Goal: Transaction & Acquisition: Purchase product/service

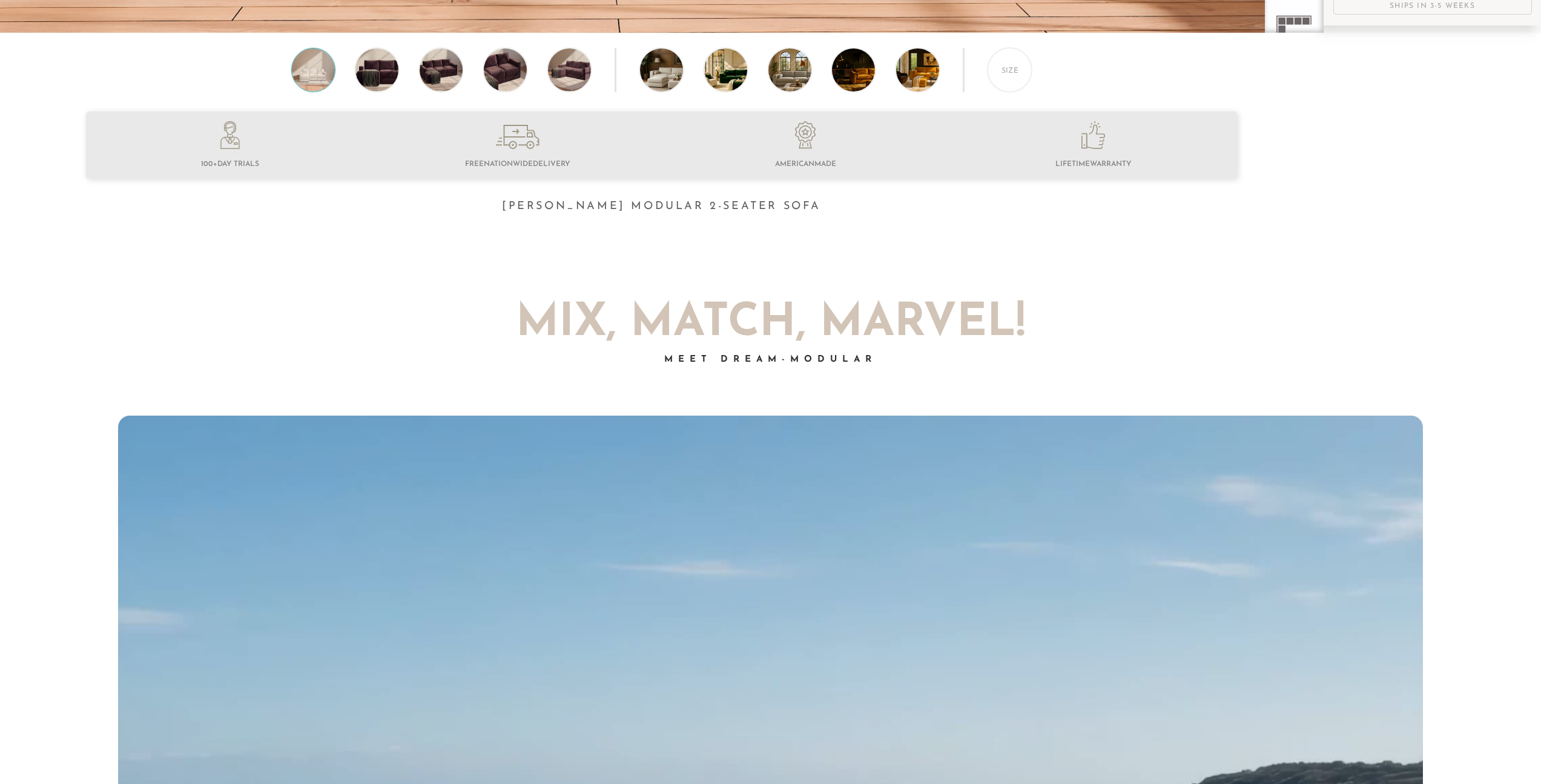
scroll to position [641, 0]
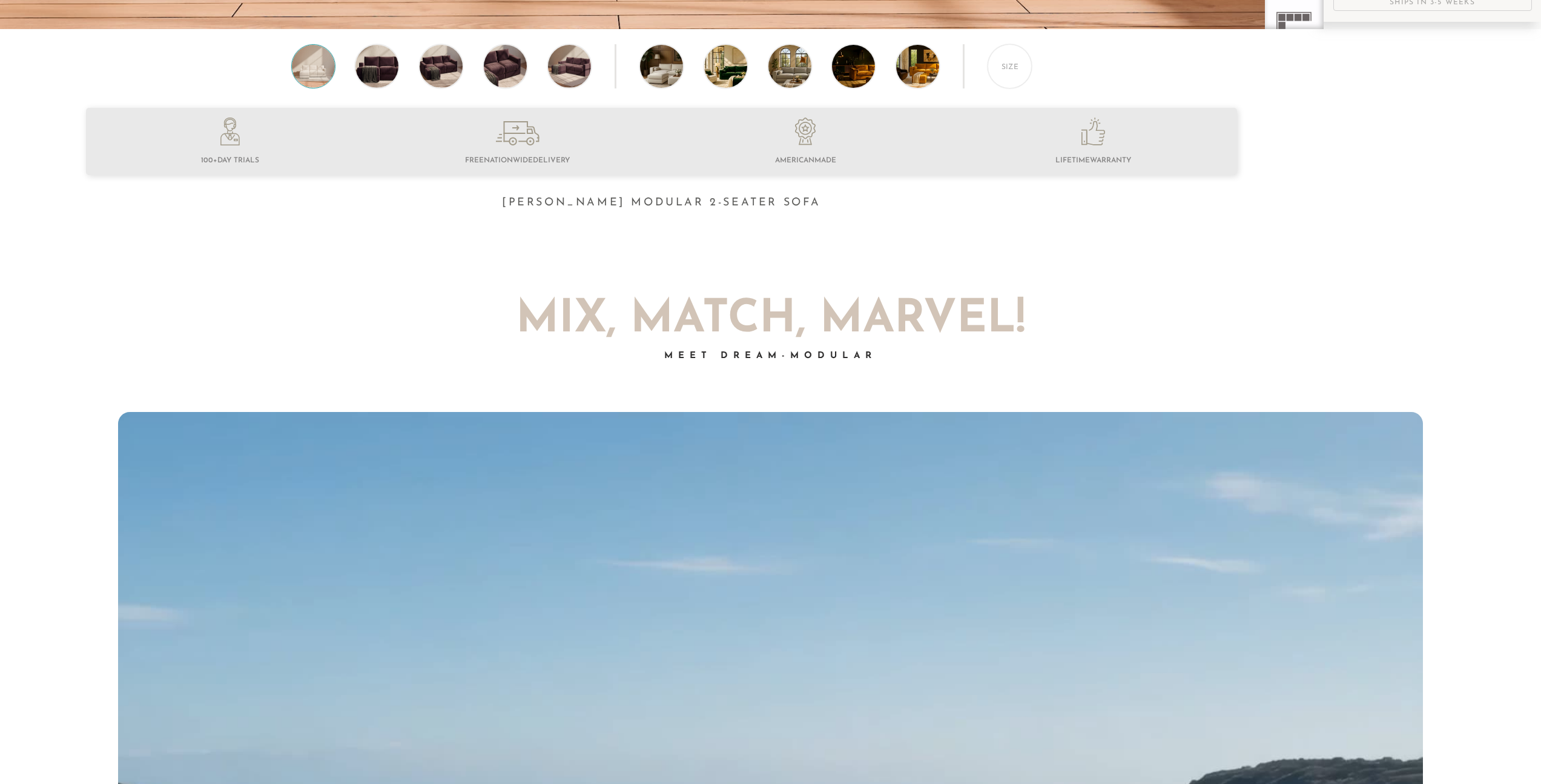
click at [219, 157] on li at bounding box center [230, 143] width 288 height 51
click at [219, 162] on span "100+ Day Trials" at bounding box center [230, 160] width 58 height 7
click at [273, 165] on li at bounding box center [230, 143] width 288 height 51
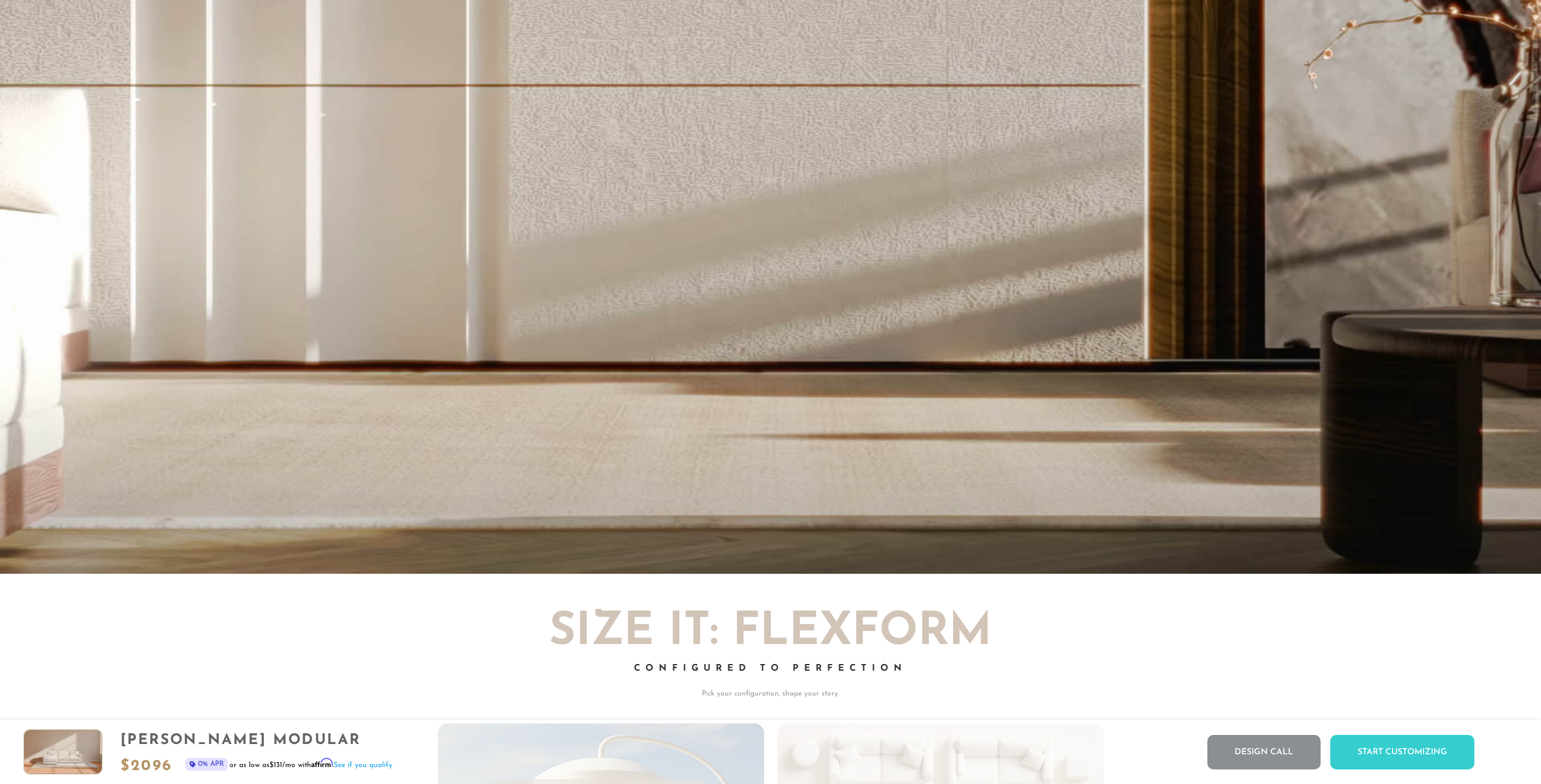
scroll to position [0, 0]
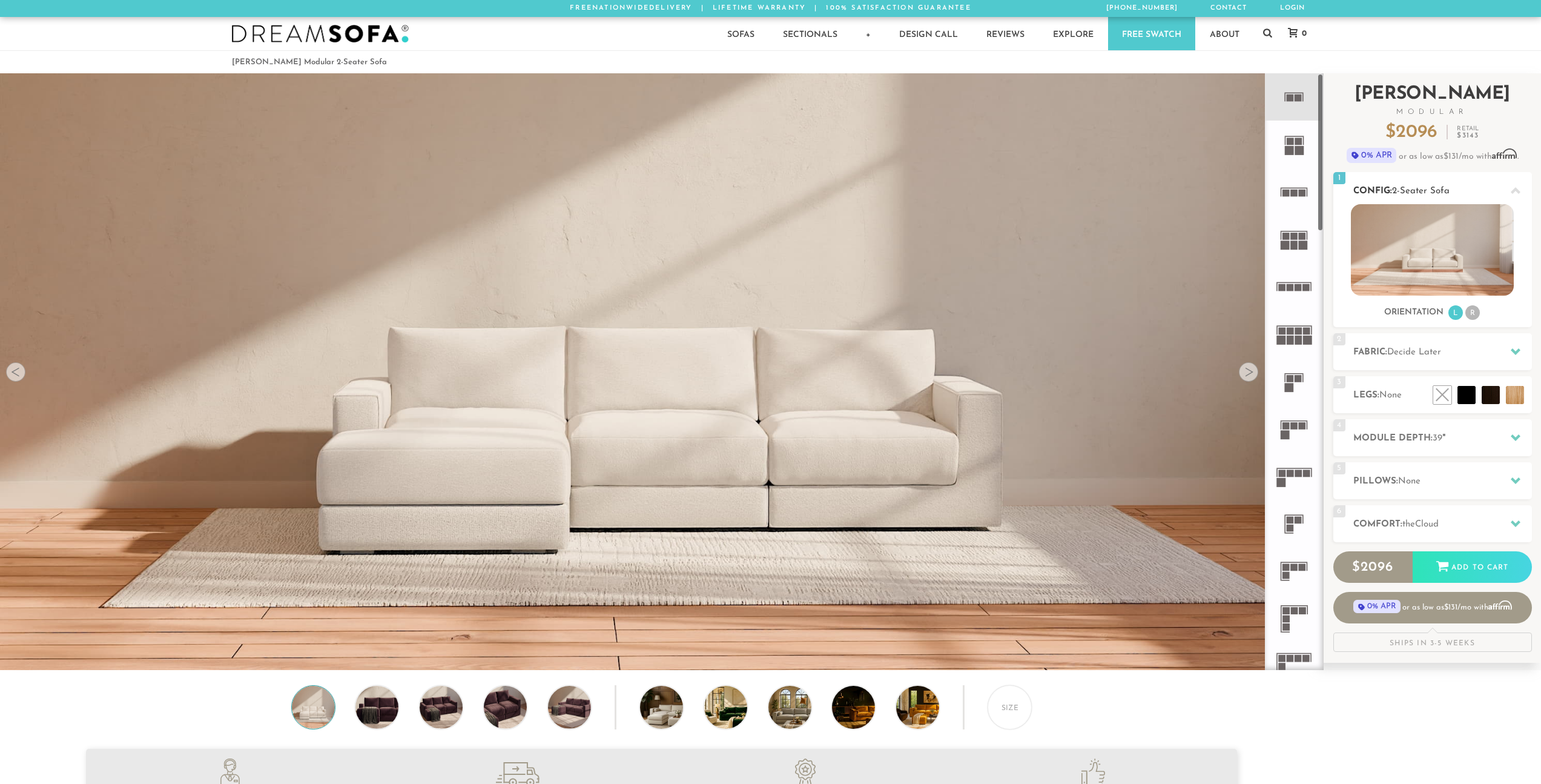
click at [1475, 314] on li "R" at bounding box center [1473, 313] width 15 height 15
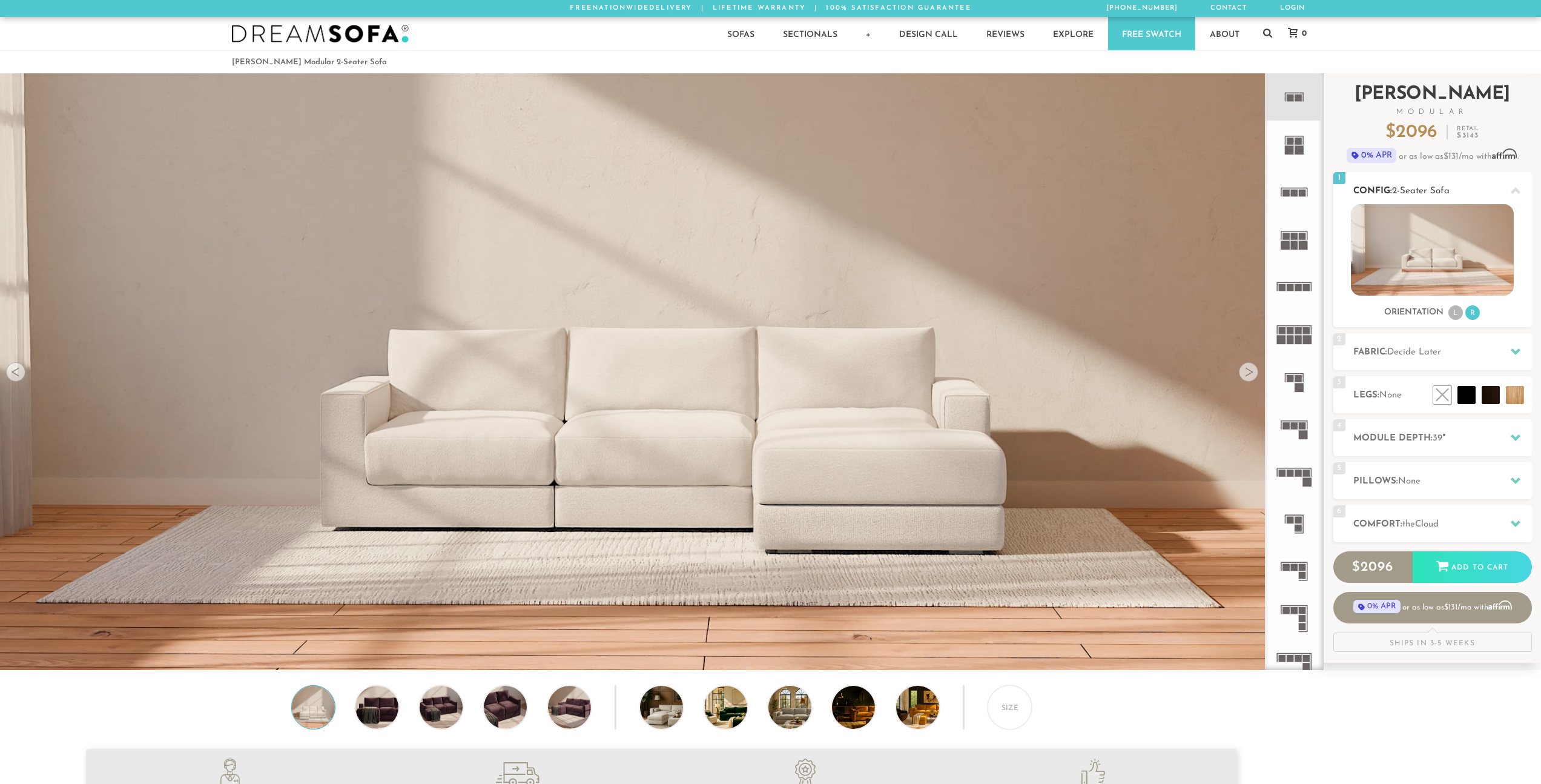
click at [1455, 314] on li "L" at bounding box center [1456, 313] width 15 height 15
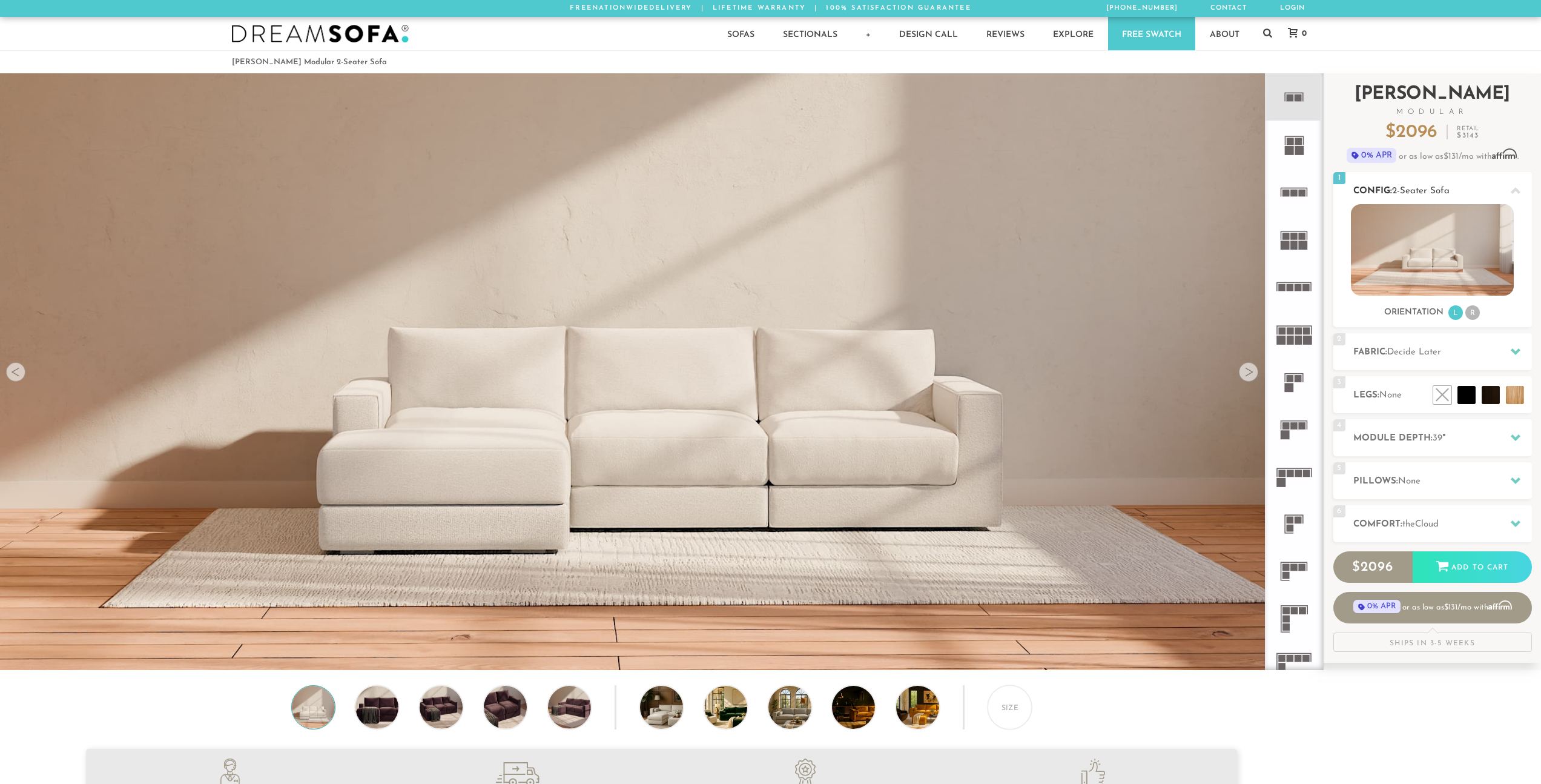
click at [1455, 314] on li "L" at bounding box center [1456, 313] width 15 height 15
click at [1471, 261] on img at bounding box center [1432, 249] width 163 height 91
click at [1471, 311] on li "R" at bounding box center [1473, 313] width 15 height 15
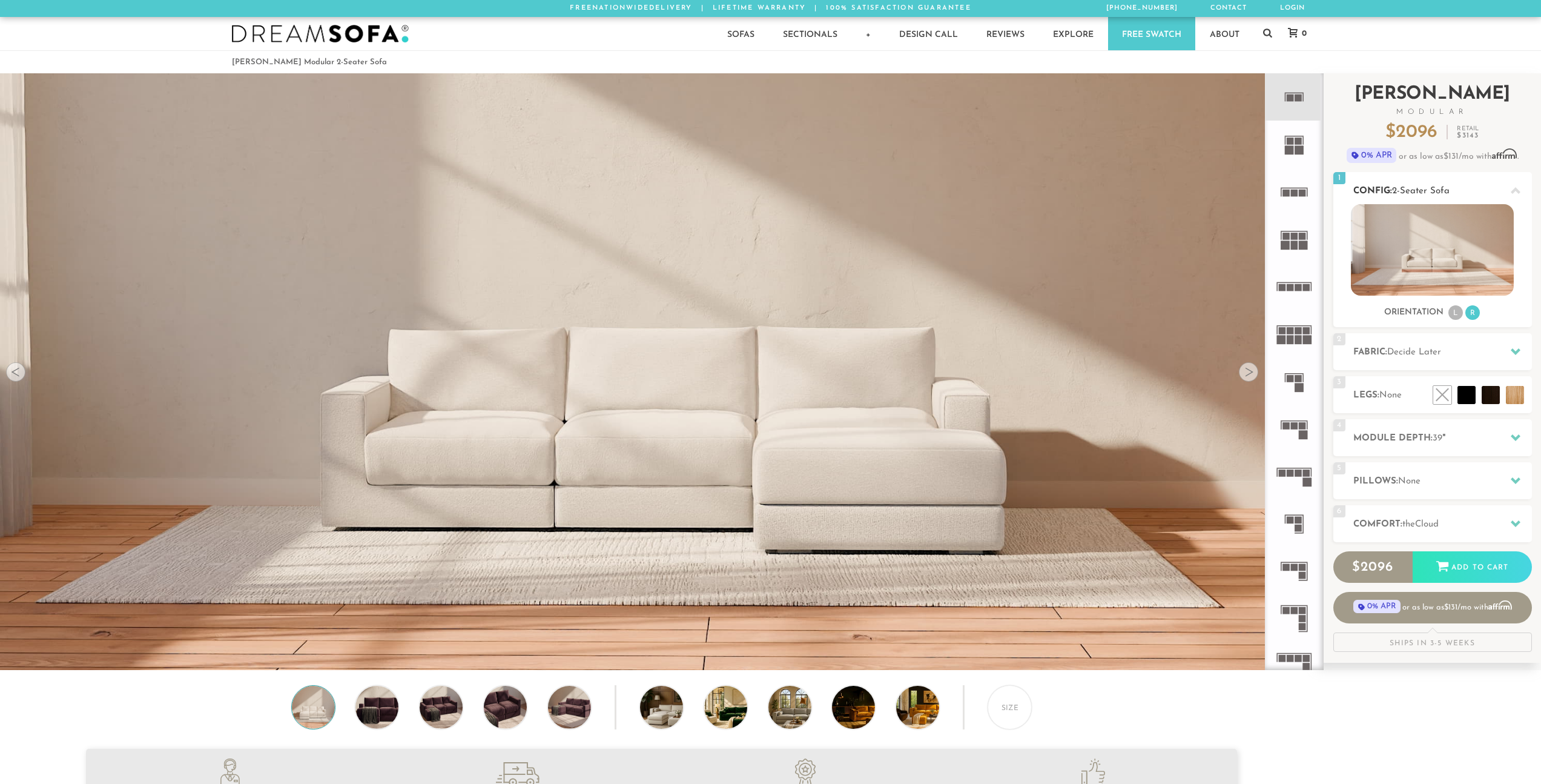
click at [1451, 312] on li "L" at bounding box center [1456, 313] width 15 height 15
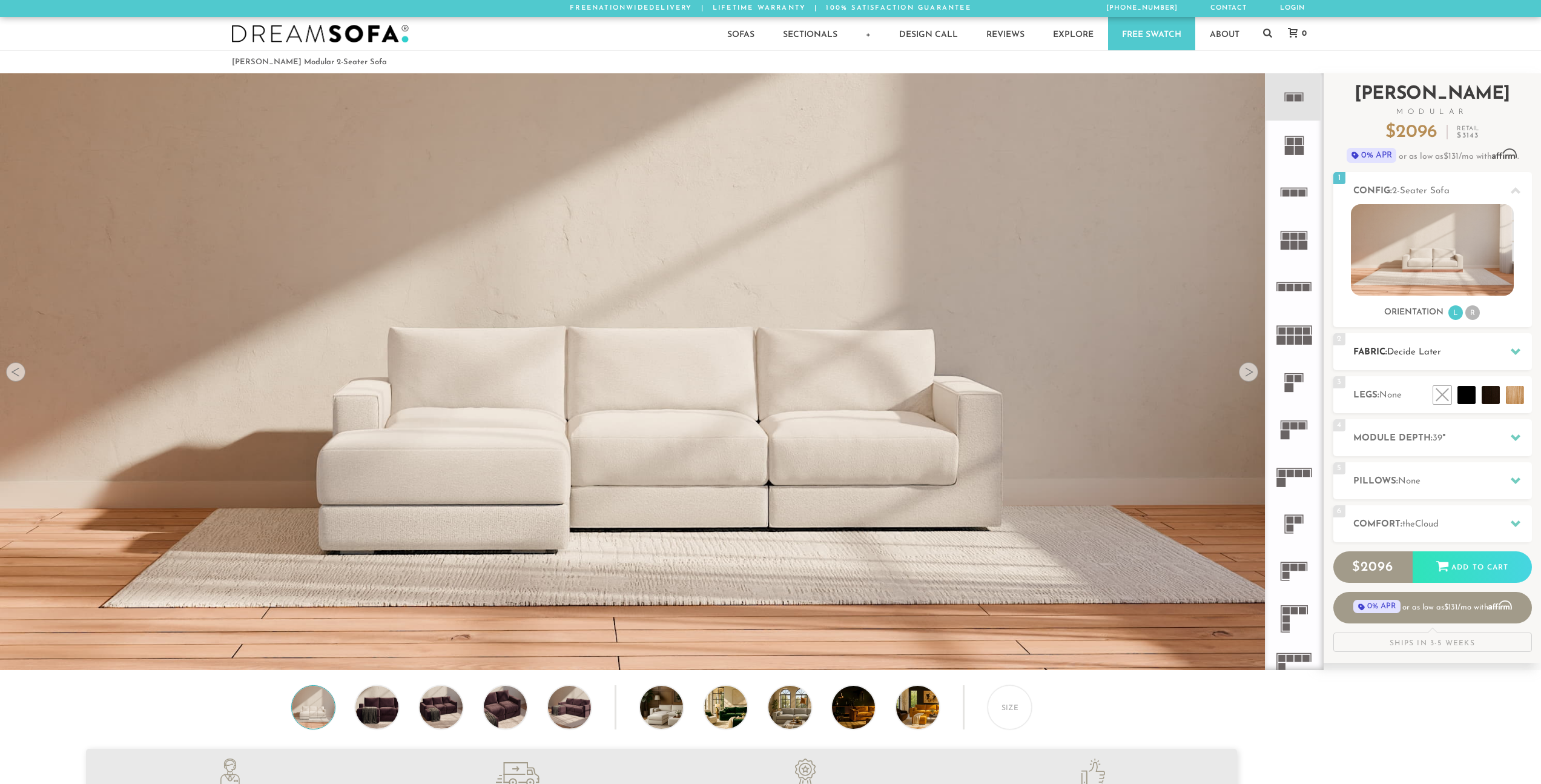
click at [1435, 346] on h2 "Fabric: Decide Later" at bounding box center [1442, 352] width 179 height 14
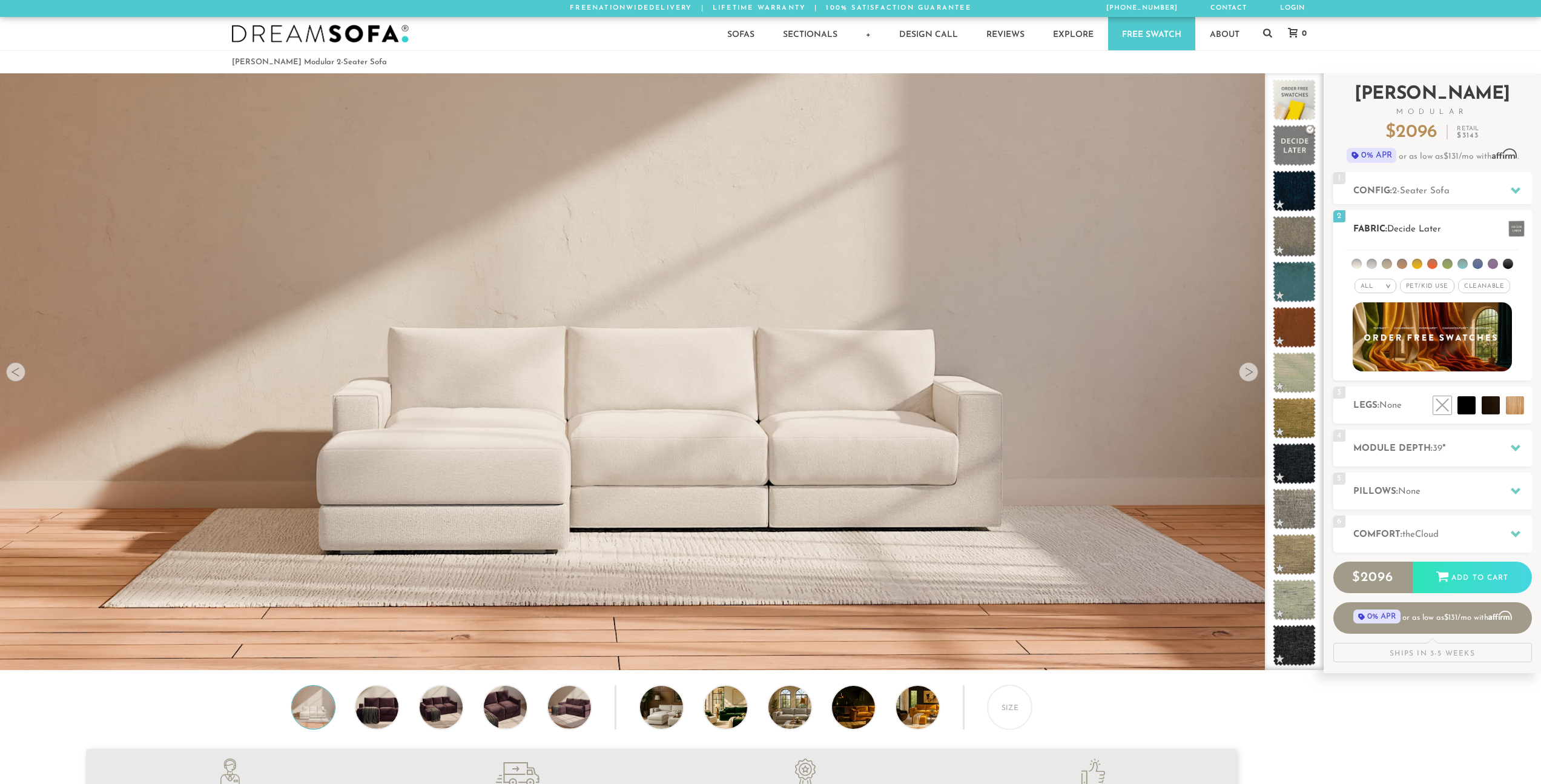
click at [1428, 282] on span "Pet/Kid Use x" at bounding box center [1428, 286] width 55 height 15
click at [1492, 289] on span "Cleanable x" at bounding box center [1488, 286] width 52 height 15
click at [1430, 265] on li at bounding box center [1432, 263] width 10 height 10
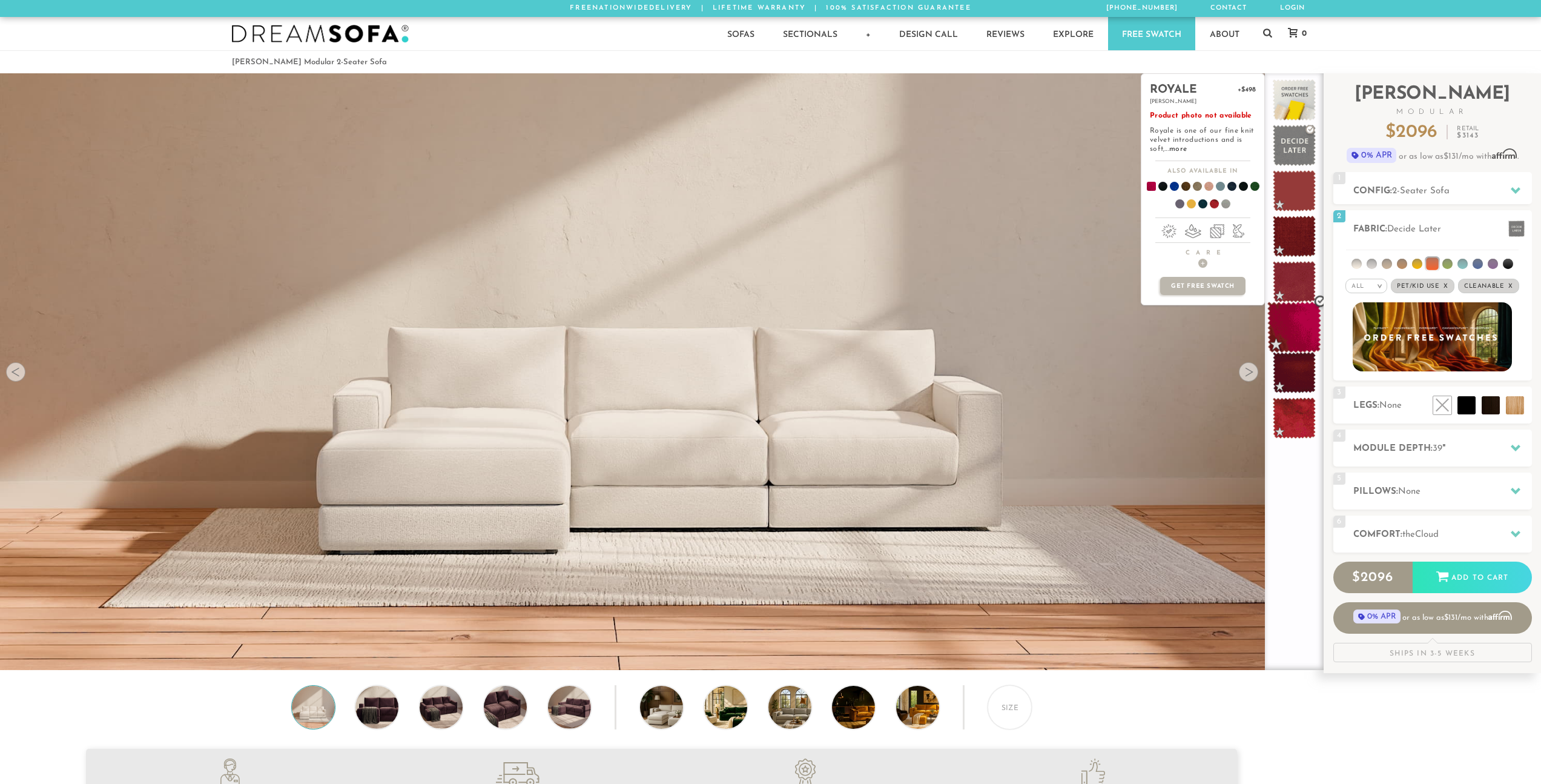
click at [1301, 314] on span at bounding box center [1295, 328] width 54 height 51
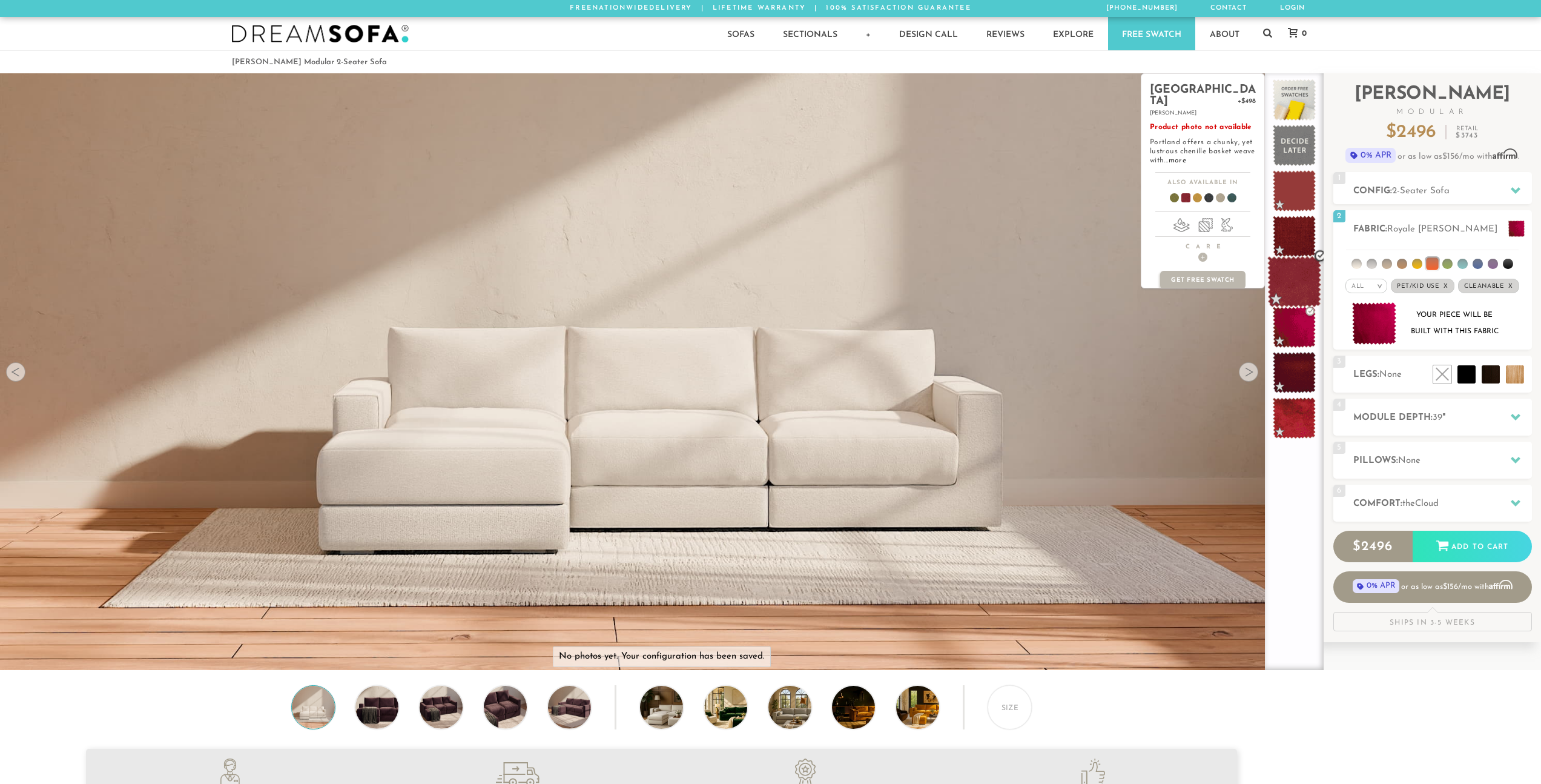
click at [1298, 282] on span at bounding box center [1295, 282] width 54 height 51
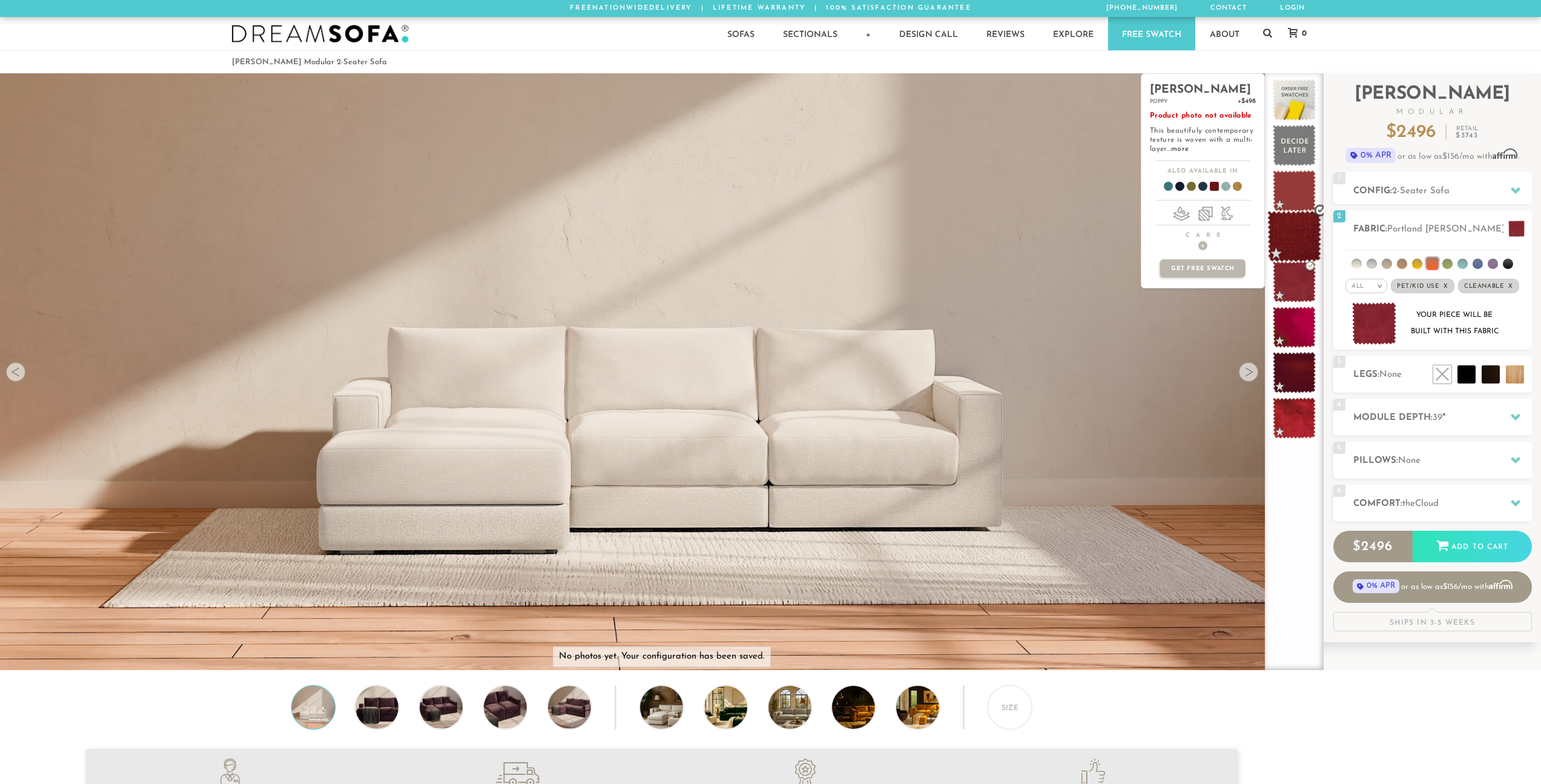
click at [1296, 240] on span at bounding box center [1295, 236] width 54 height 51
click at [1288, 190] on span at bounding box center [1295, 191] width 54 height 51
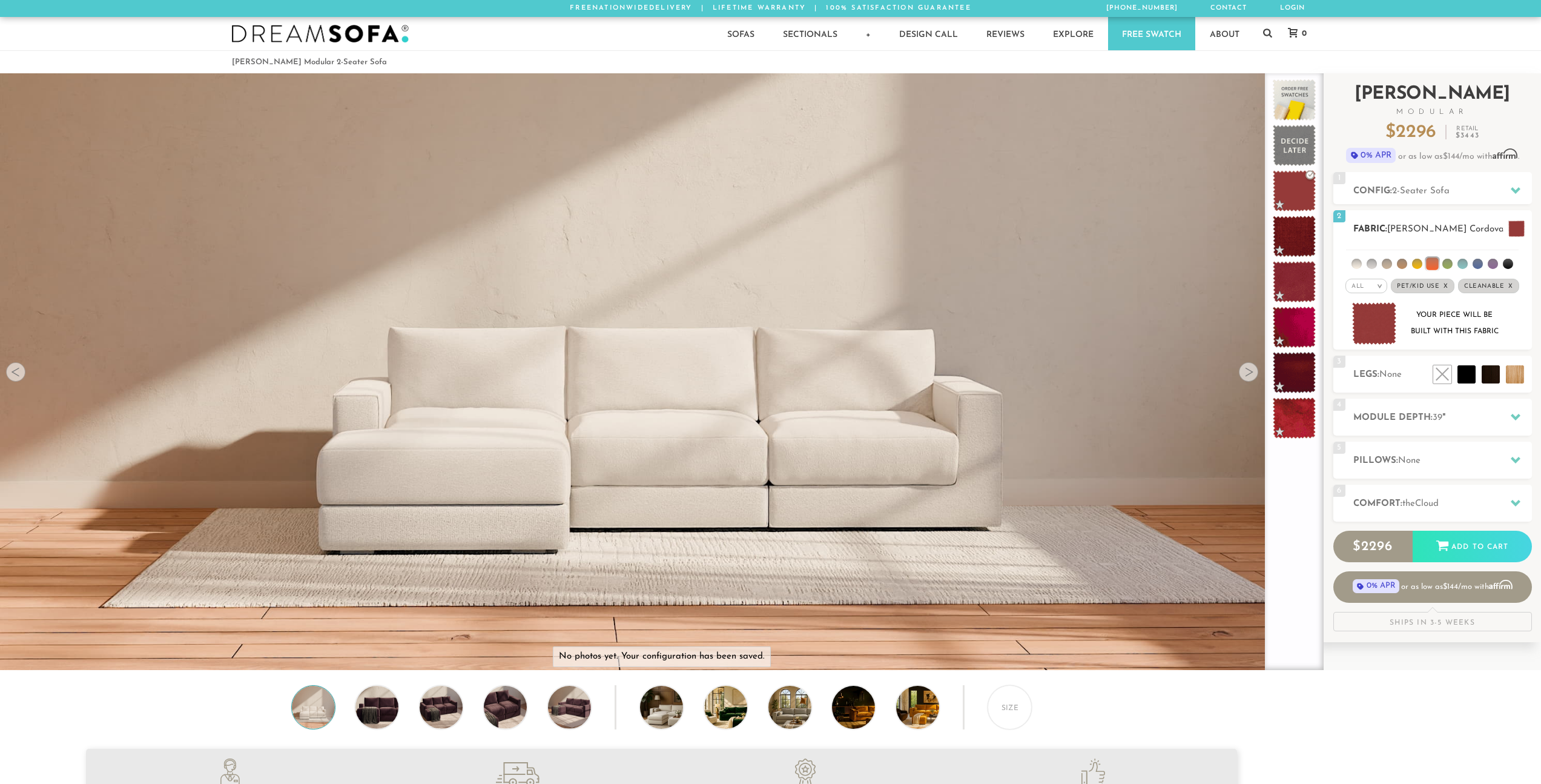
click at [1430, 265] on li at bounding box center [1432, 263] width 12 height 12
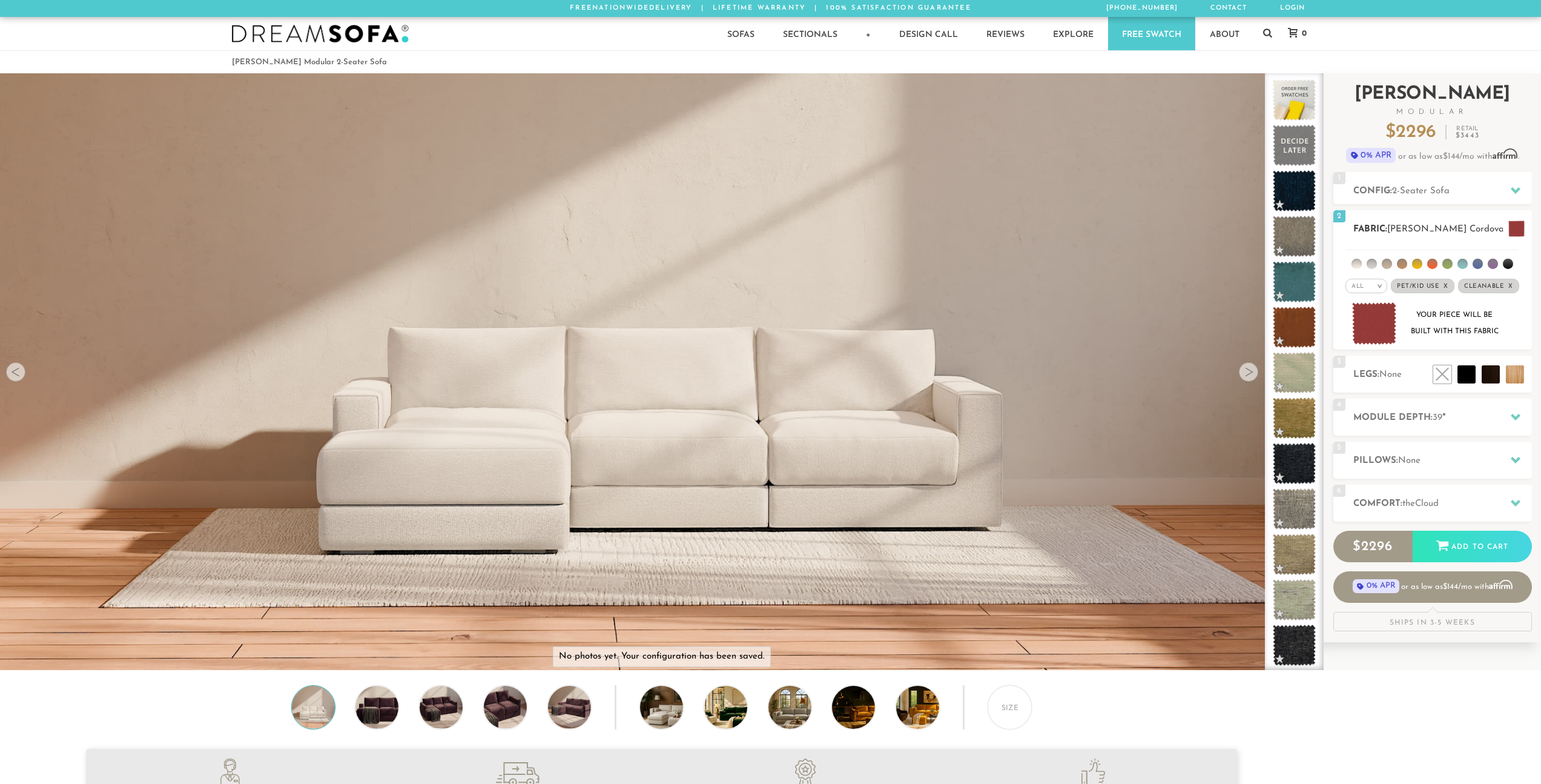
click at [1445, 264] on li at bounding box center [1447, 263] width 10 height 10
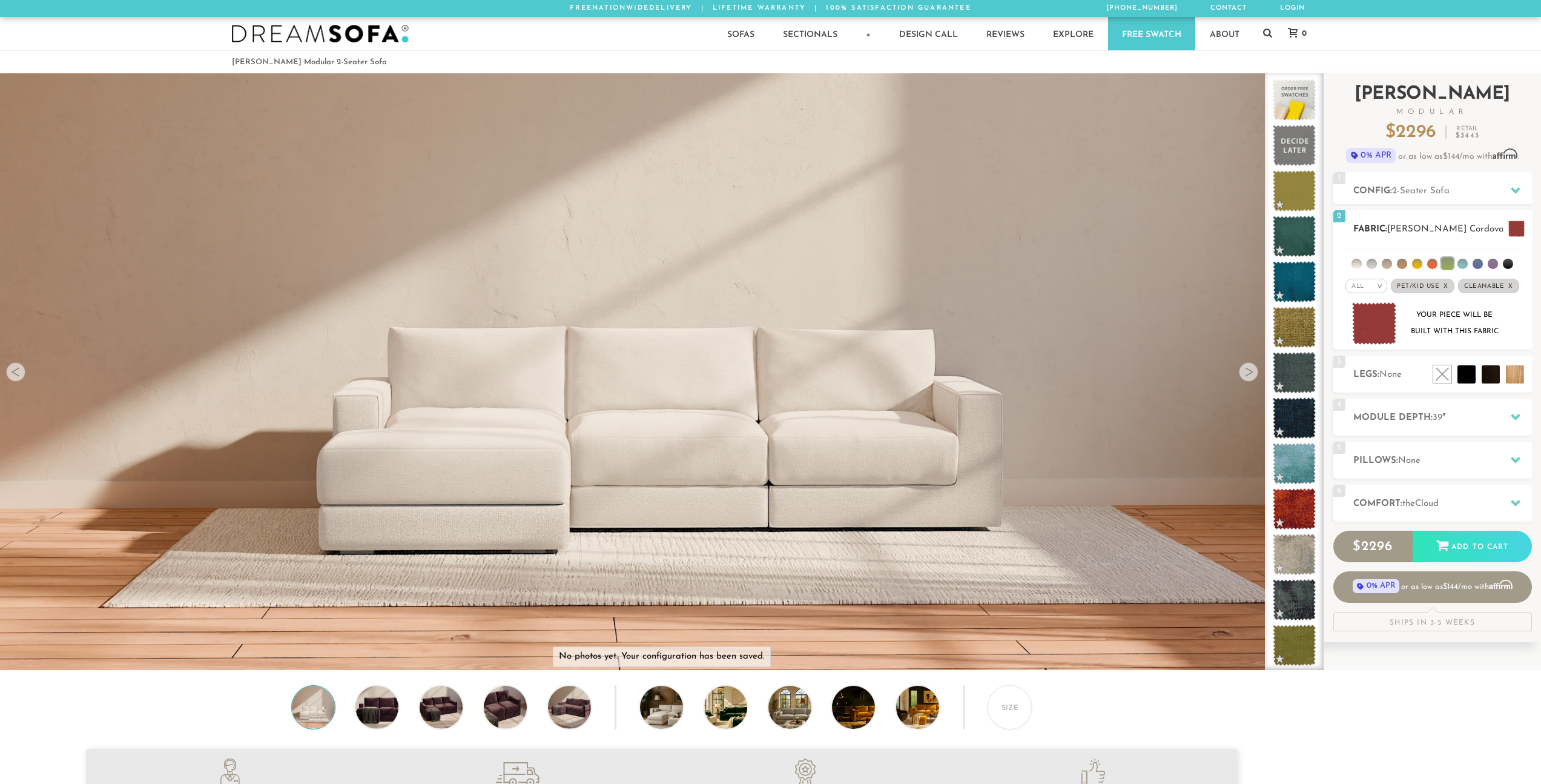
click at [1459, 264] on li at bounding box center [1463, 263] width 10 height 10
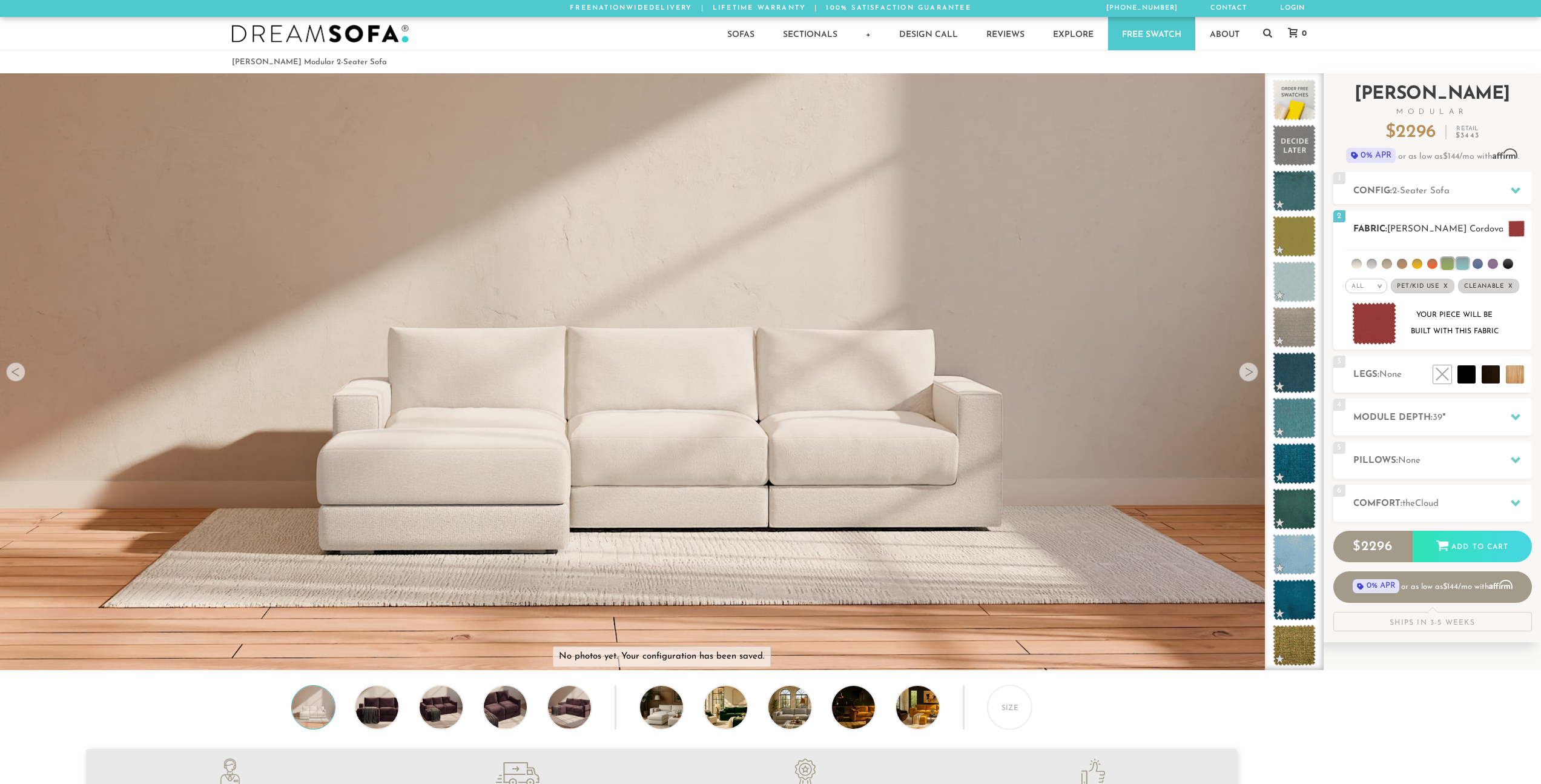
click at [1444, 262] on li at bounding box center [1448, 263] width 12 height 12
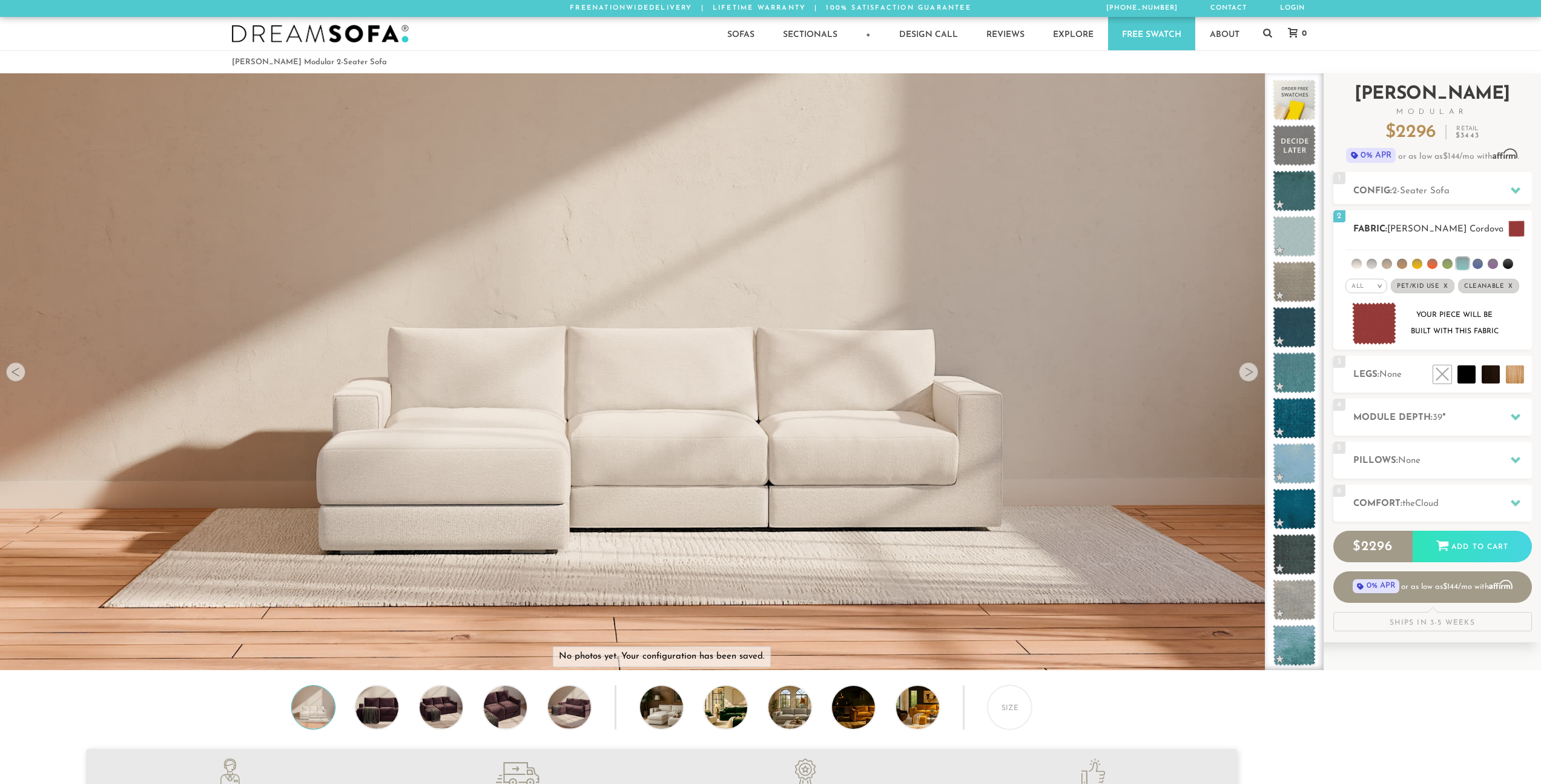
click at [1459, 261] on li at bounding box center [1463, 263] width 12 height 12
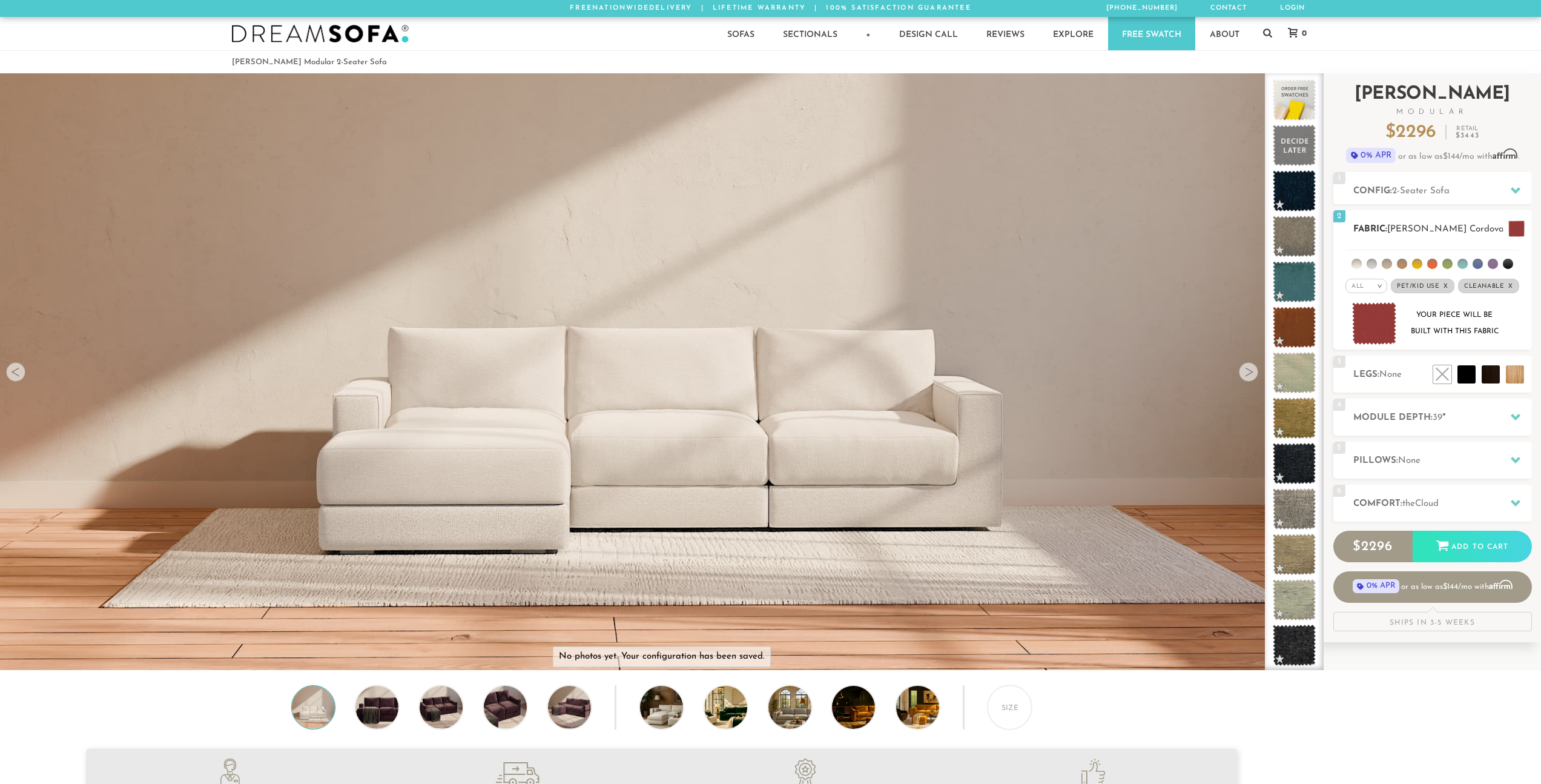
click at [1437, 265] on li at bounding box center [1432, 263] width 10 height 10
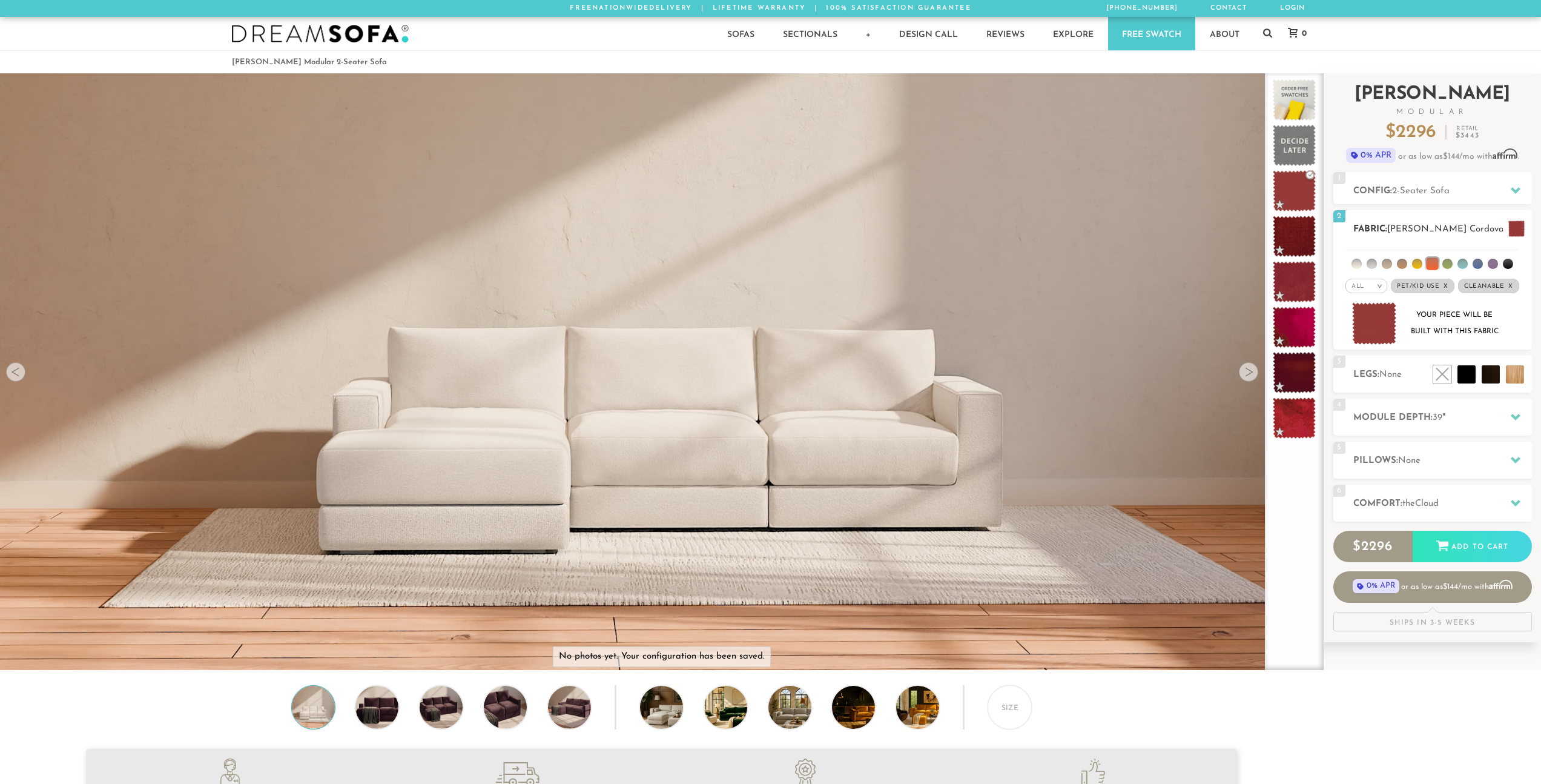
click at [1430, 266] on li at bounding box center [1432, 263] width 12 height 12
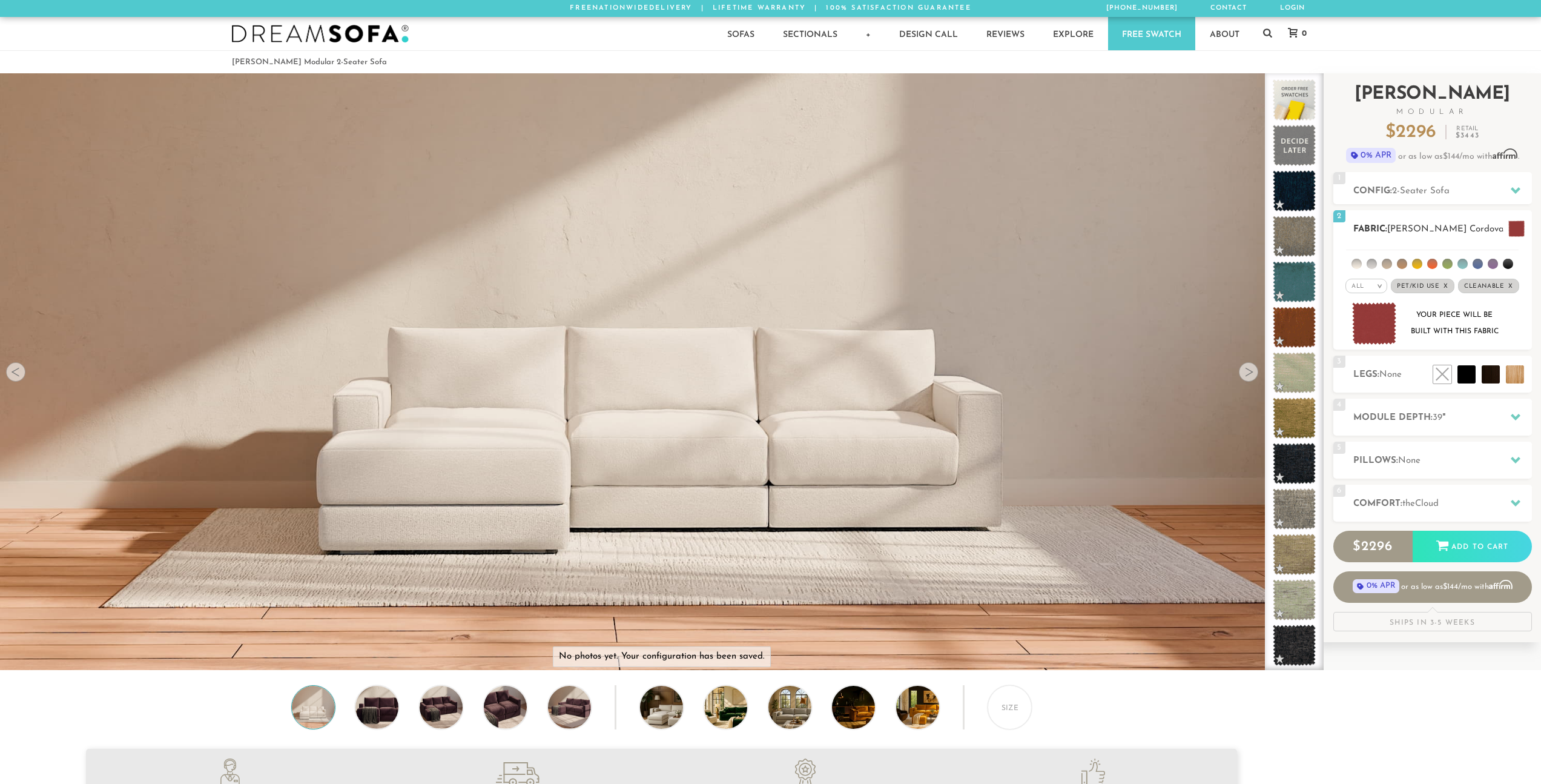
click at [1416, 265] on li at bounding box center [1417, 263] width 10 height 10
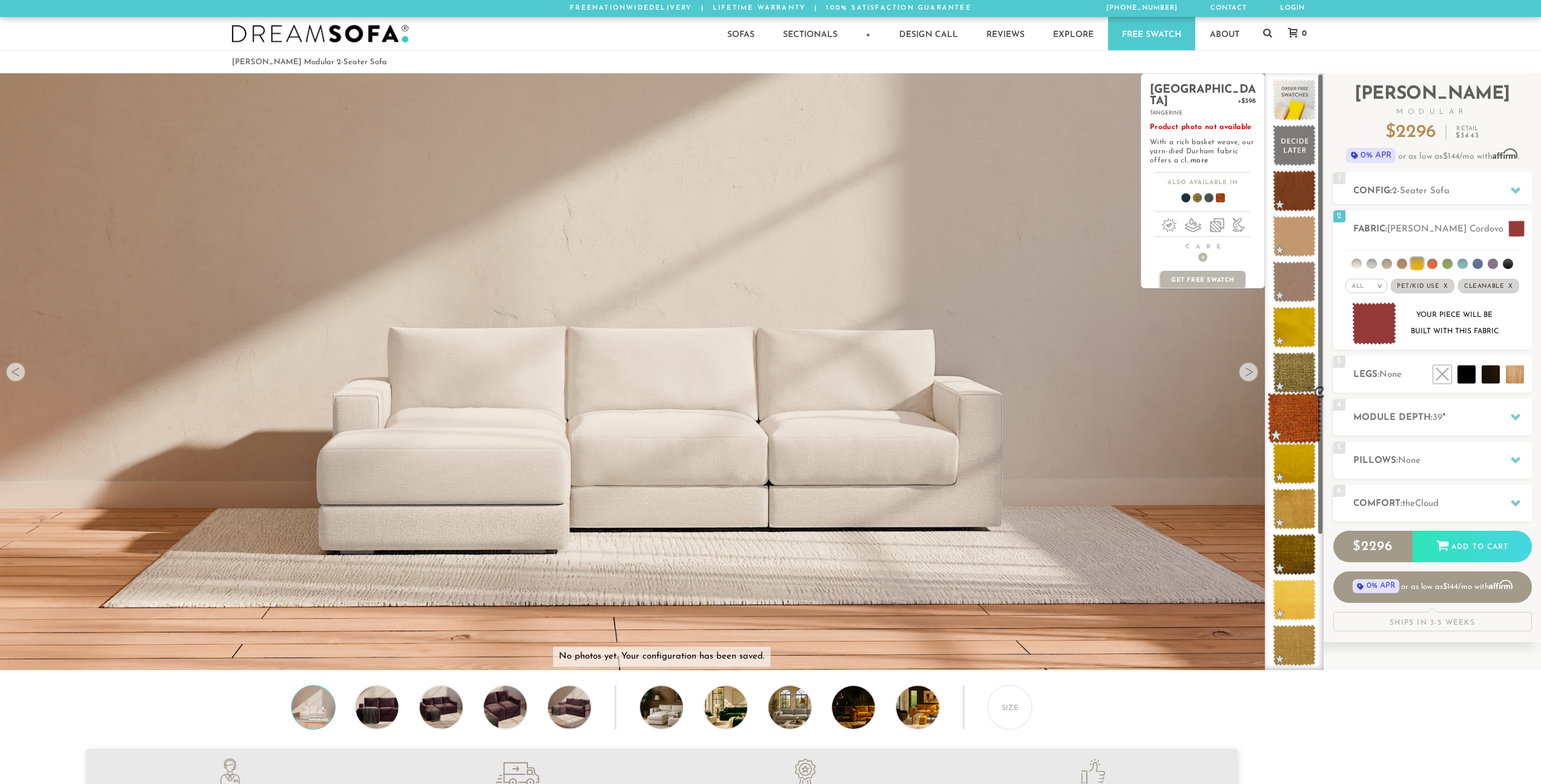
click at [1296, 407] on span at bounding box center [1295, 418] width 54 height 51
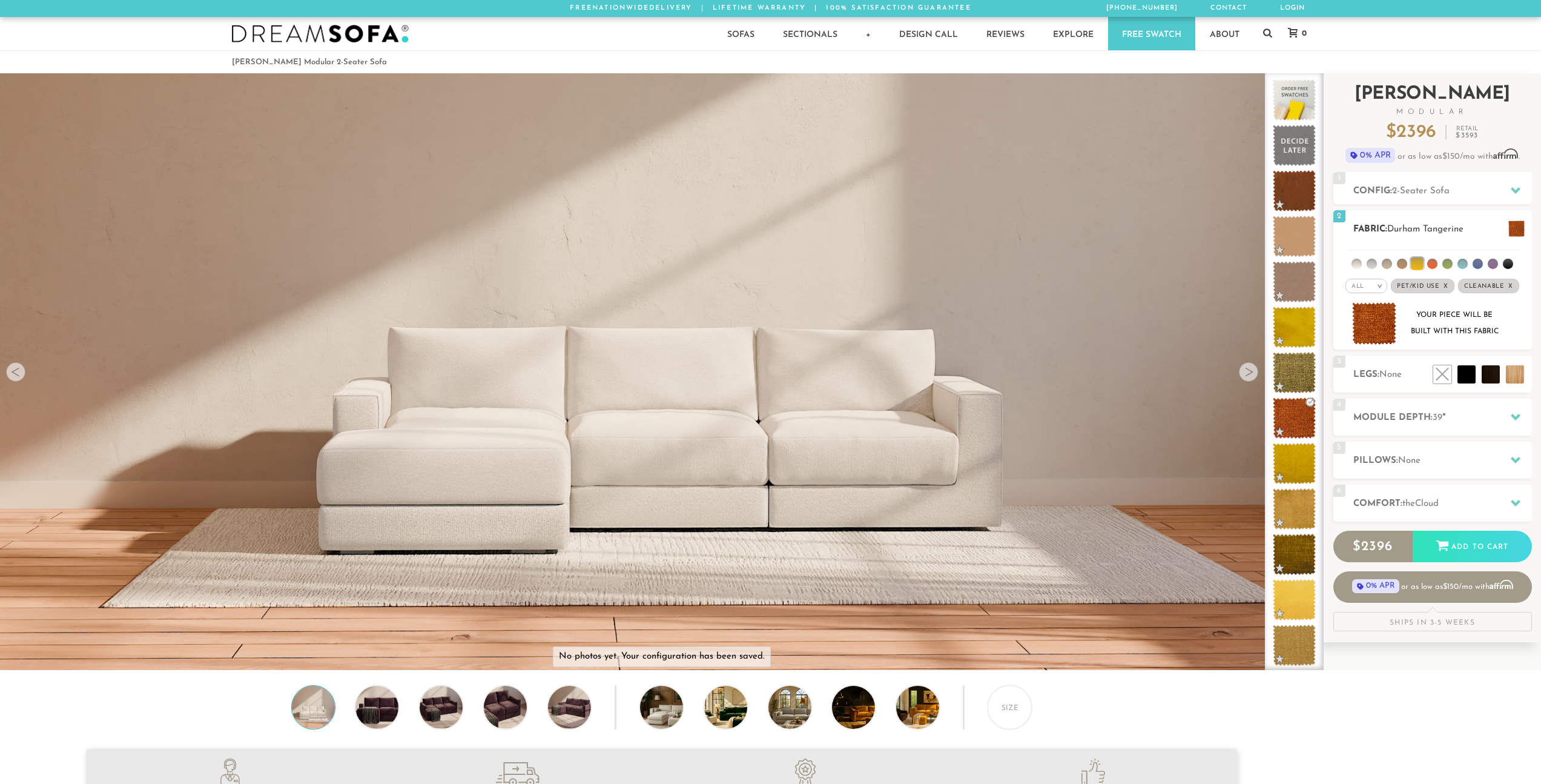
click at [1435, 264] on li at bounding box center [1432, 263] width 10 height 10
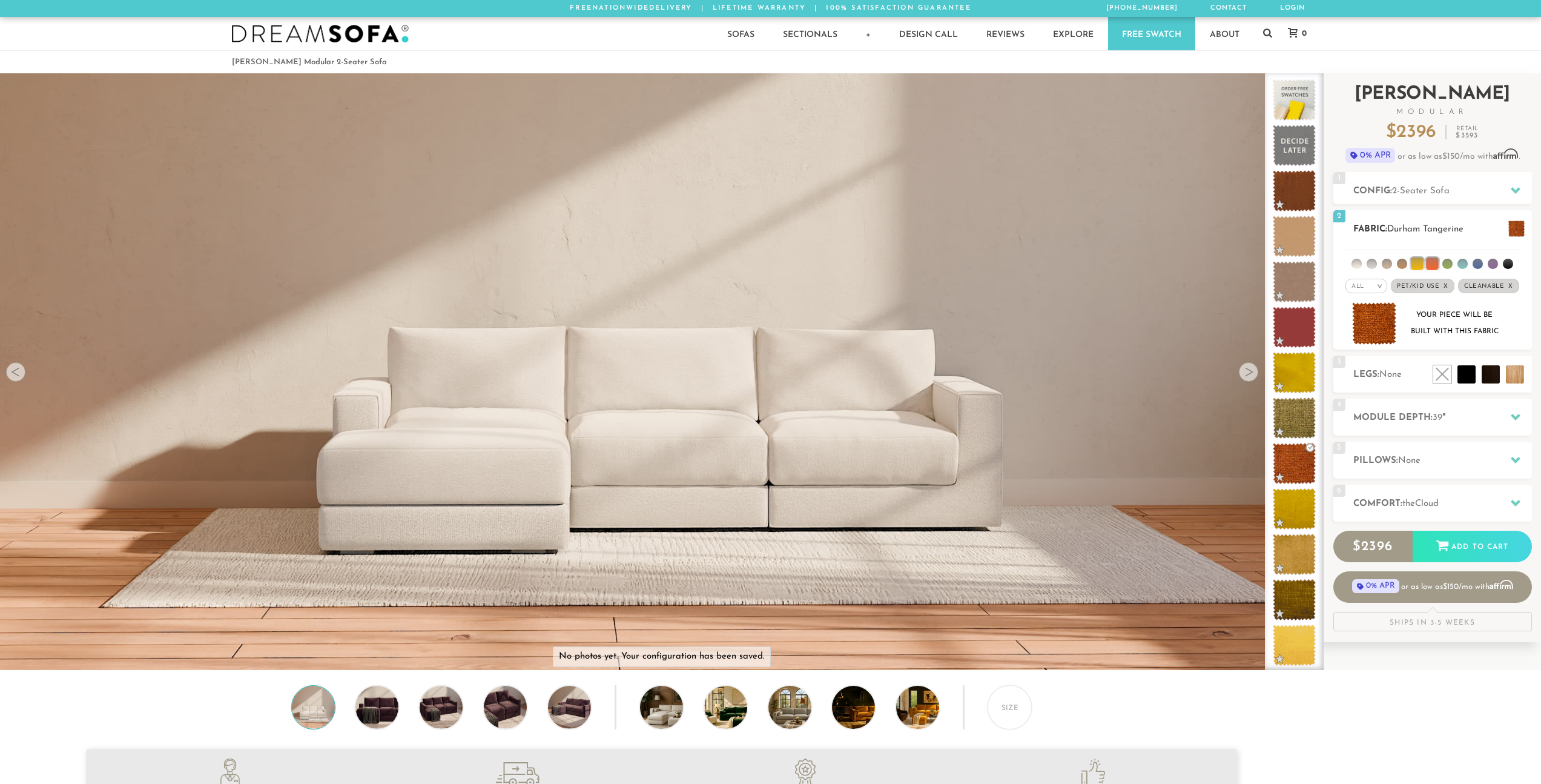
click at [1453, 264] on ul at bounding box center [1433, 261] width 173 height 22
click at [1426, 264] on li at bounding box center [1432, 263] width 12 height 12
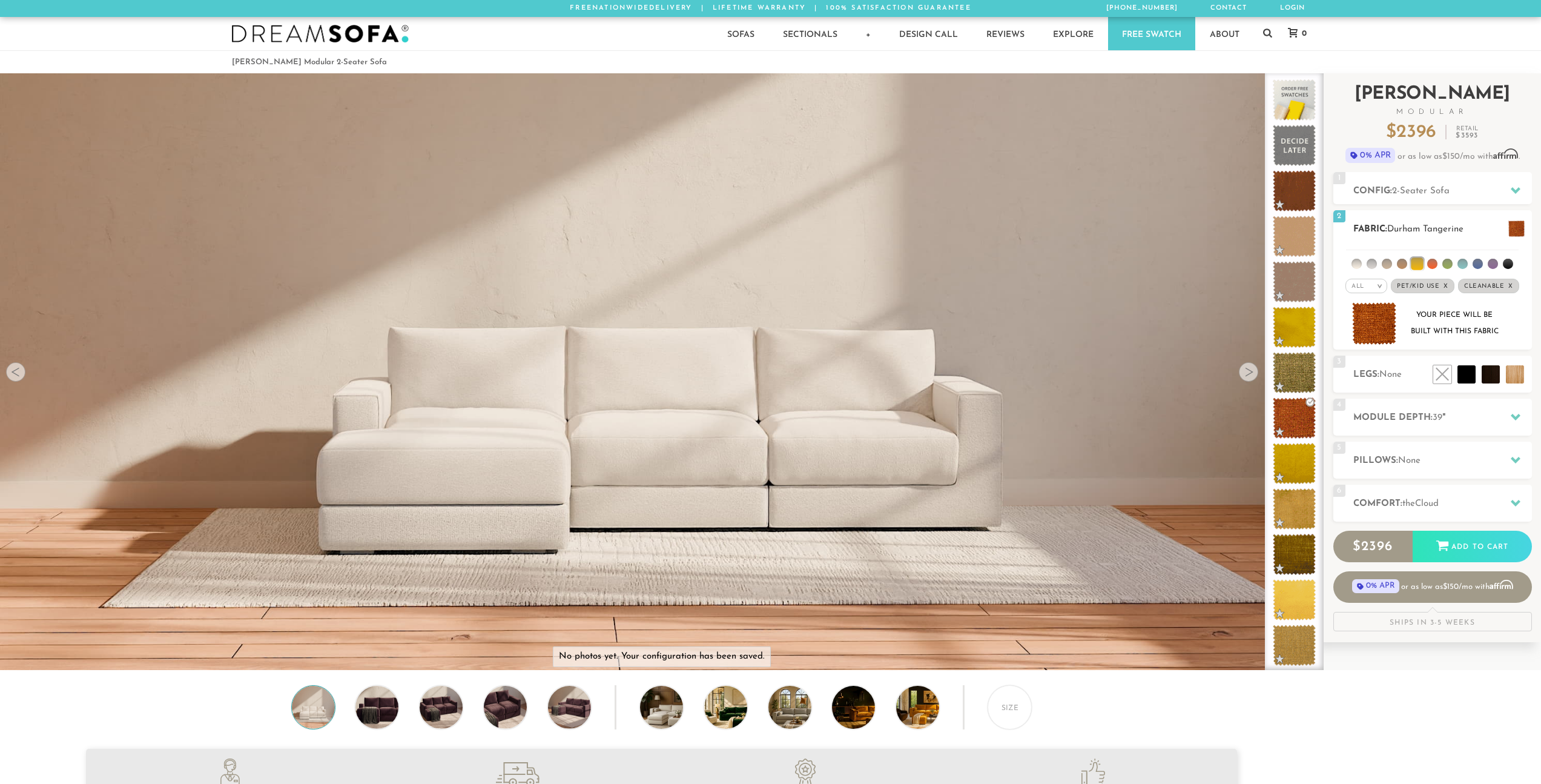
click at [1442, 262] on li at bounding box center [1447, 263] width 10 height 10
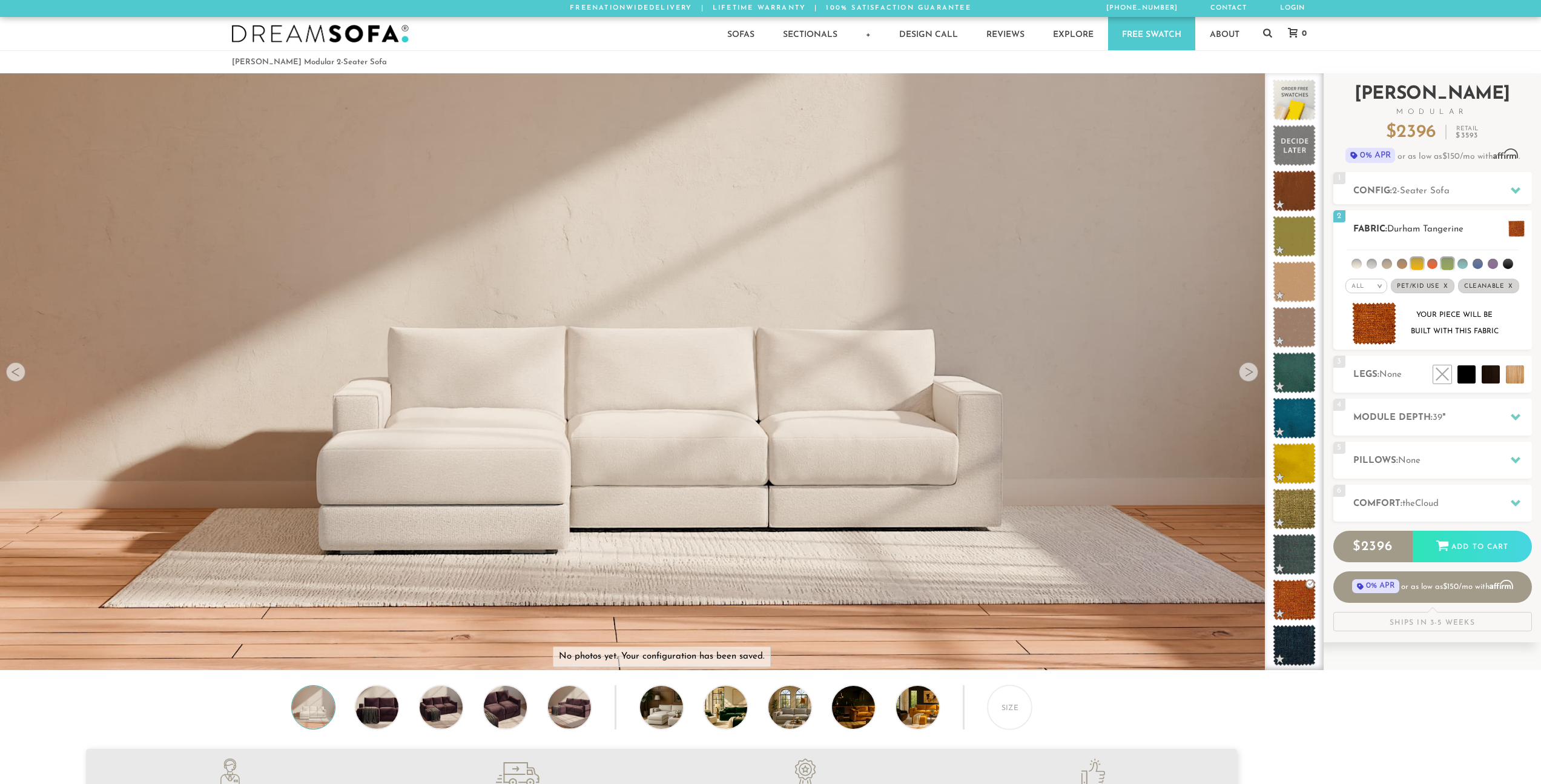
click at [1417, 265] on li at bounding box center [1417, 263] width 12 height 12
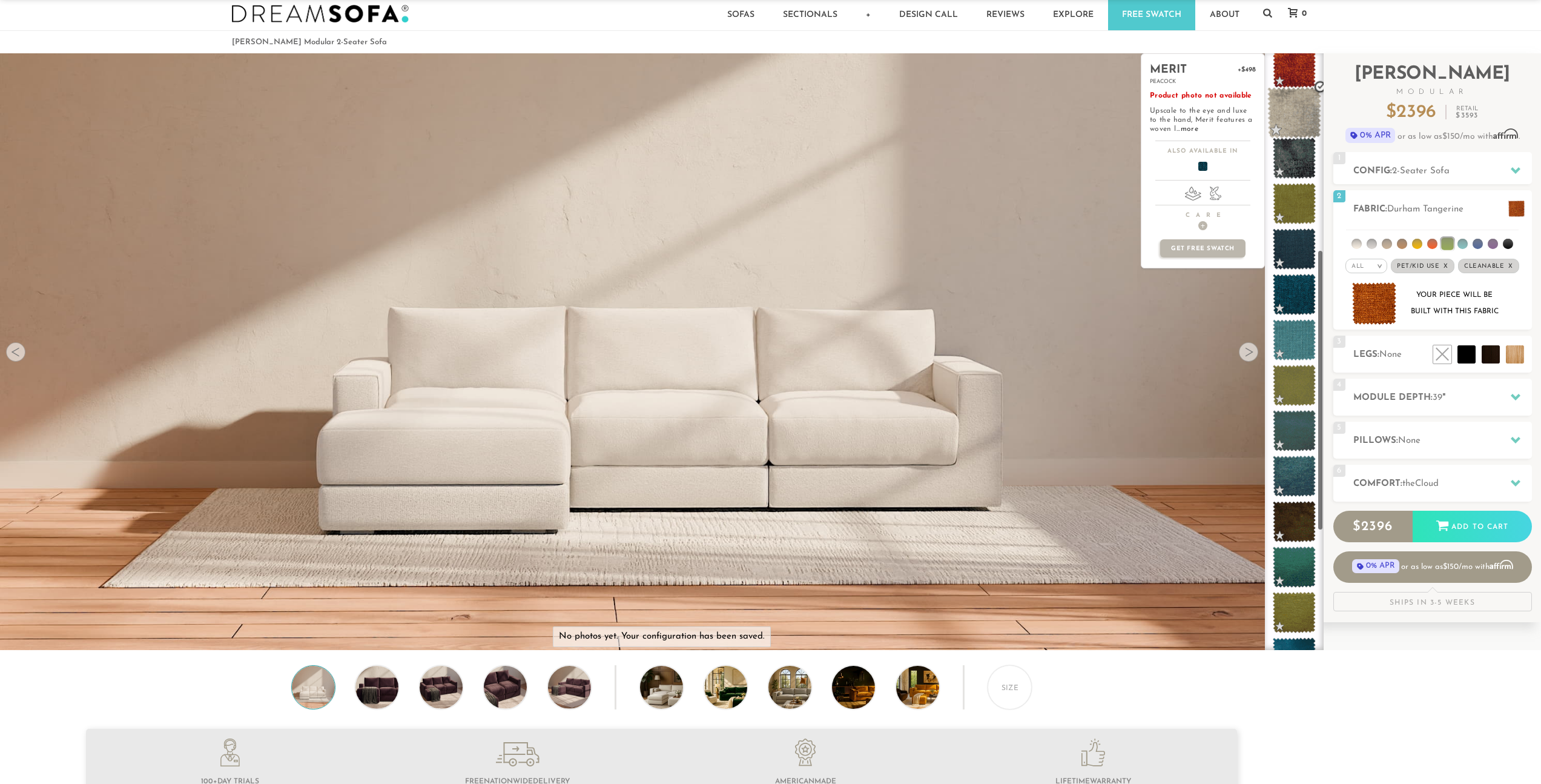
scroll to position [423, 0]
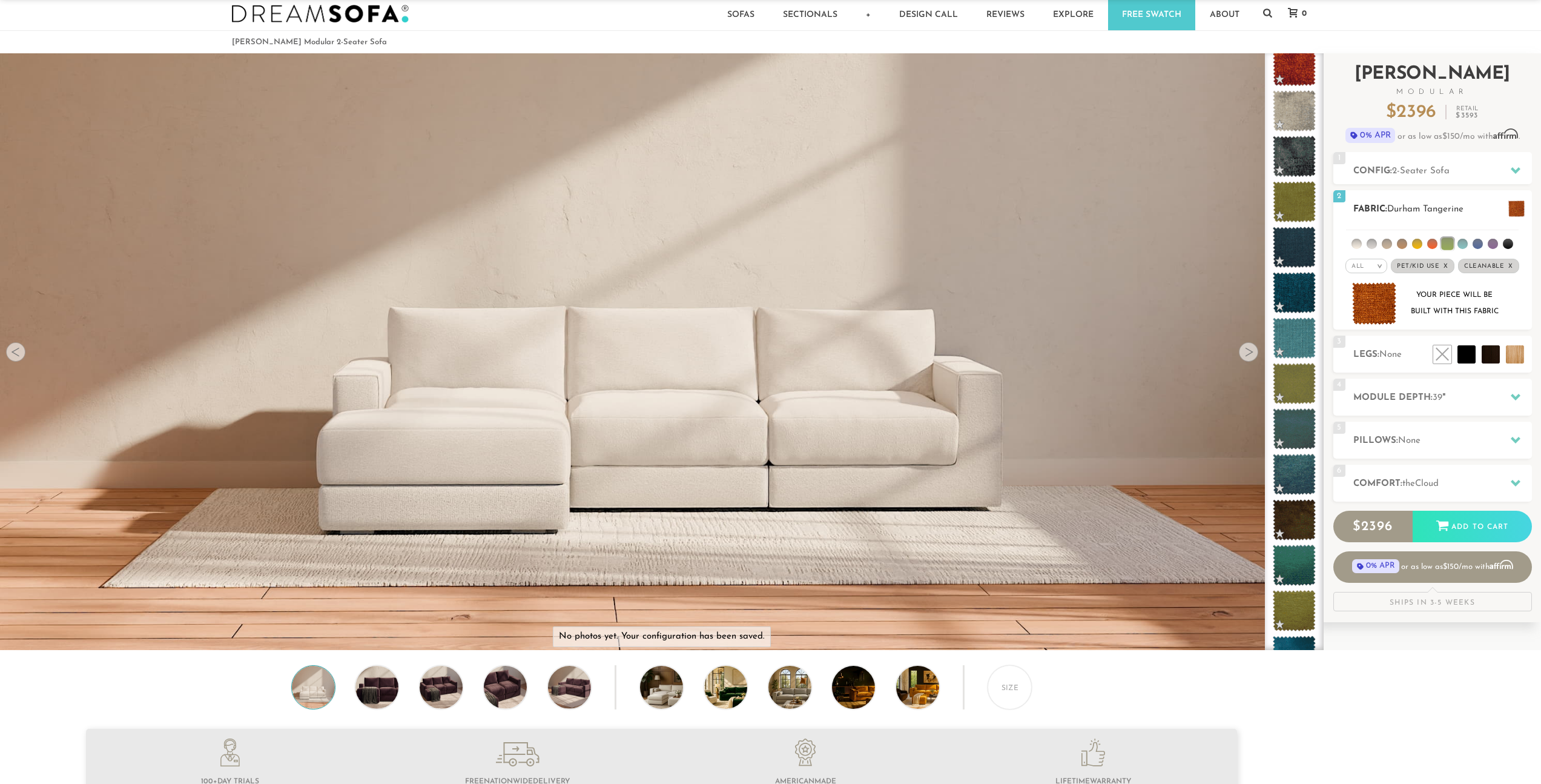
click at [1492, 247] on li at bounding box center [1493, 243] width 10 height 10
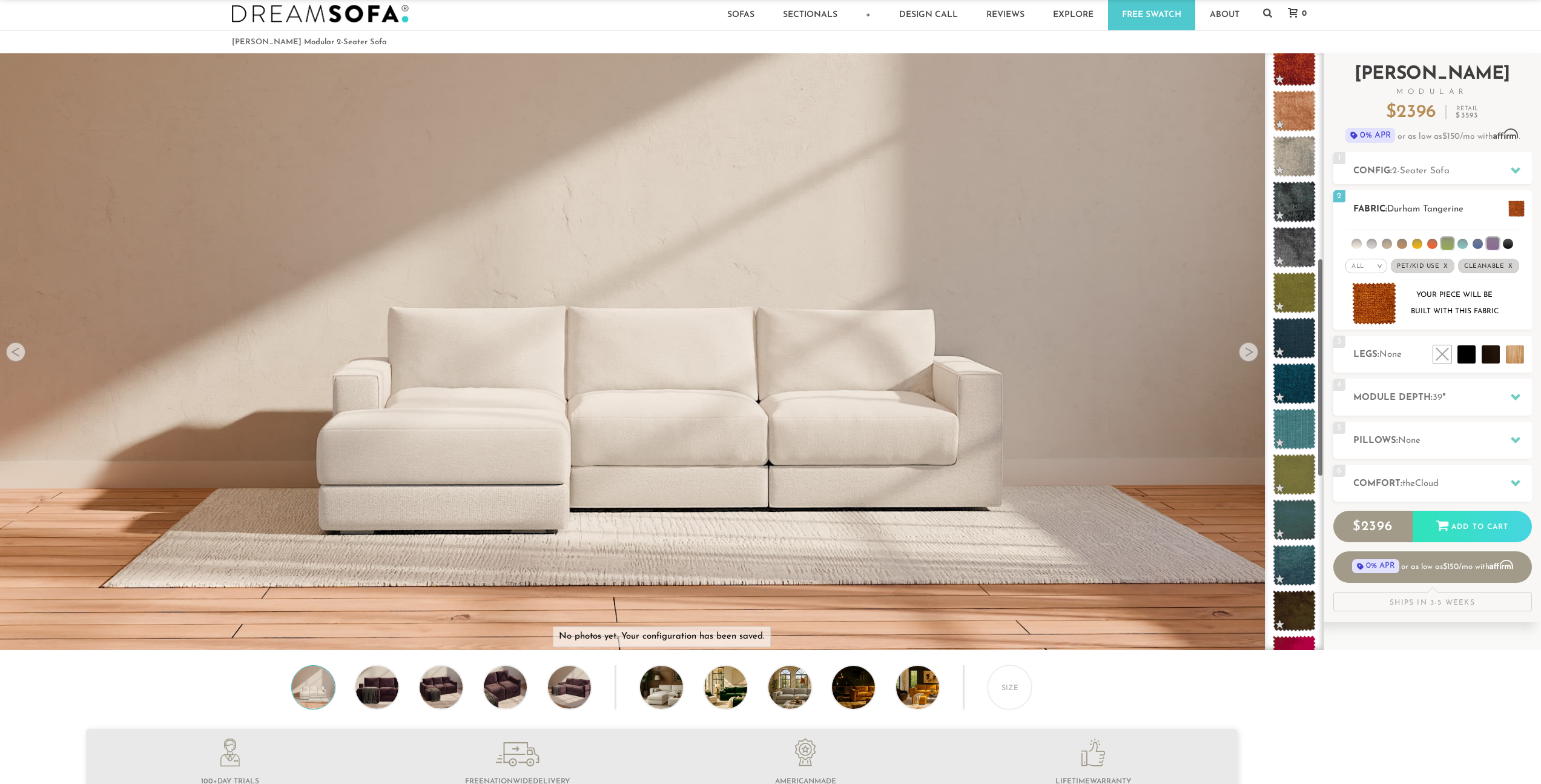
click at [1451, 242] on li at bounding box center [1448, 244] width 12 height 12
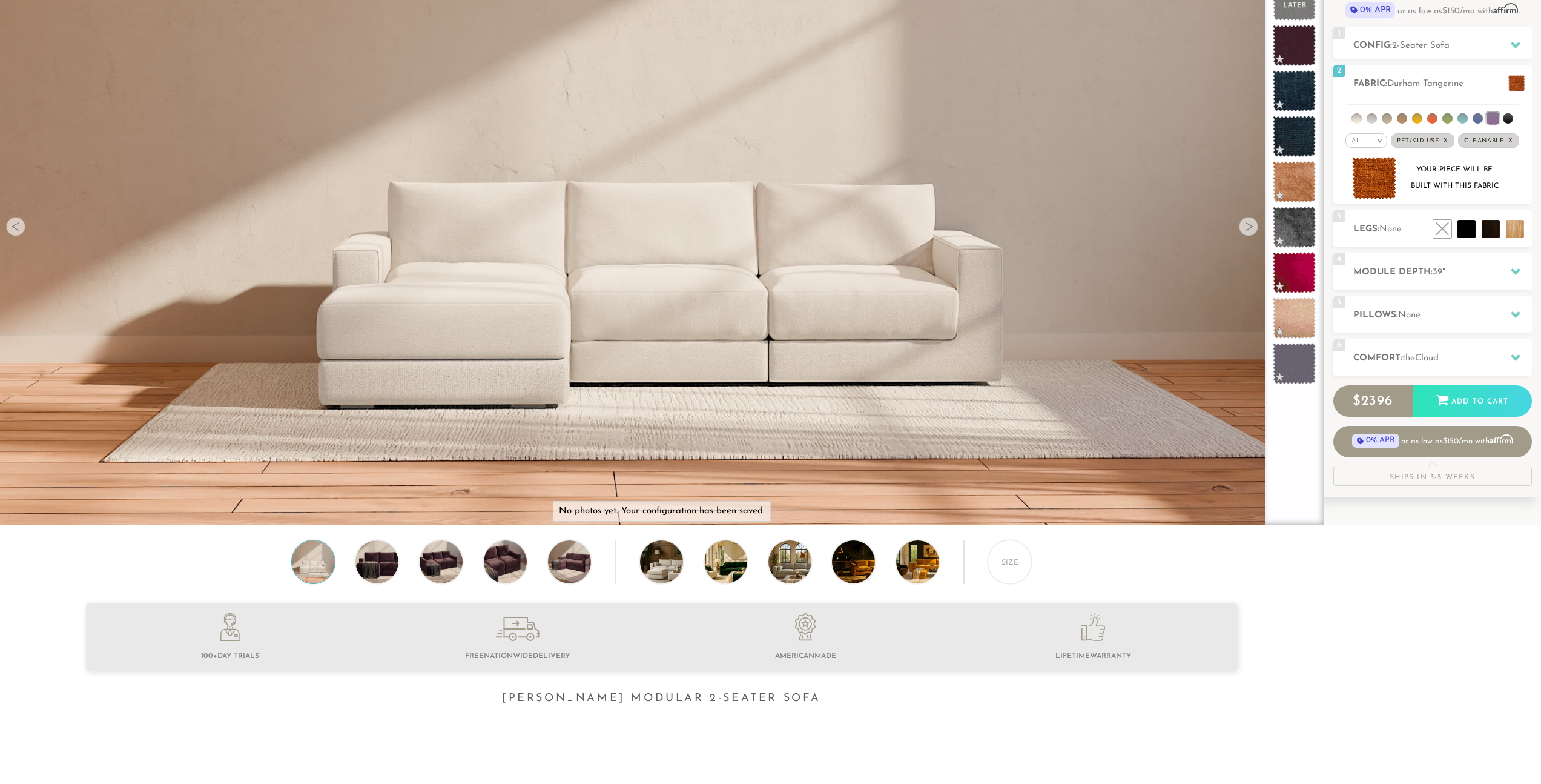
scroll to position [156, 0]
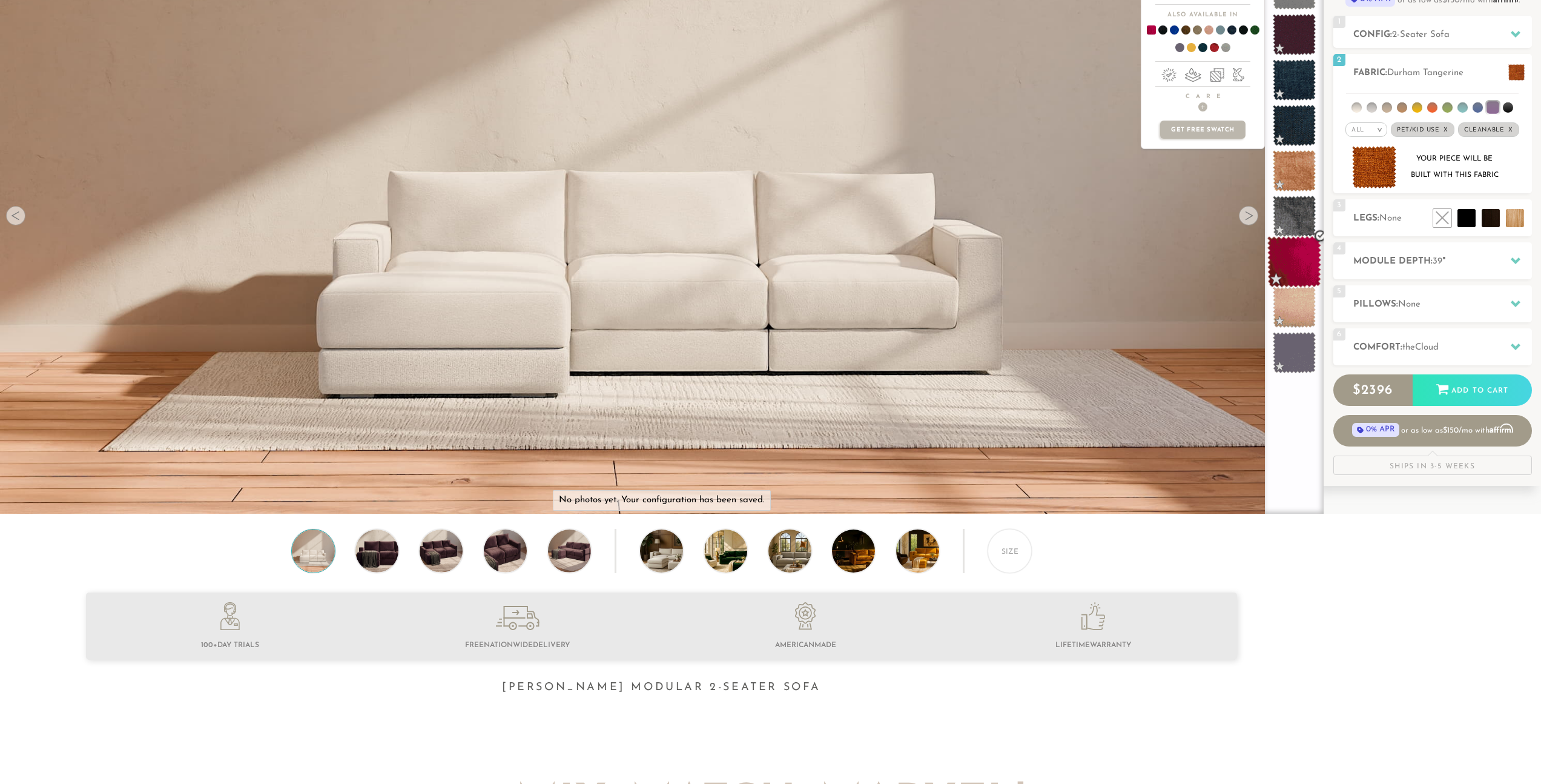
click at [1301, 267] on span at bounding box center [1295, 262] width 54 height 51
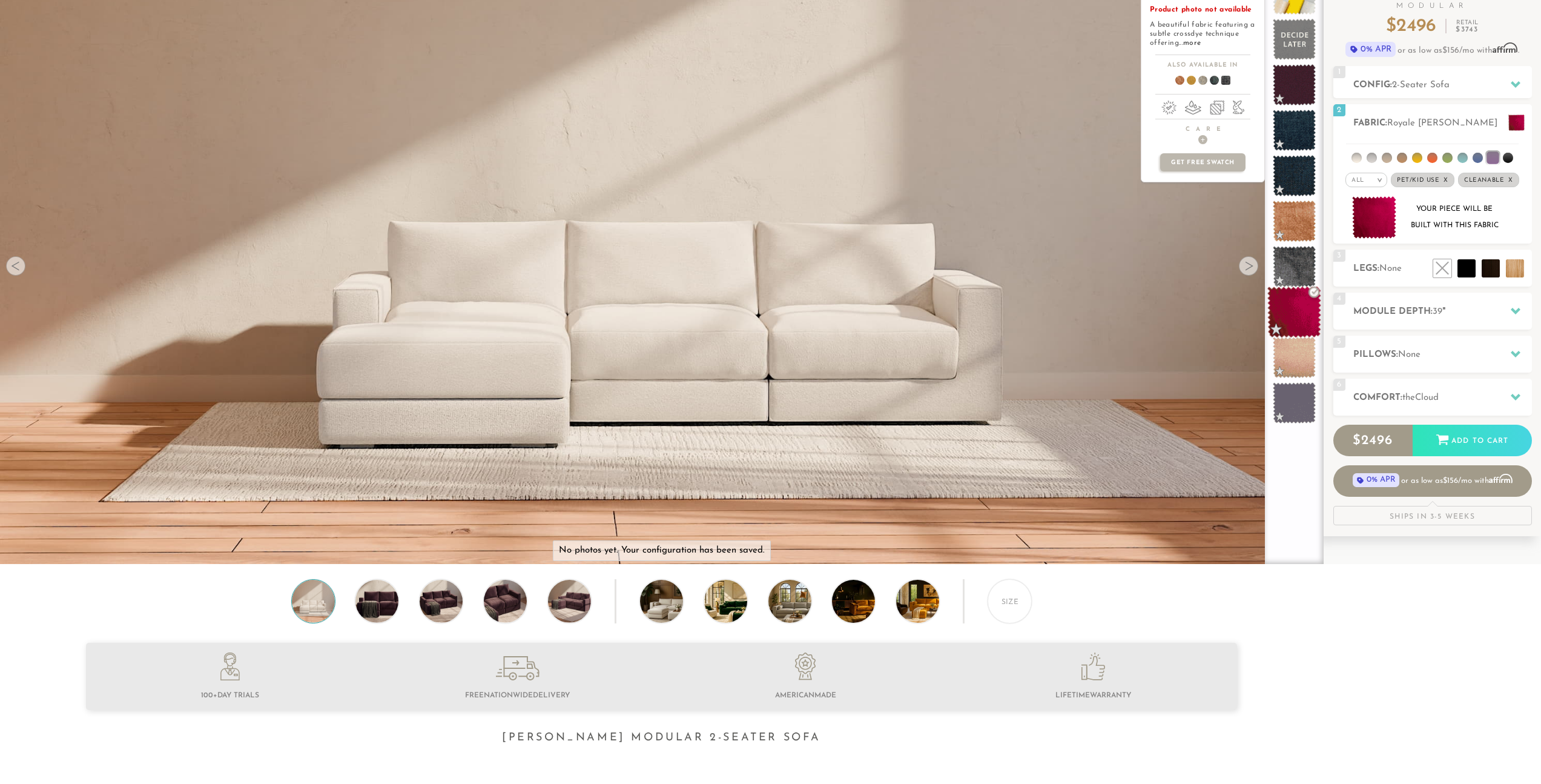
scroll to position [0, 0]
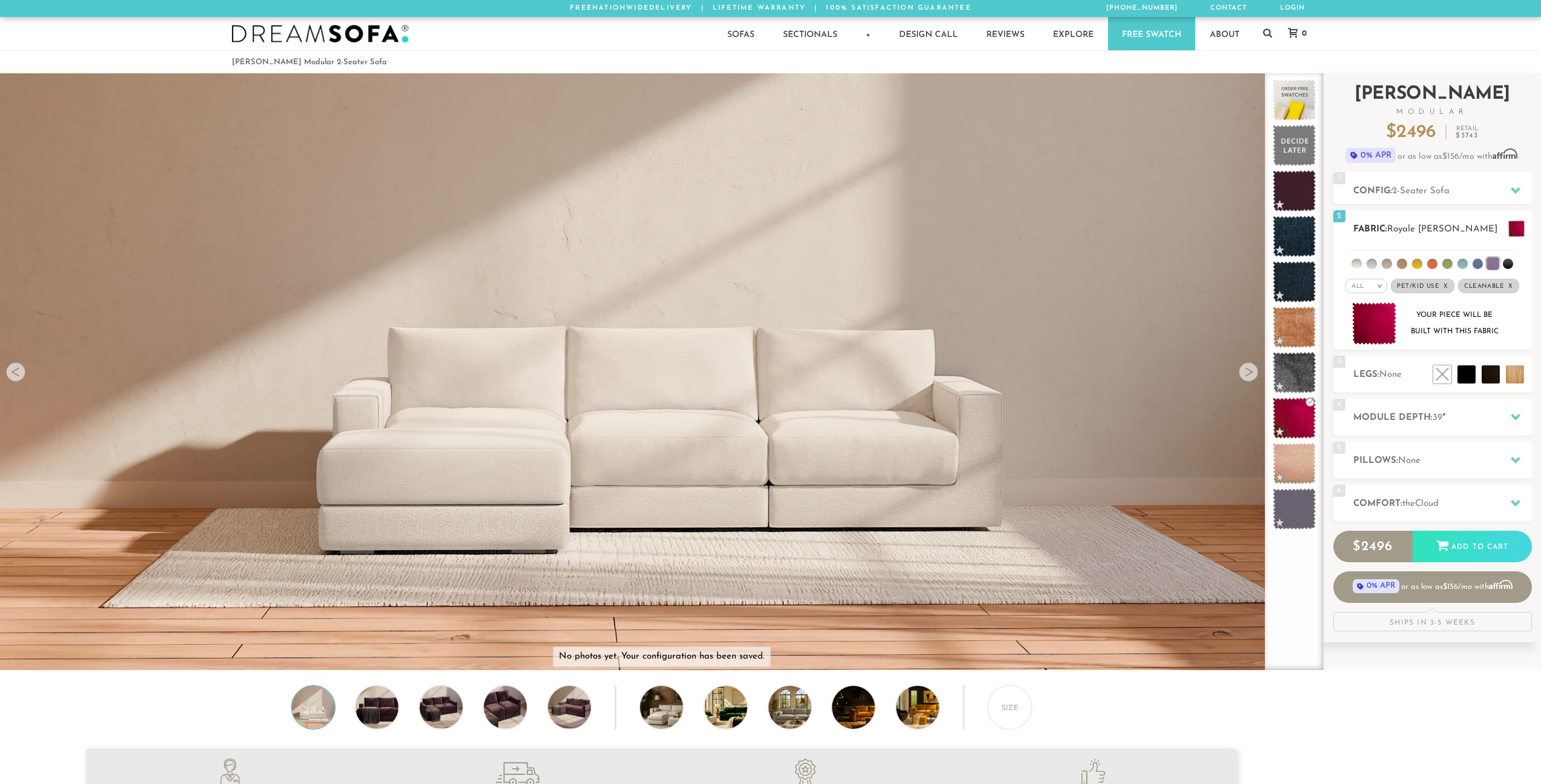
click at [1474, 263] on li at bounding box center [1478, 263] width 10 height 10
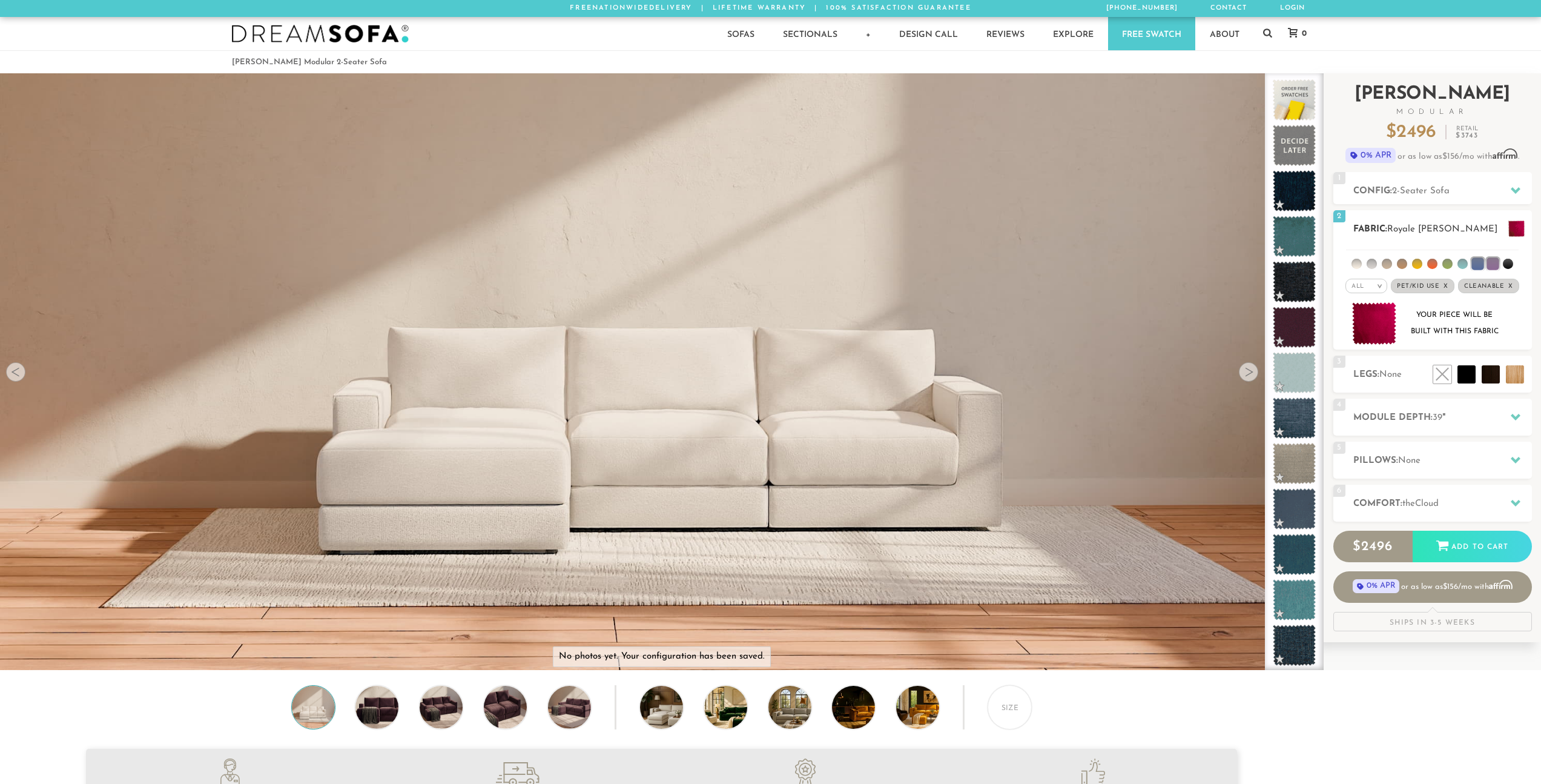
click at [1491, 263] on li at bounding box center [1493, 263] width 12 height 12
click at [1417, 264] on li at bounding box center [1417, 263] width 10 height 10
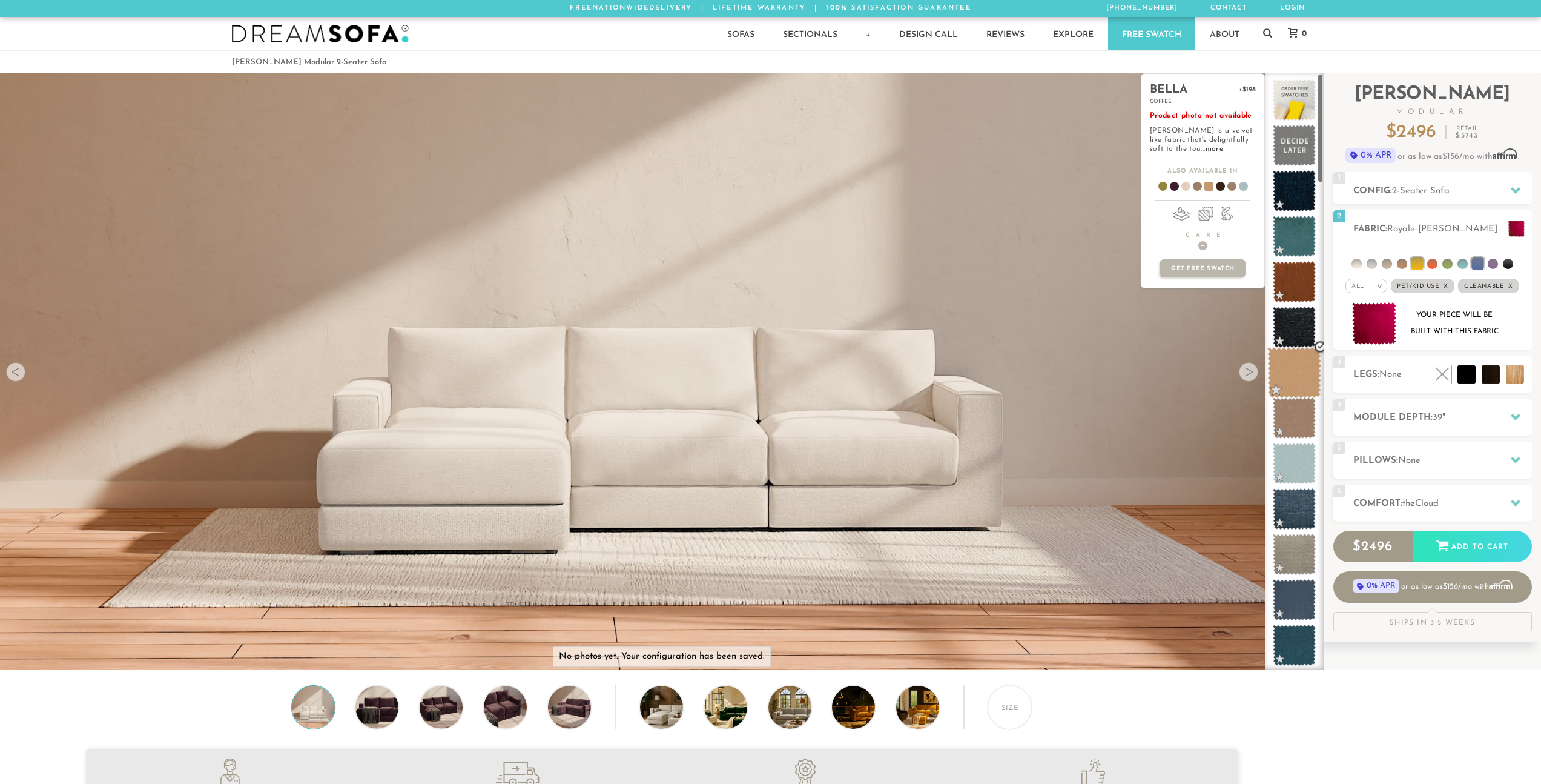
click at [1281, 361] on span at bounding box center [1295, 373] width 54 height 51
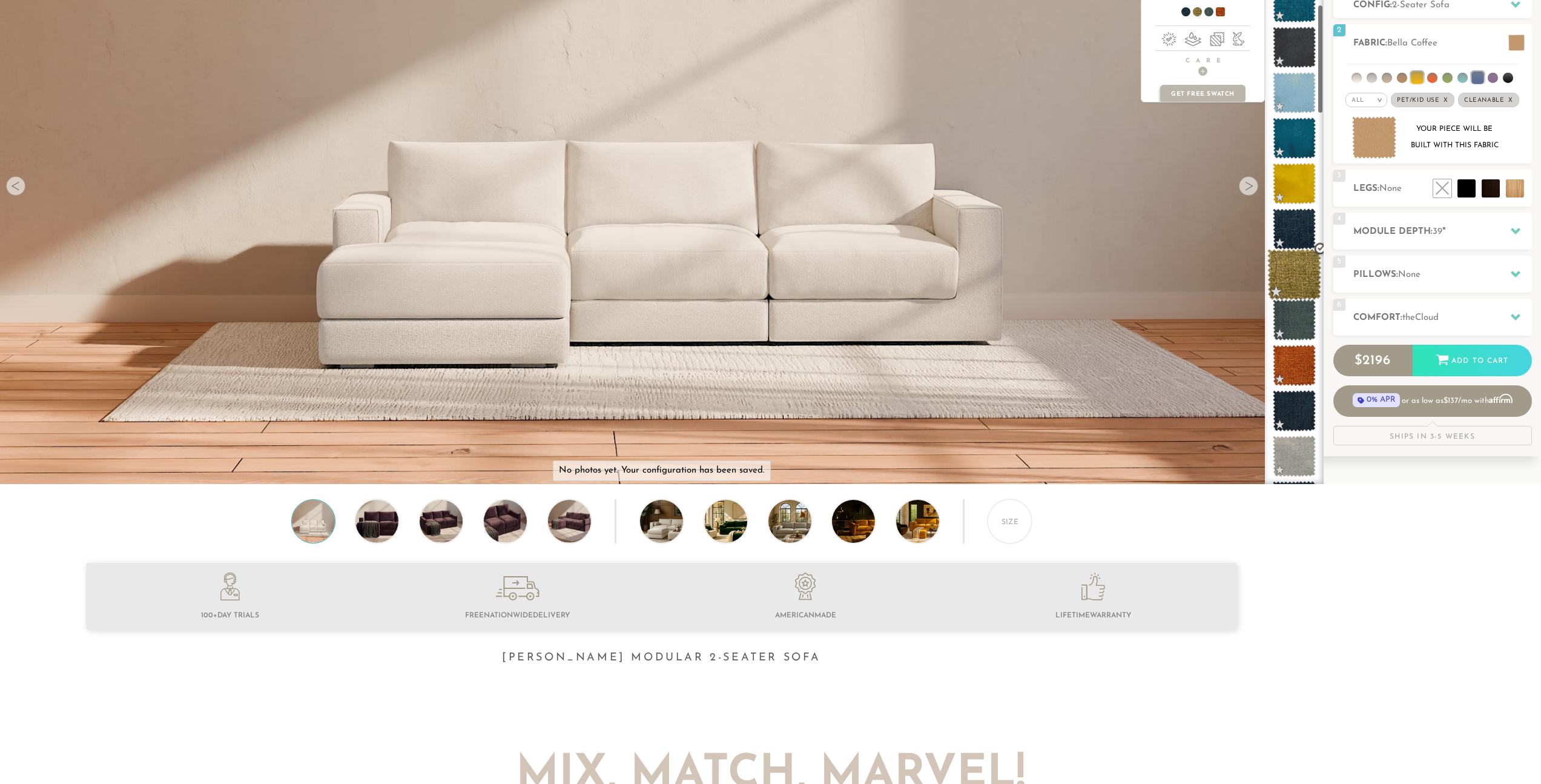
scroll to position [180, 0]
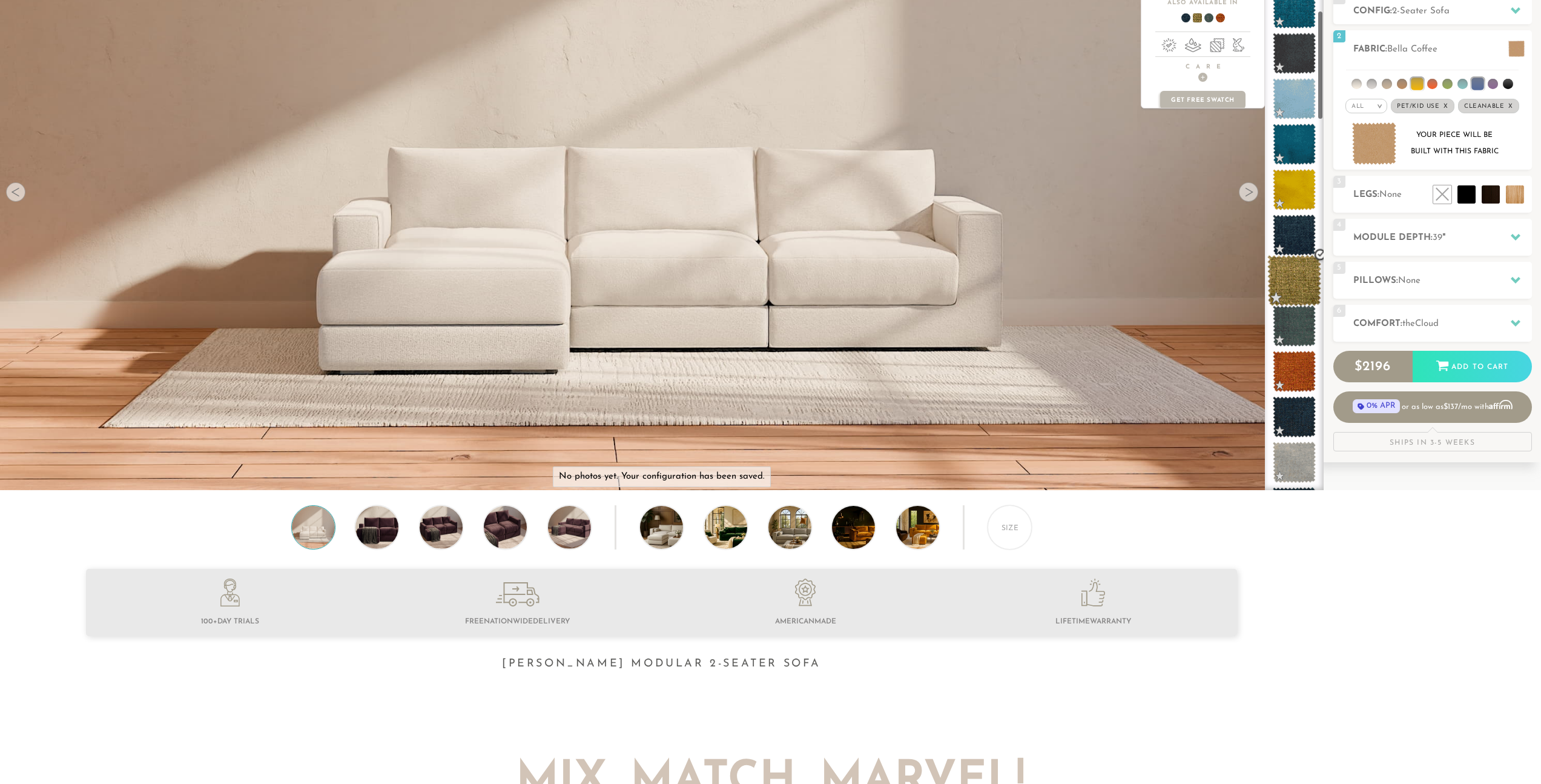
click at [1294, 296] on span at bounding box center [1295, 281] width 54 height 51
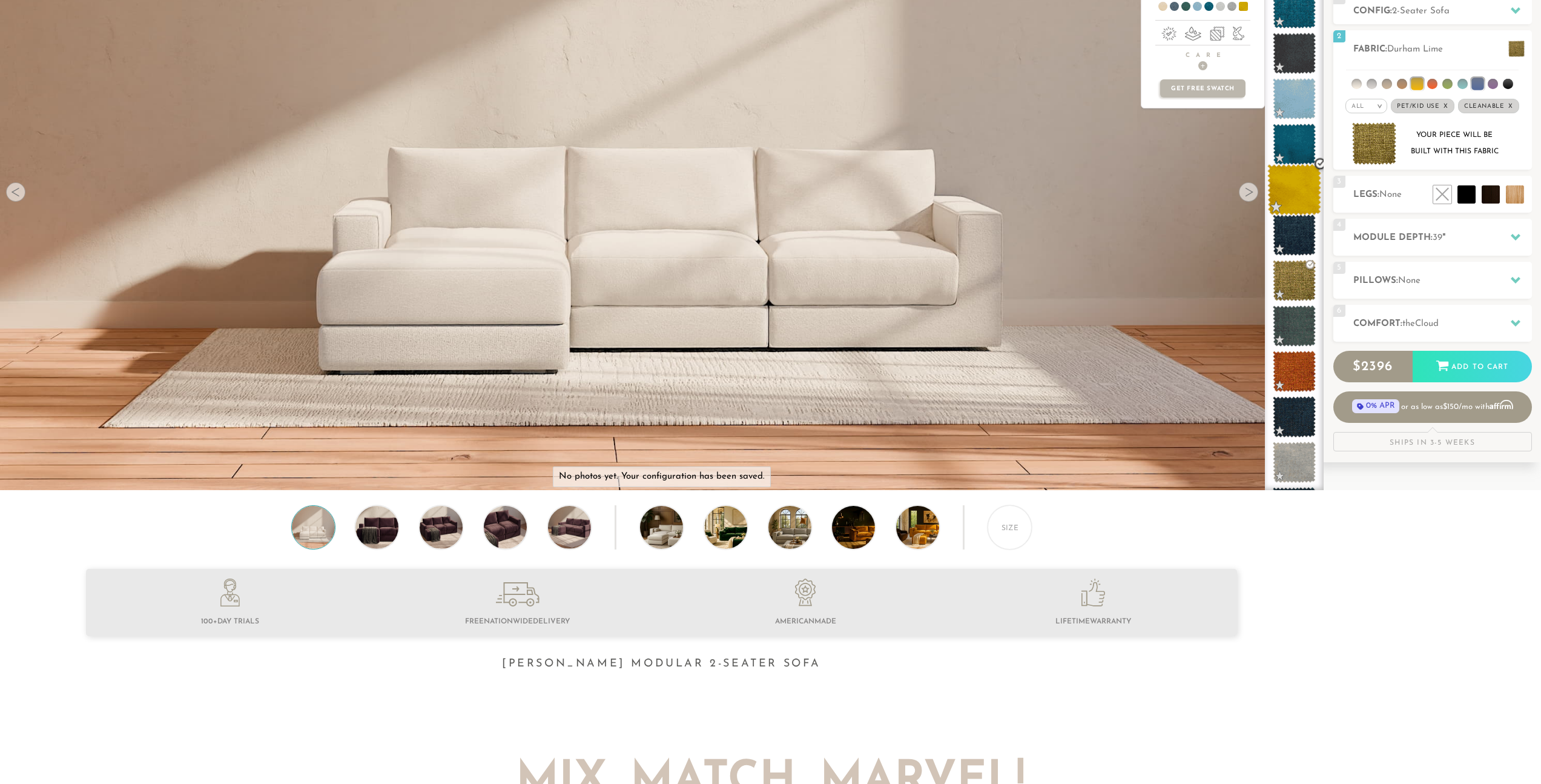
click at [1303, 185] on span at bounding box center [1295, 190] width 54 height 51
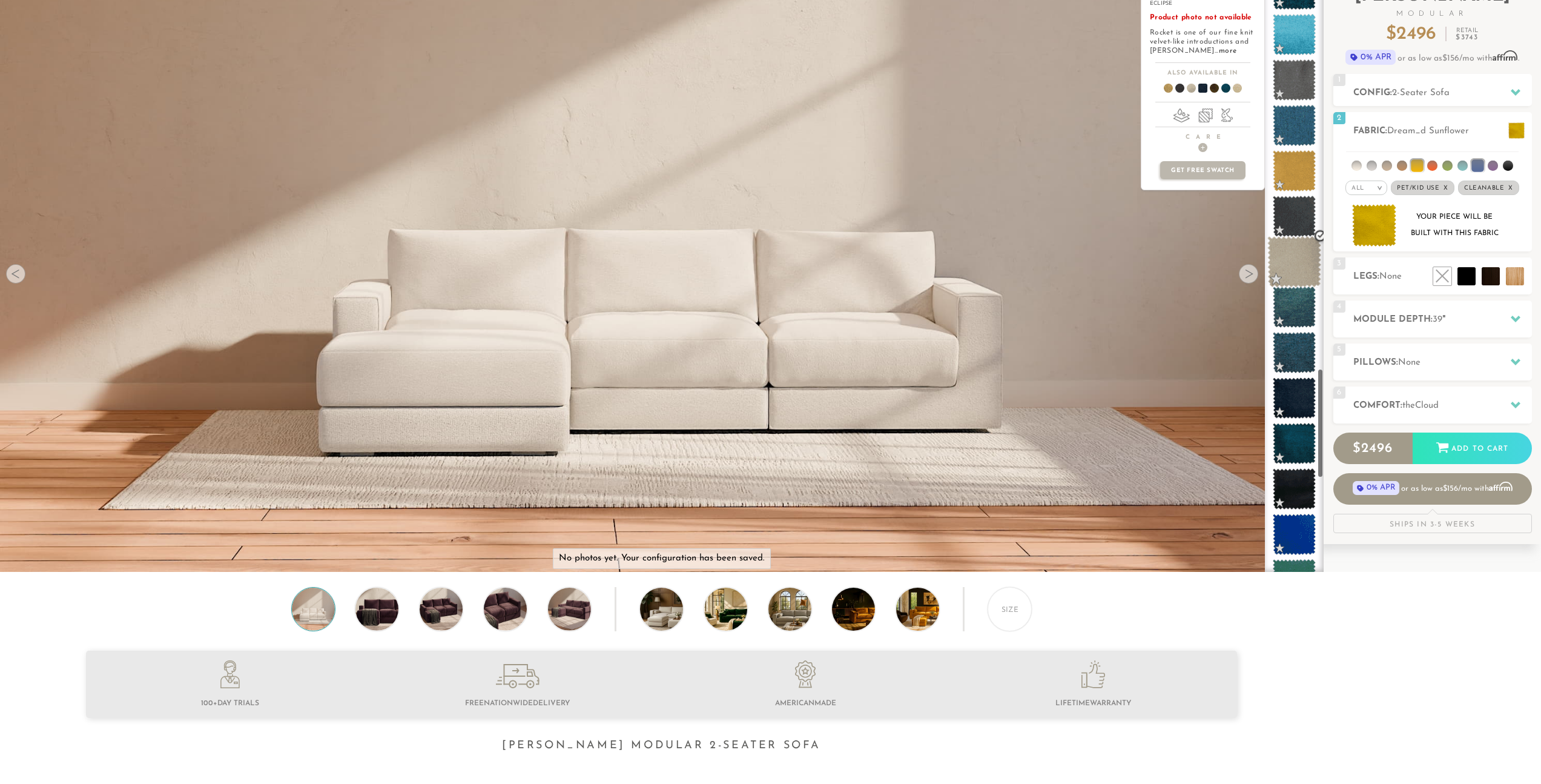
scroll to position [2145, 0]
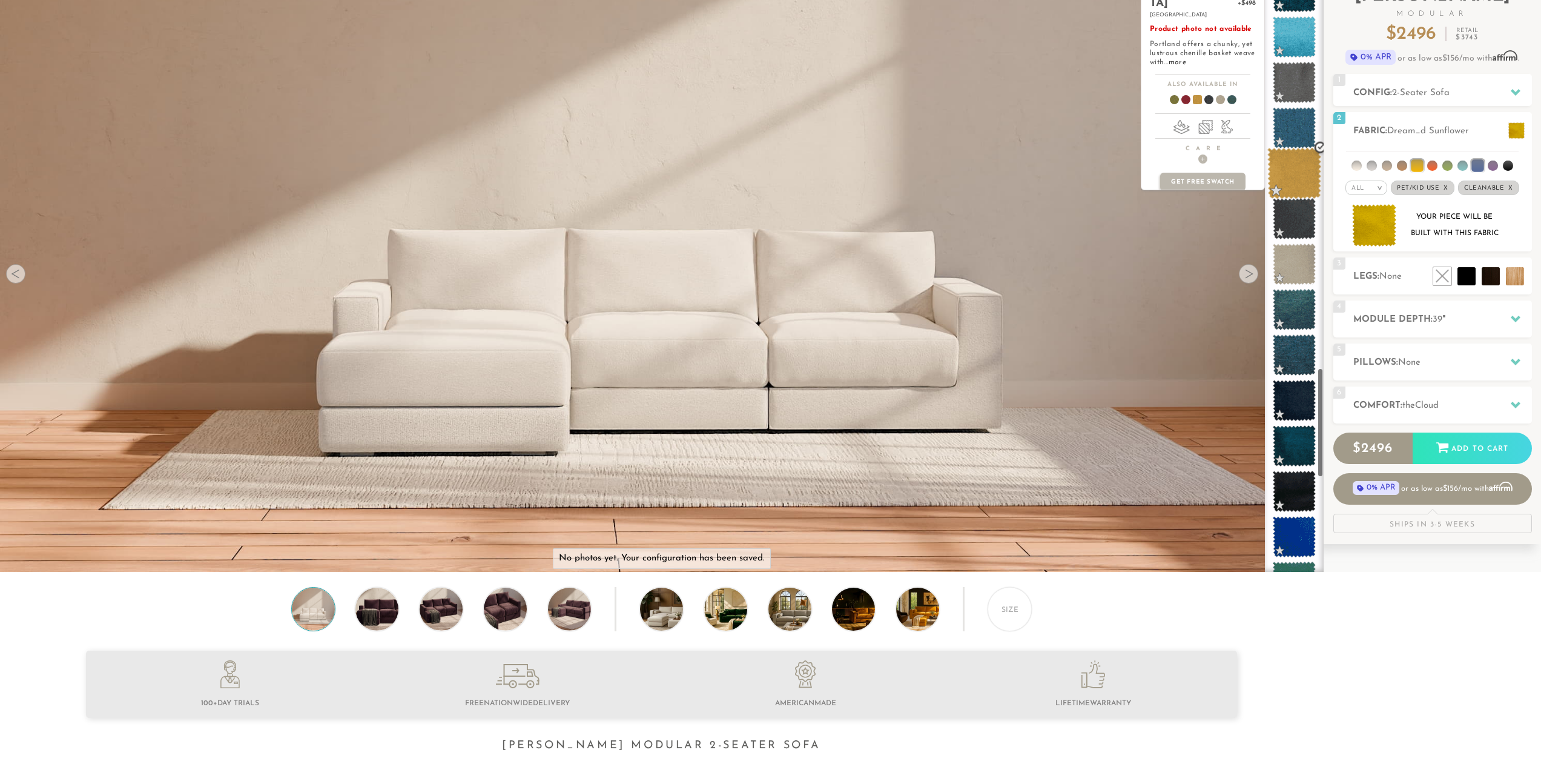
click at [1301, 168] on span at bounding box center [1295, 174] width 54 height 51
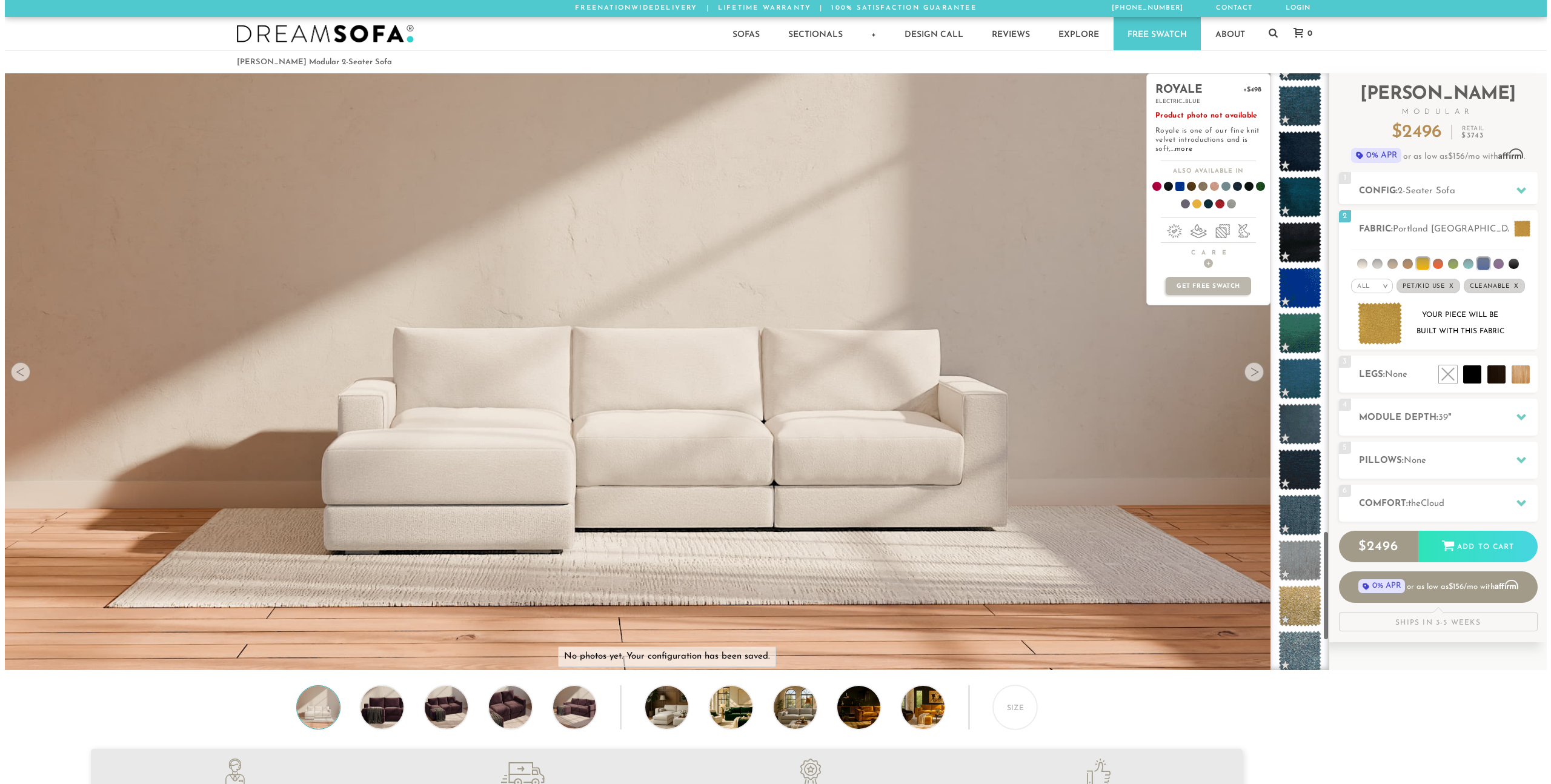
scroll to position [2489, 0]
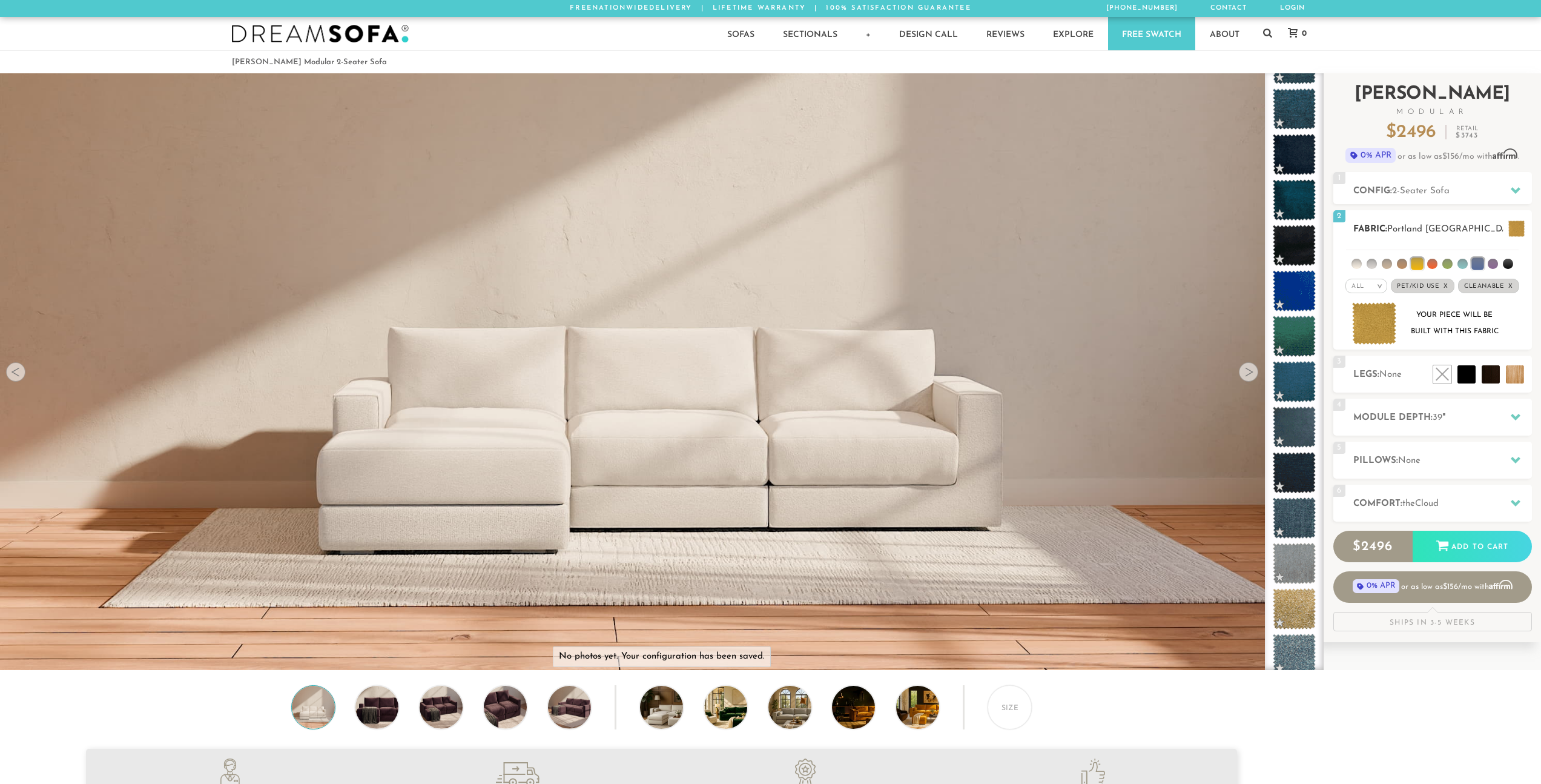
click at [1377, 332] on img at bounding box center [1375, 324] width 45 height 43
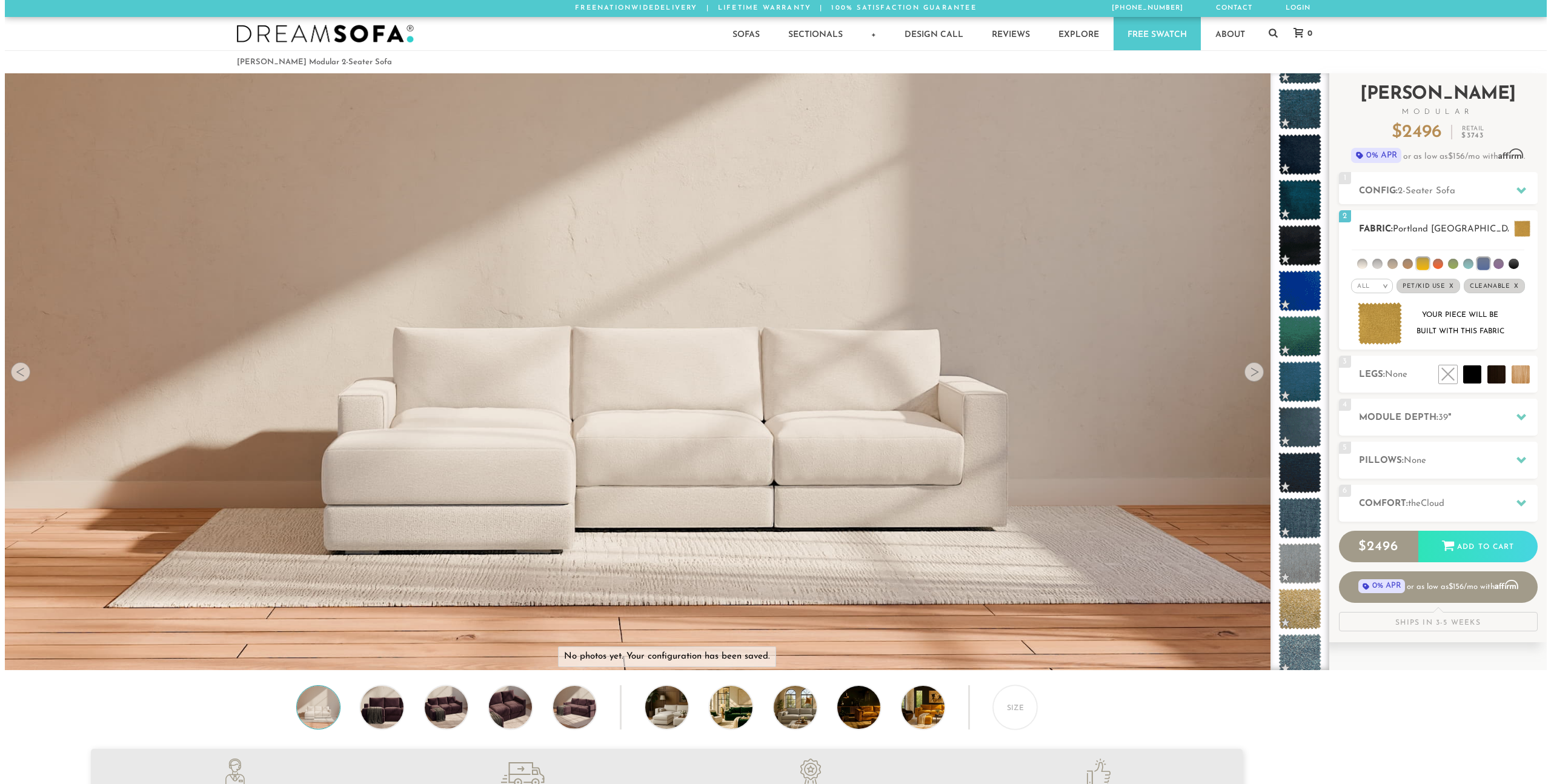
scroll to position [9, 9]
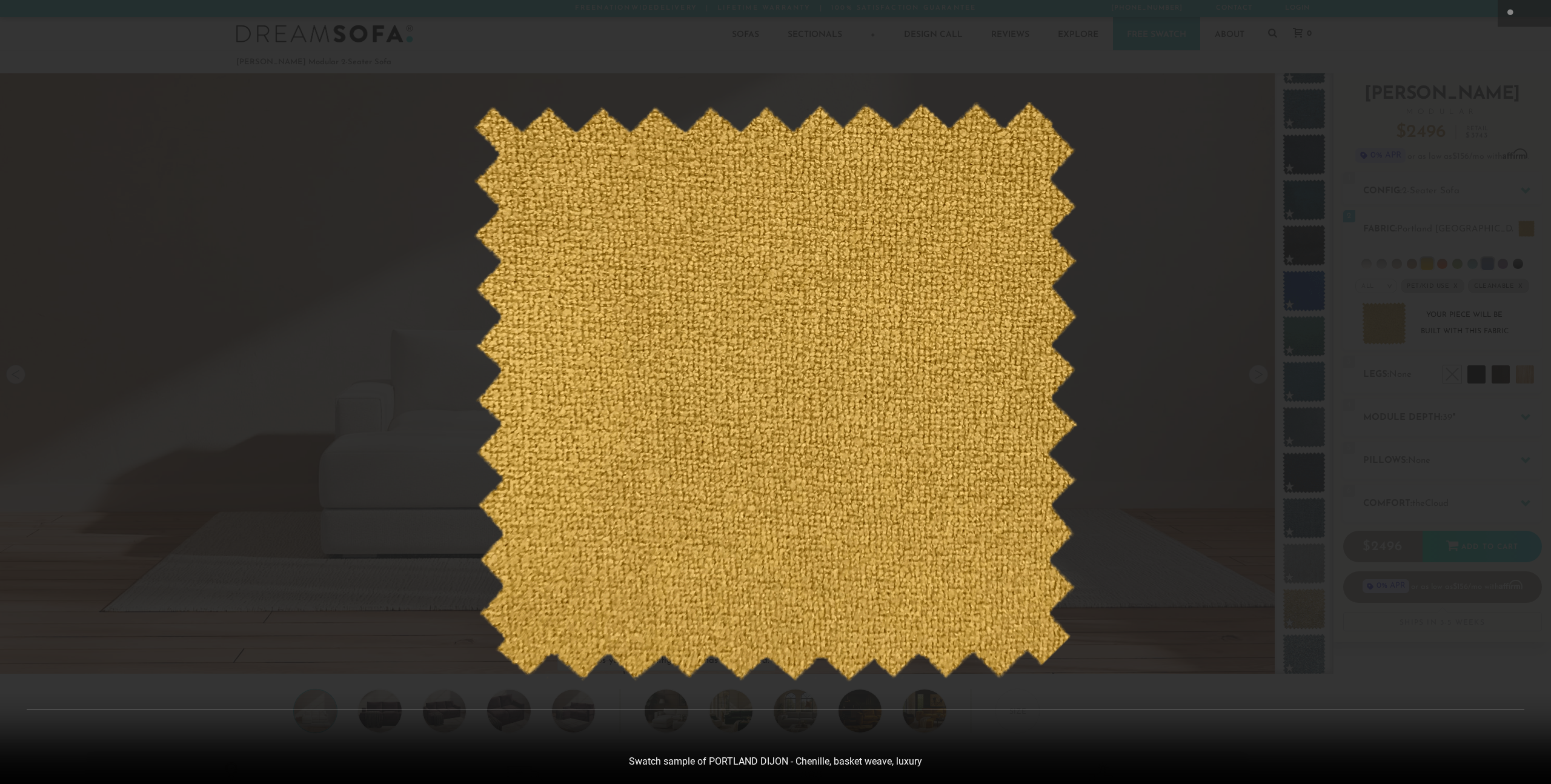
click at [1192, 308] on div at bounding box center [776, 392] width 1551 height 784
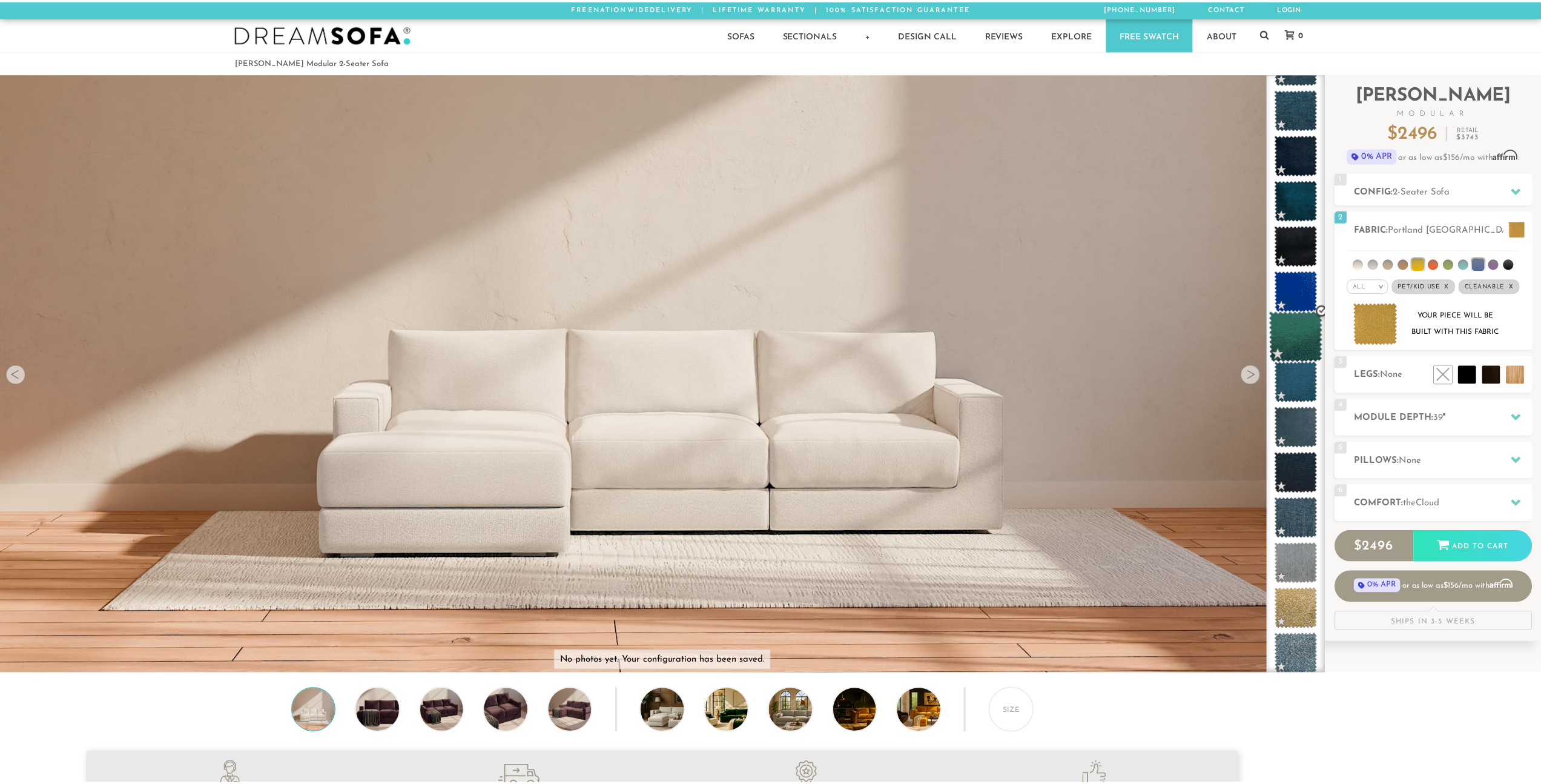
scroll to position [15616, 1532]
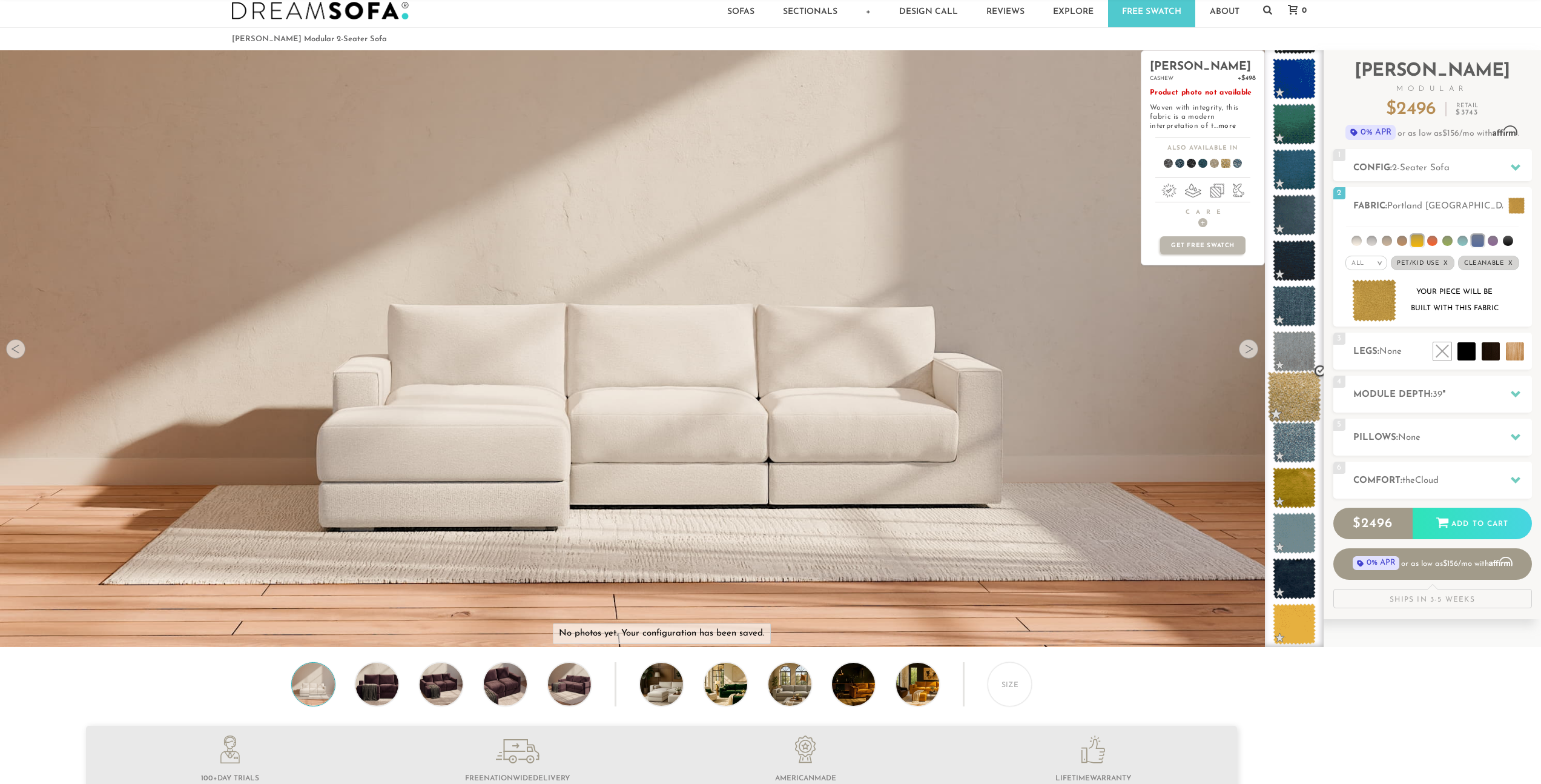
click at [1284, 389] on span at bounding box center [1295, 397] width 54 height 51
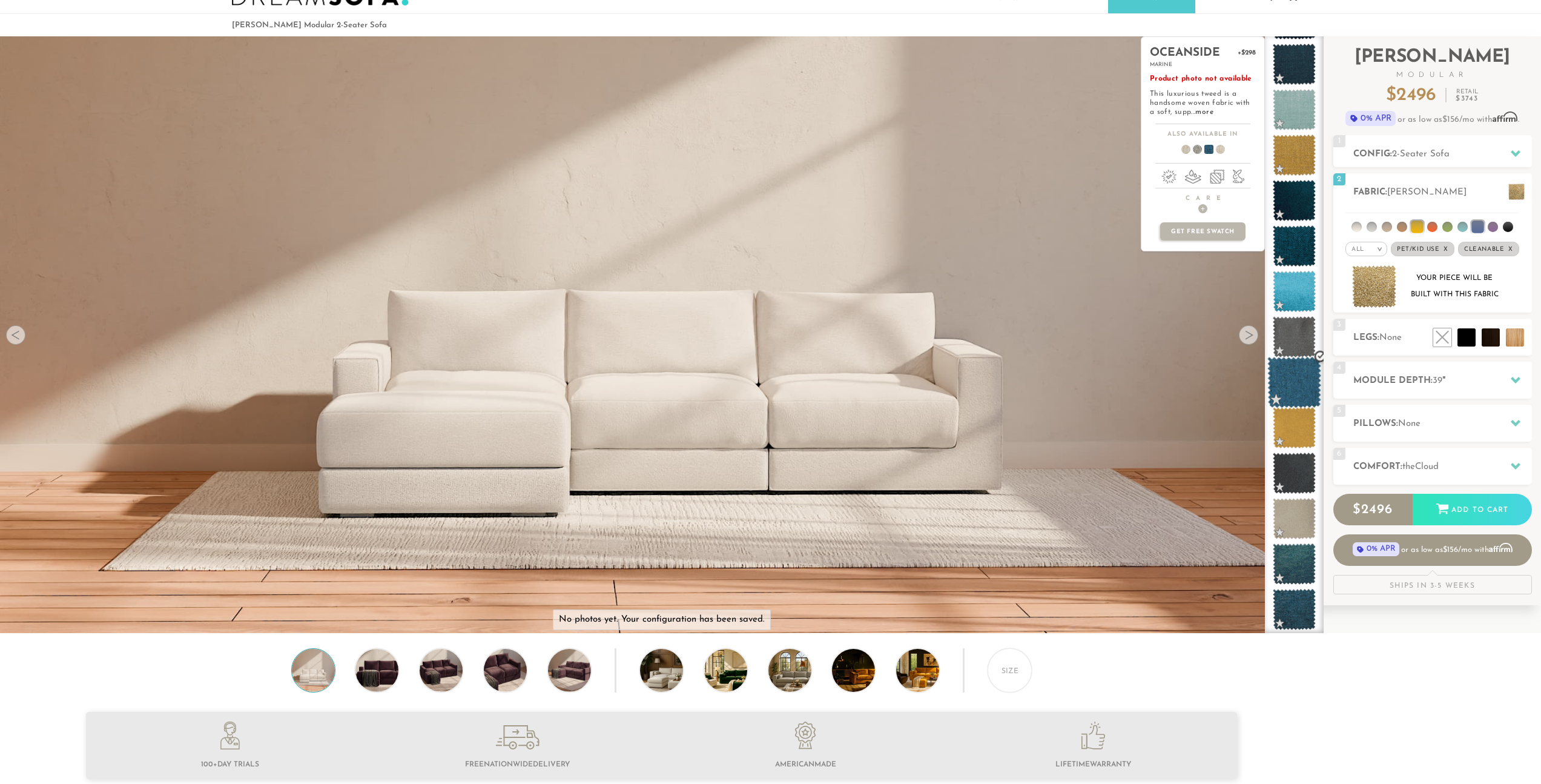
click at [1281, 380] on span at bounding box center [1295, 382] width 54 height 51
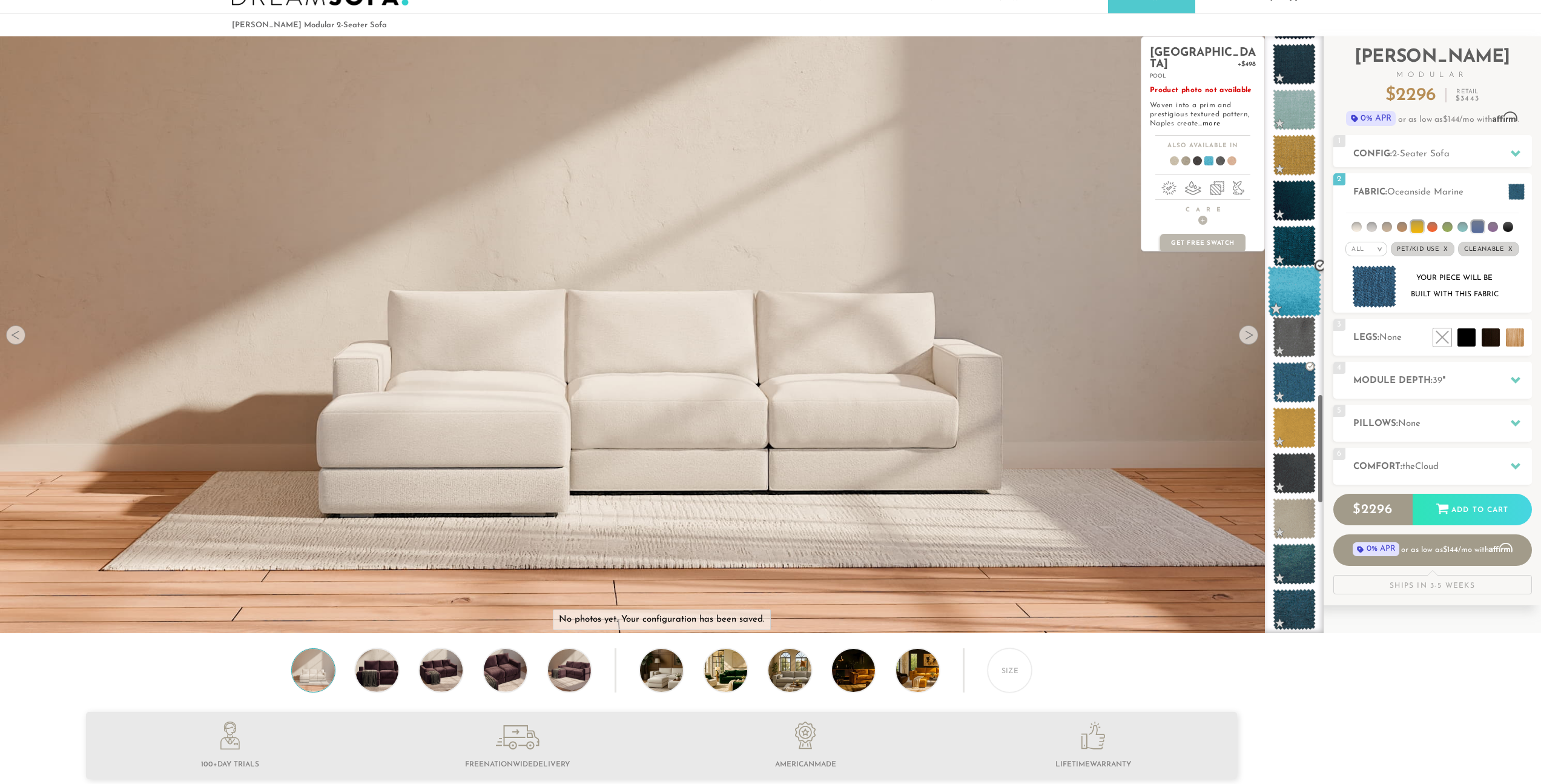
click at [1280, 290] on span at bounding box center [1295, 292] width 54 height 51
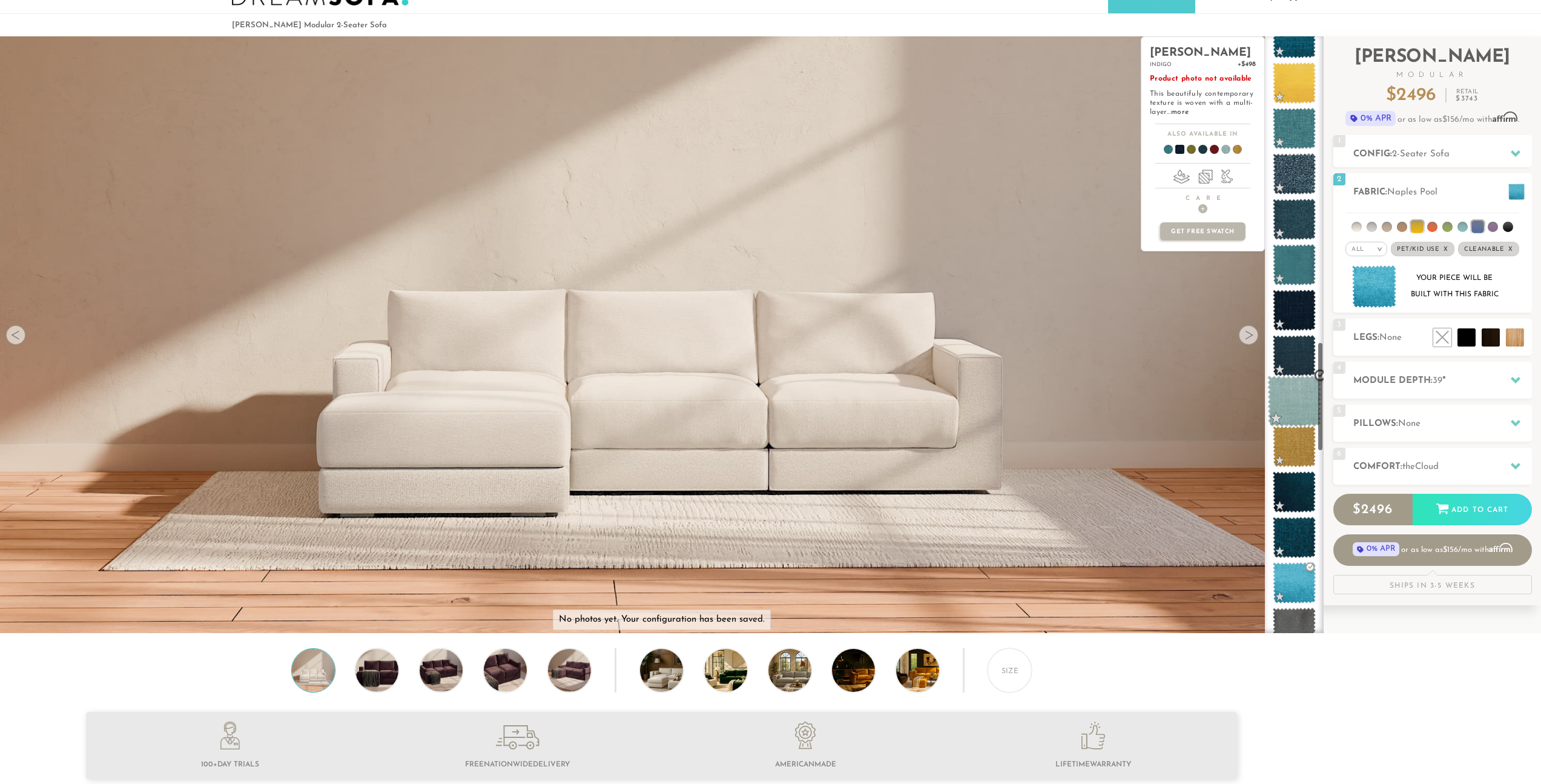
scroll to position [1653, 0]
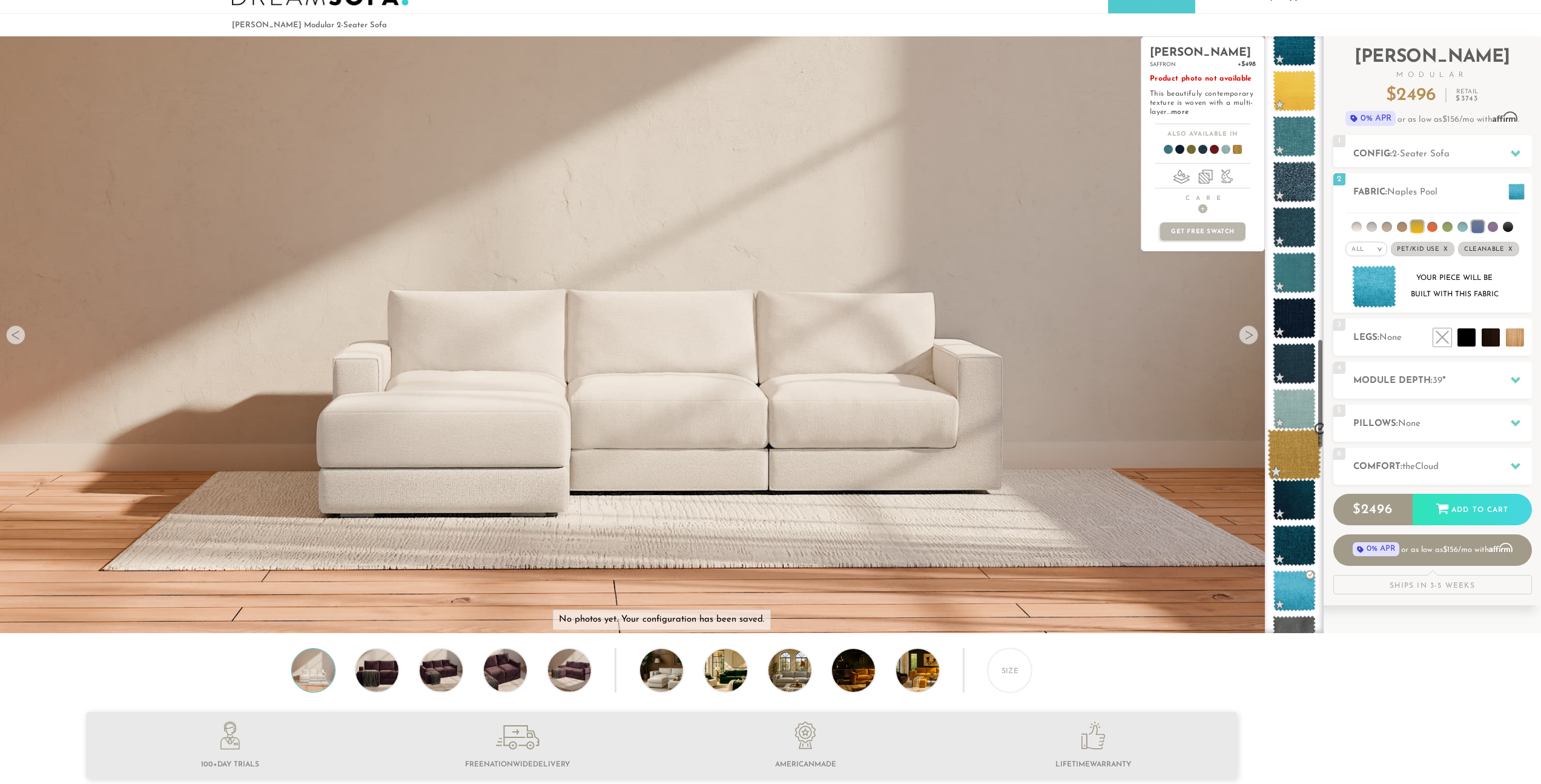
click at [1297, 440] on span at bounding box center [1295, 454] width 54 height 51
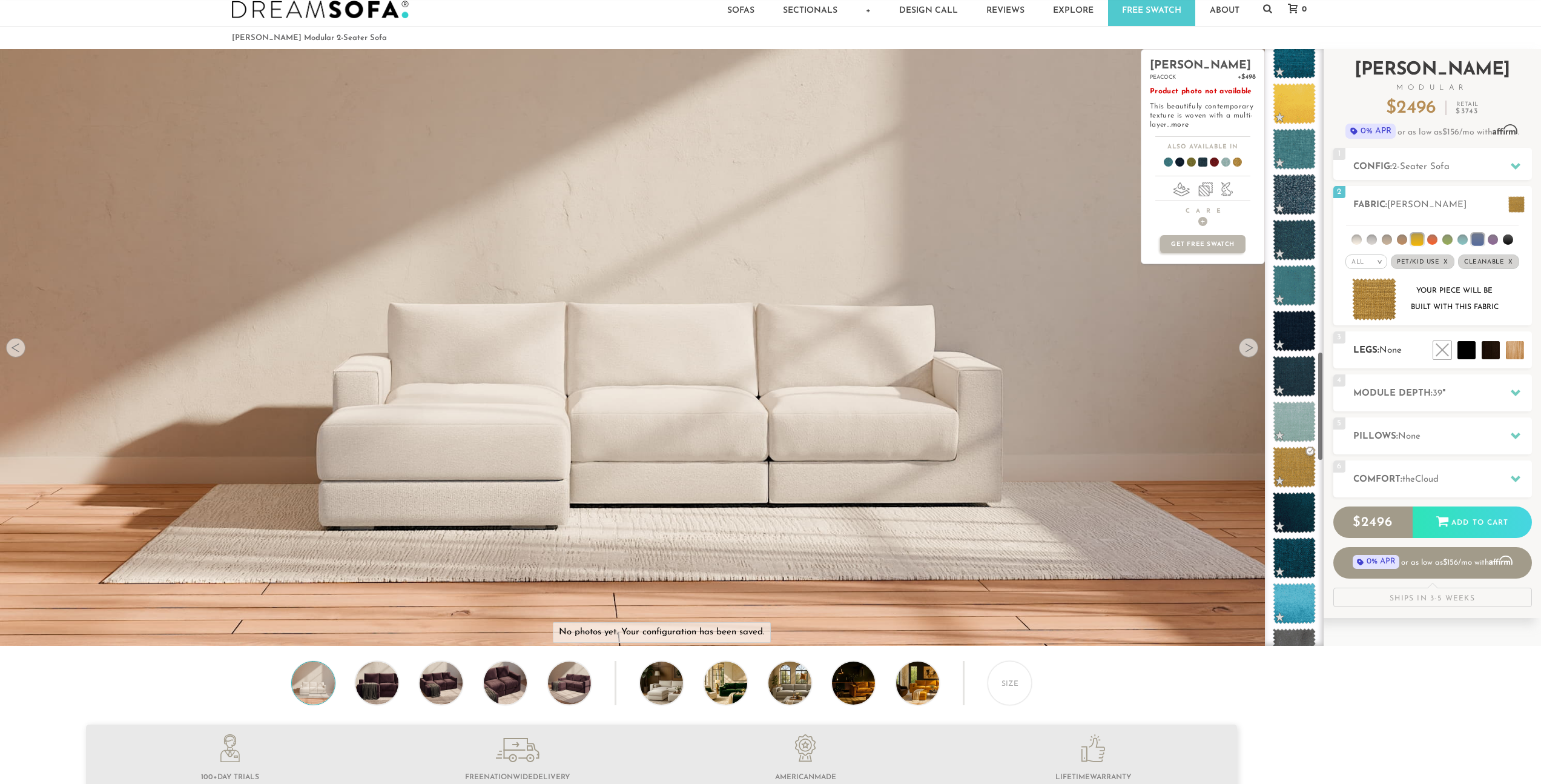
scroll to position [23, 0]
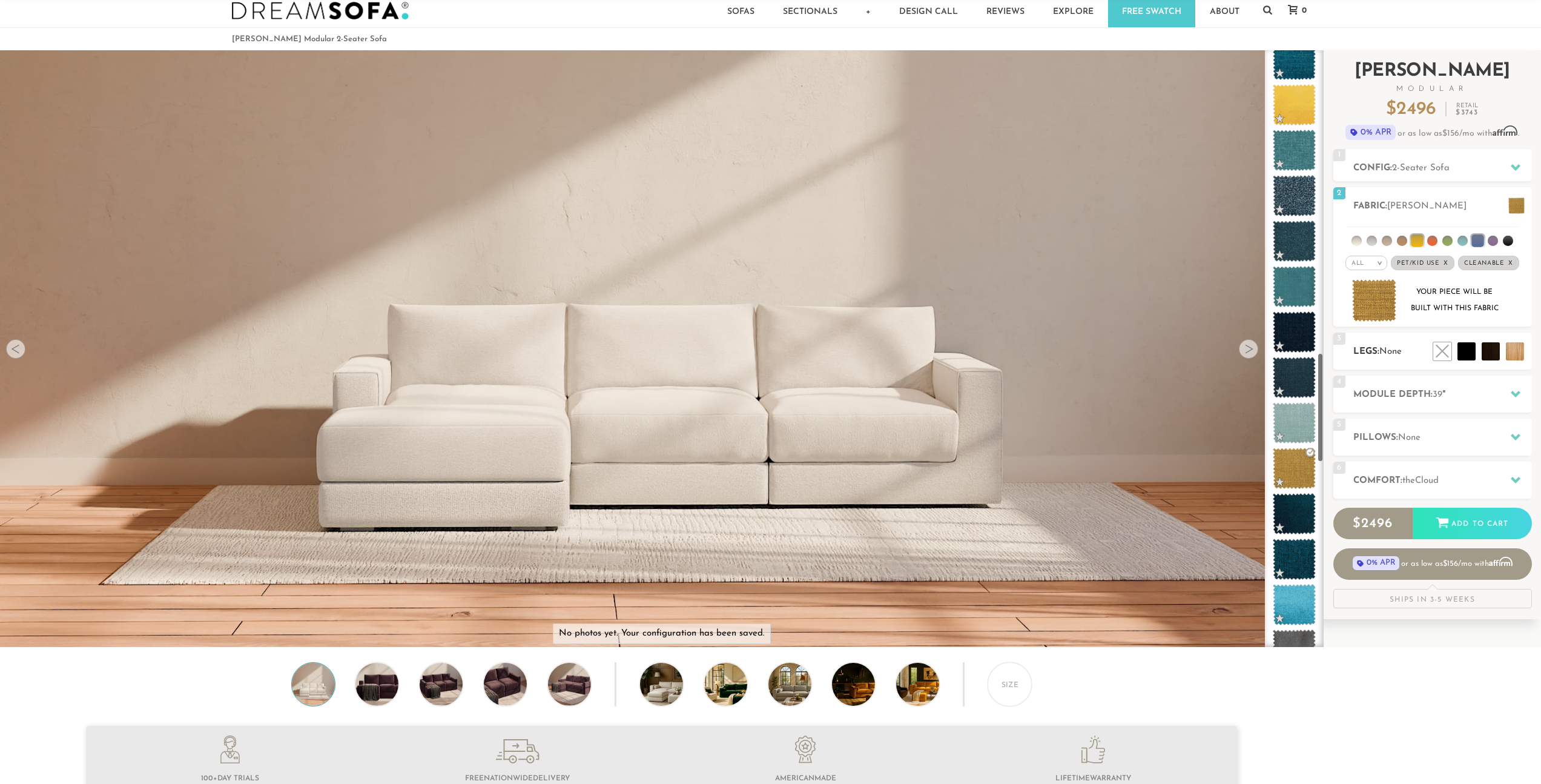
click at [1359, 355] on h2 "Legs: None" at bounding box center [1442, 351] width 179 height 14
click at [1370, 348] on h2 "Legs: None" at bounding box center [1442, 351] width 179 height 14
click at [1507, 354] on li at bounding box center [1488, 324] width 73 height 73
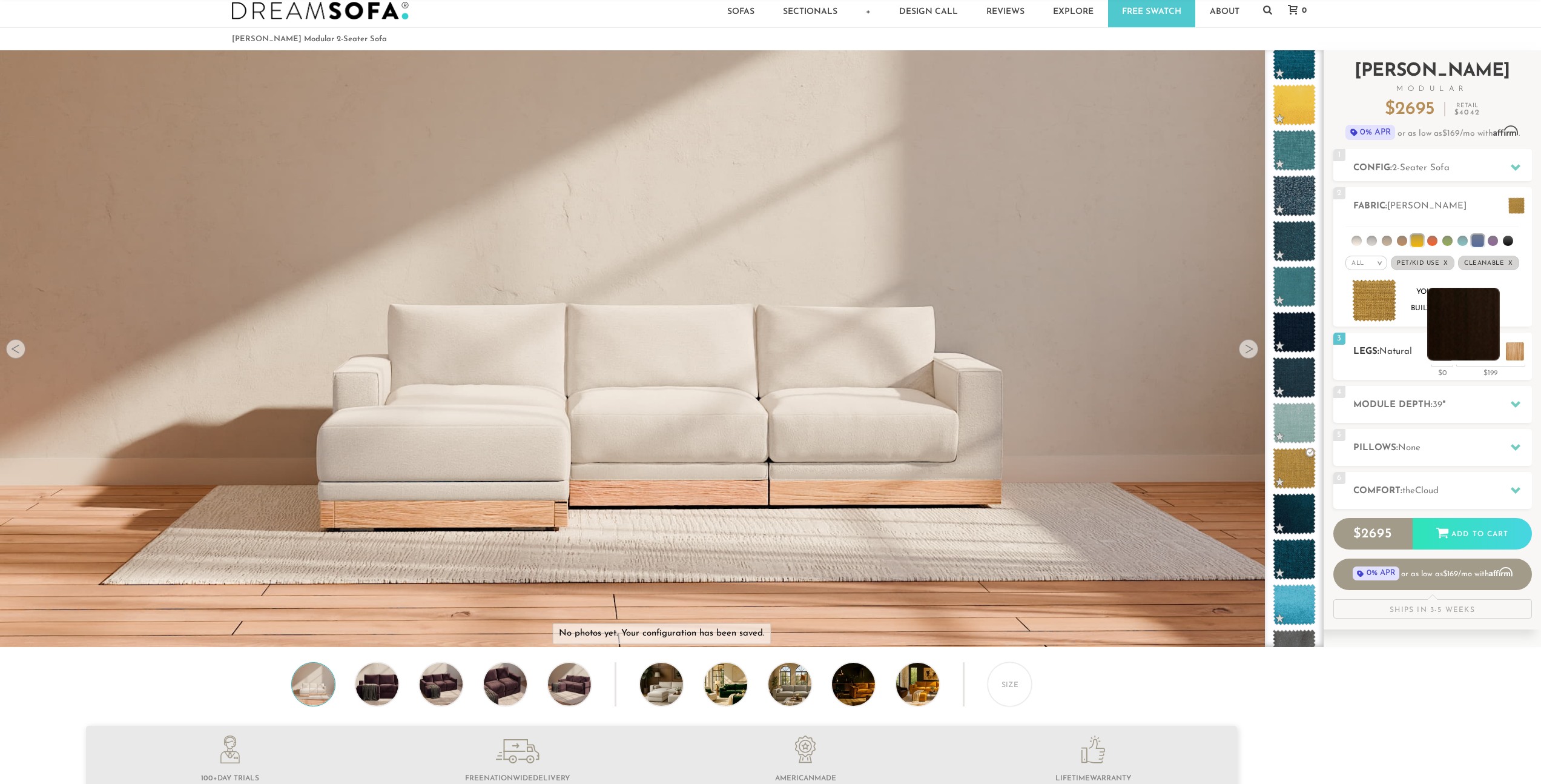
click at [1490, 358] on li at bounding box center [1464, 324] width 73 height 73
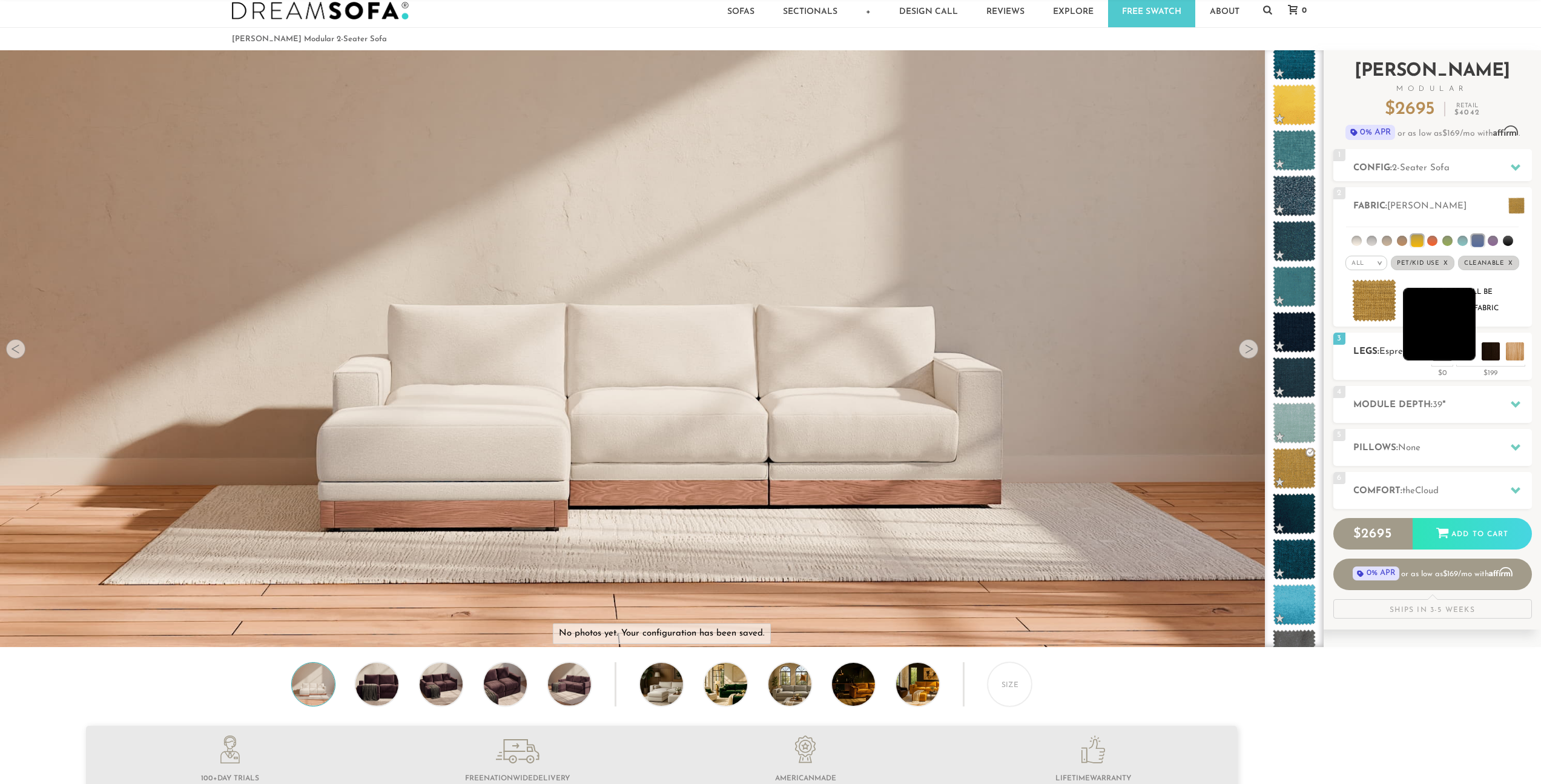
click at [1464, 355] on li at bounding box center [1440, 324] width 73 height 73
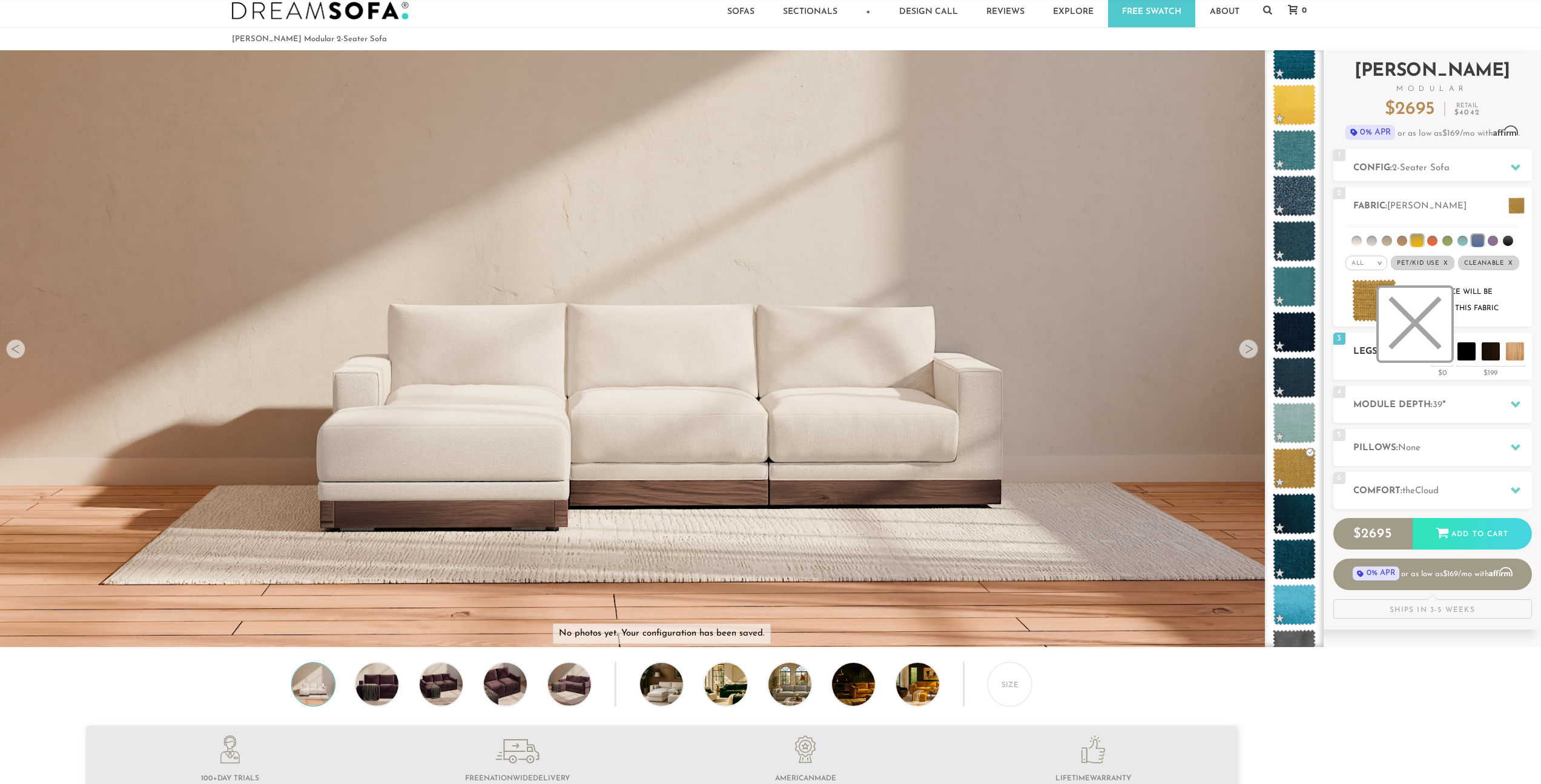
click at [1440, 356] on li at bounding box center [1415, 324] width 73 height 73
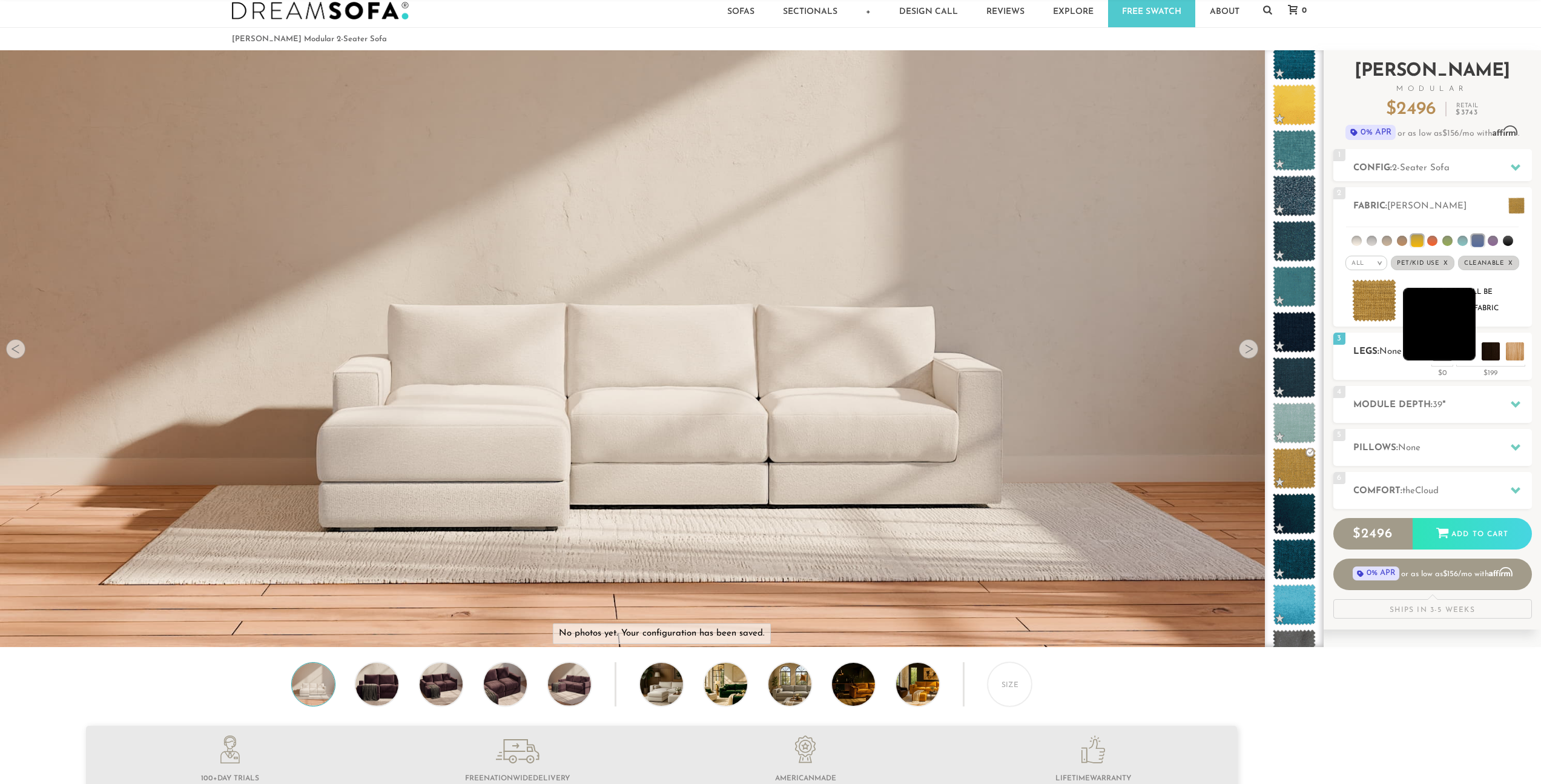
click at [1469, 349] on li at bounding box center [1440, 324] width 73 height 73
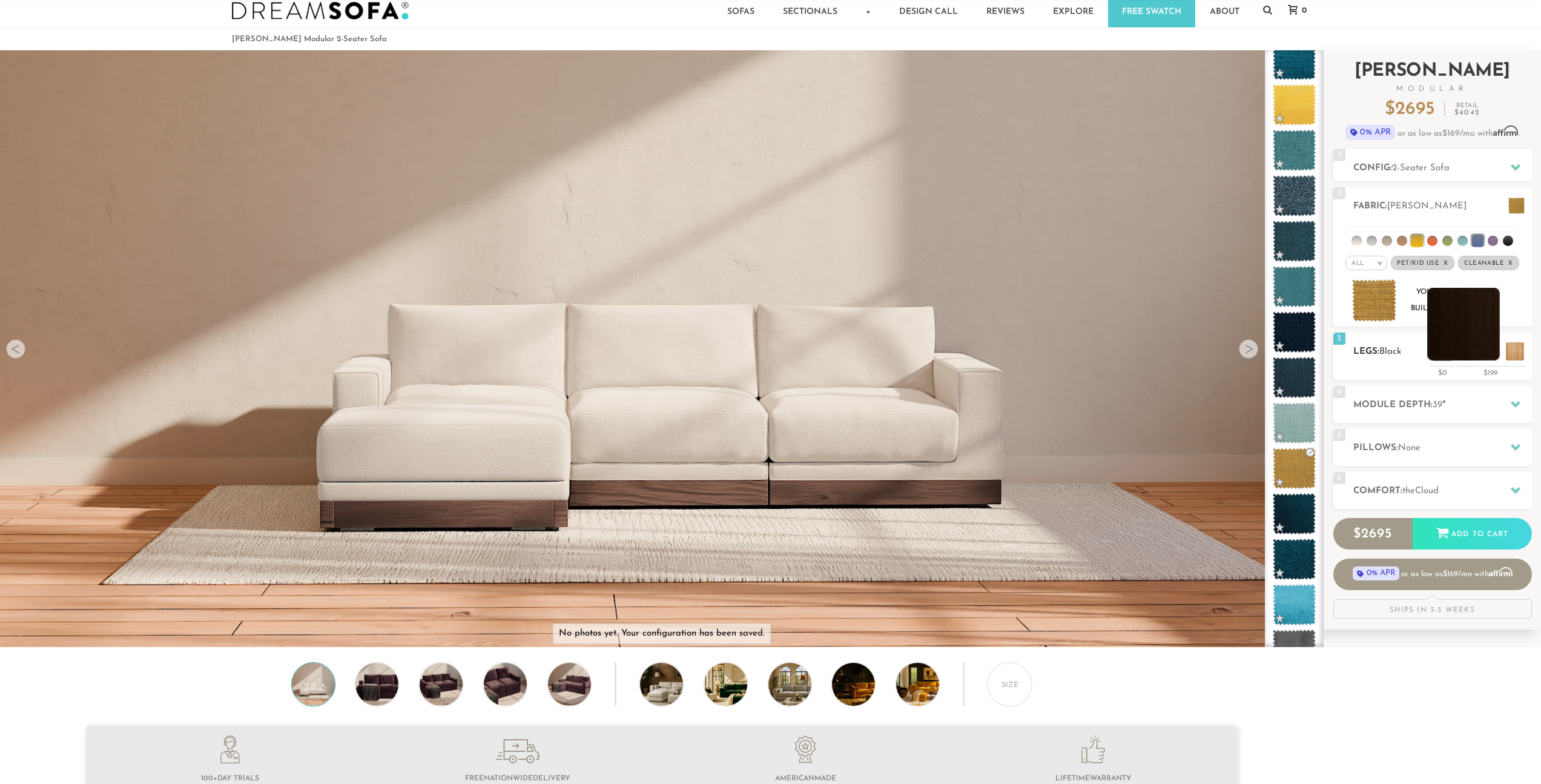
click at [1493, 355] on li at bounding box center [1464, 324] width 73 height 73
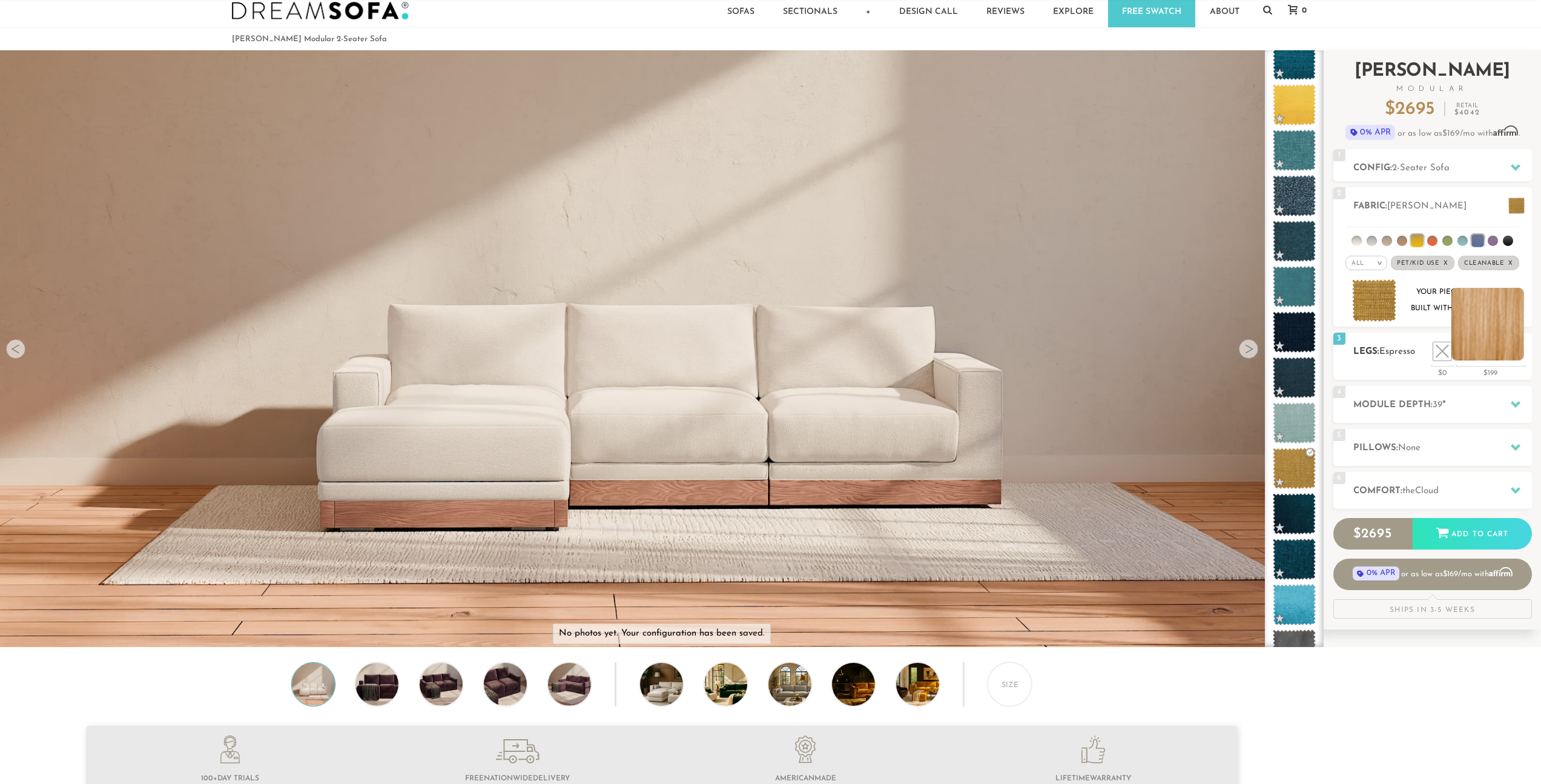
click at [1513, 354] on li at bounding box center [1488, 324] width 73 height 73
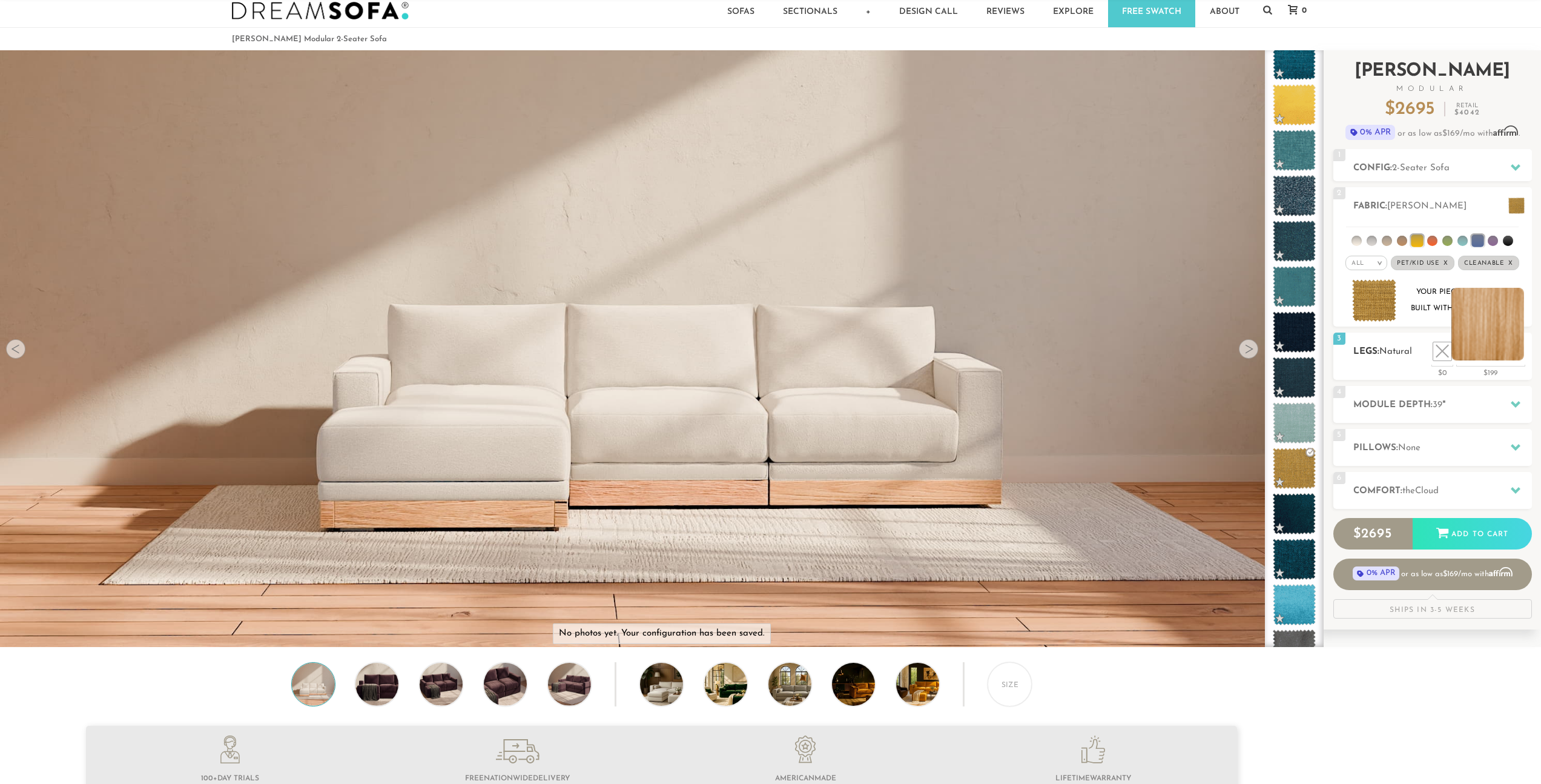
click at [1484, 354] on li at bounding box center [1488, 324] width 73 height 73
click at [1488, 355] on li at bounding box center [1464, 324] width 73 height 73
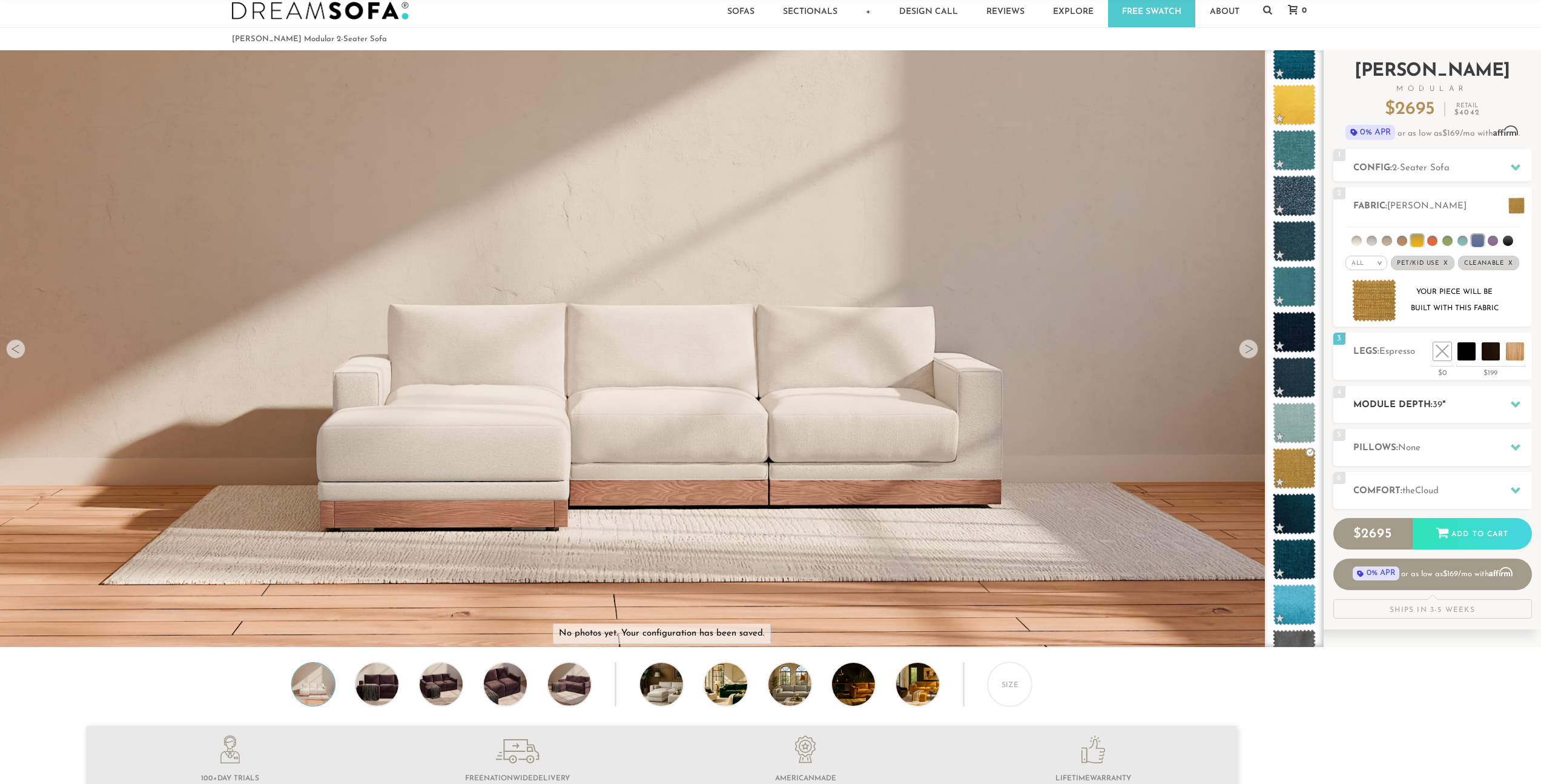
click at [1417, 407] on h2 "Module Depth: 39 "" at bounding box center [1442, 404] width 179 height 14
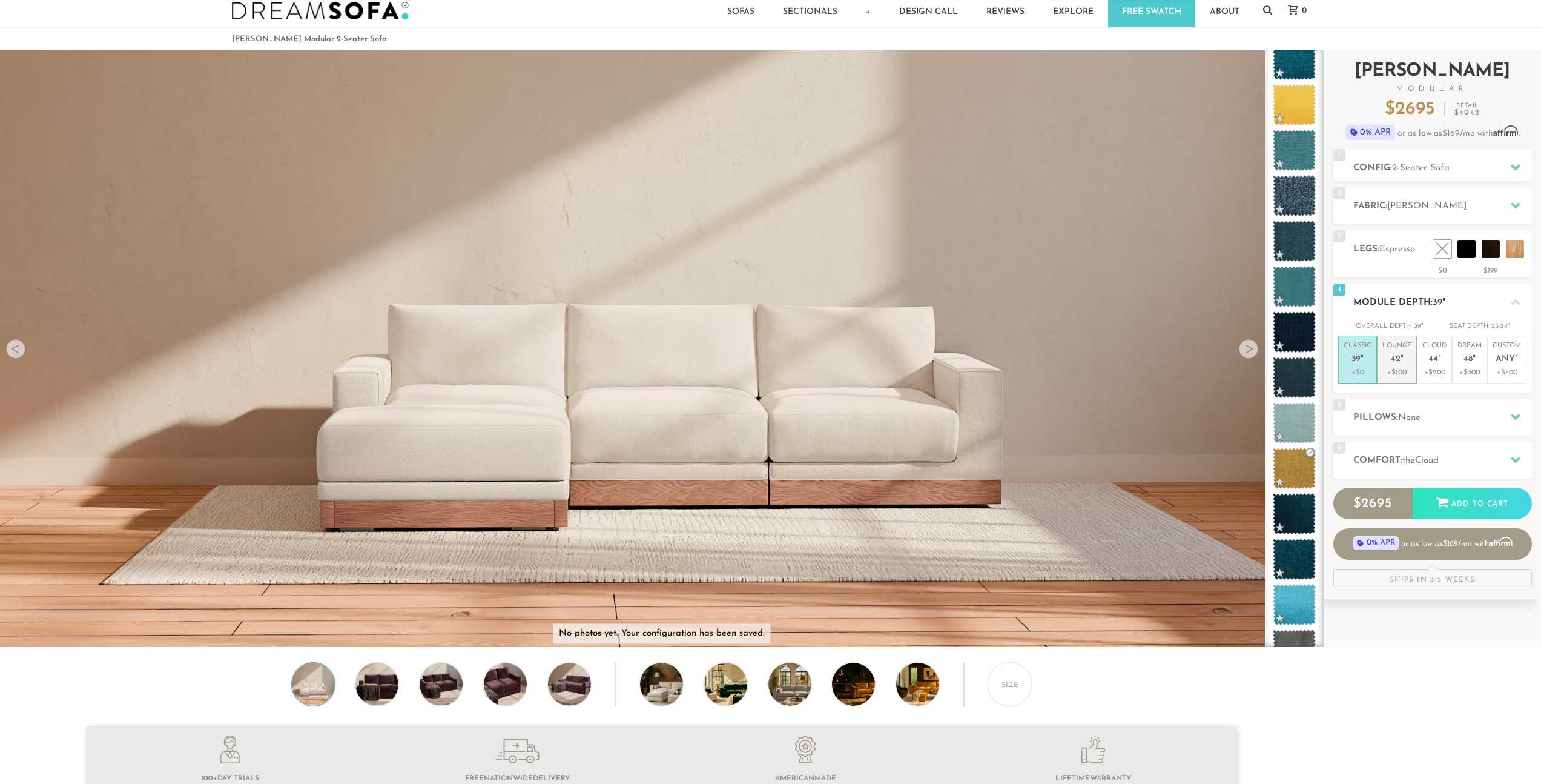
click at [1401, 363] on em """ at bounding box center [1402, 359] width 3 height 10
click at [1361, 360] on em """ at bounding box center [1362, 359] width 3 height 10
click at [1401, 362] on em """ at bounding box center [1402, 359] width 3 height 10
click at [1401, 411] on h2 "Pillows: None" at bounding box center [1442, 417] width 179 height 14
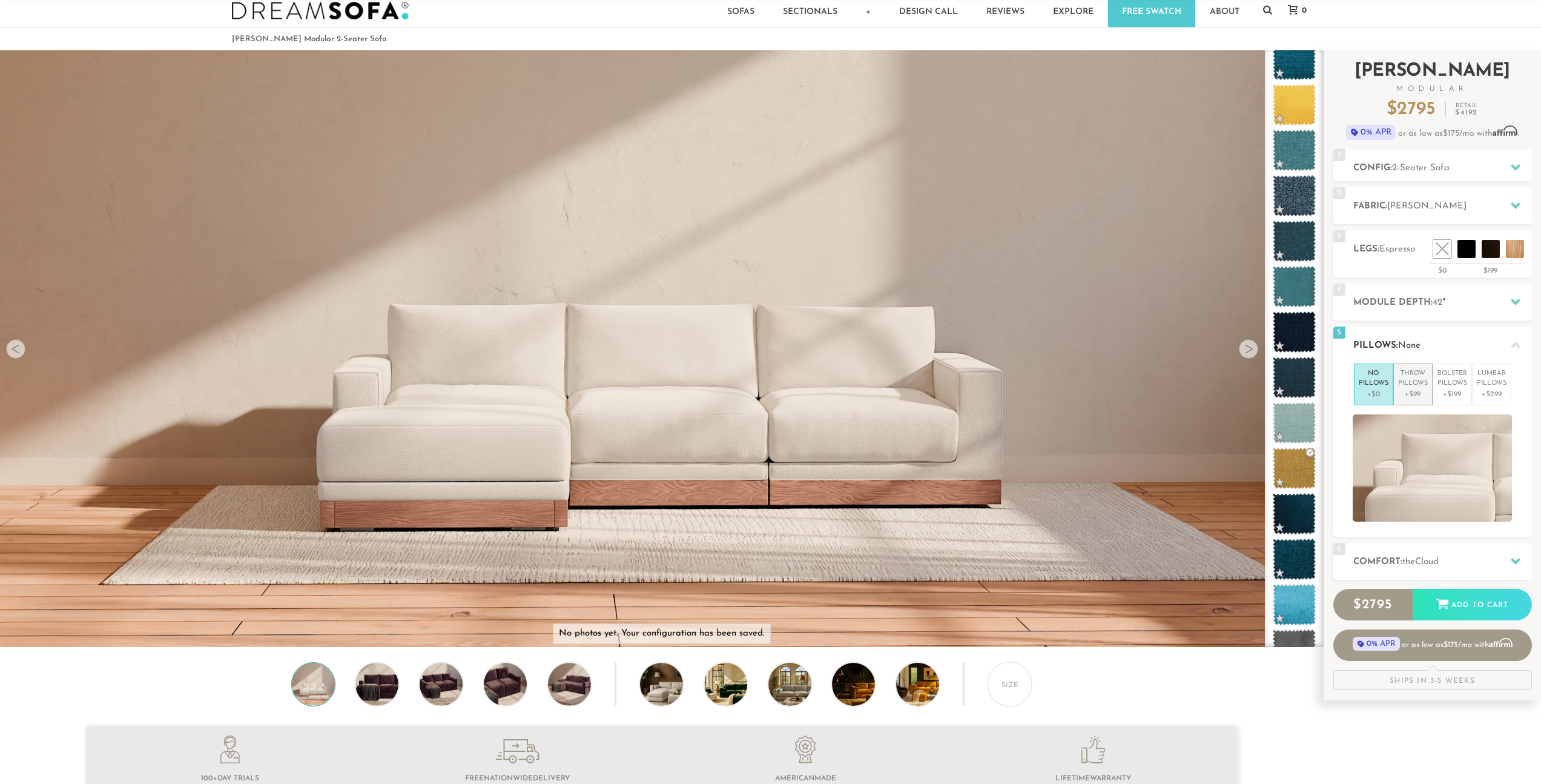
click at [1403, 396] on p "+$99" at bounding box center [1413, 394] width 30 height 11
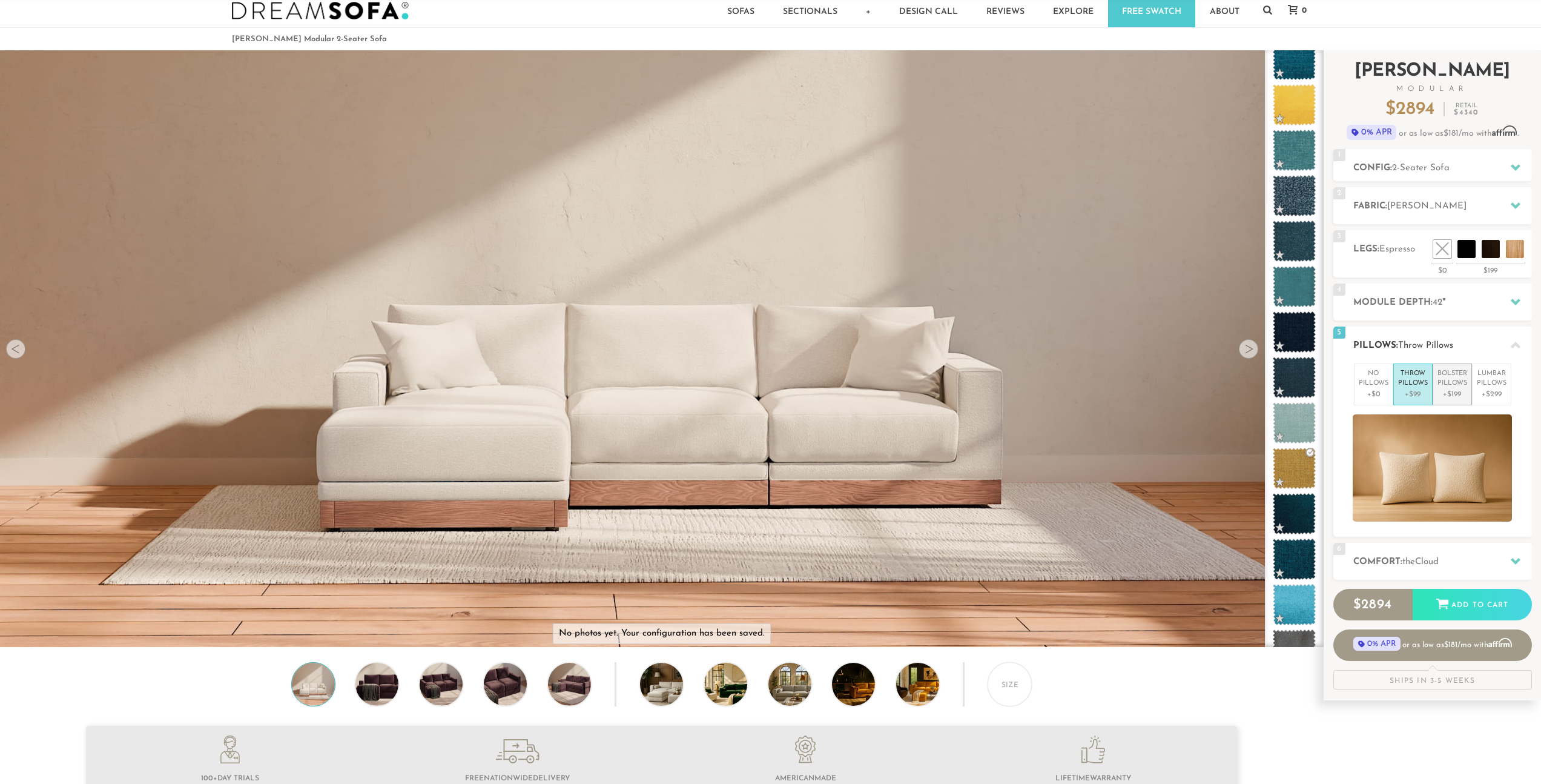
click at [1448, 395] on p "+$199" at bounding box center [1453, 394] width 30 height 11
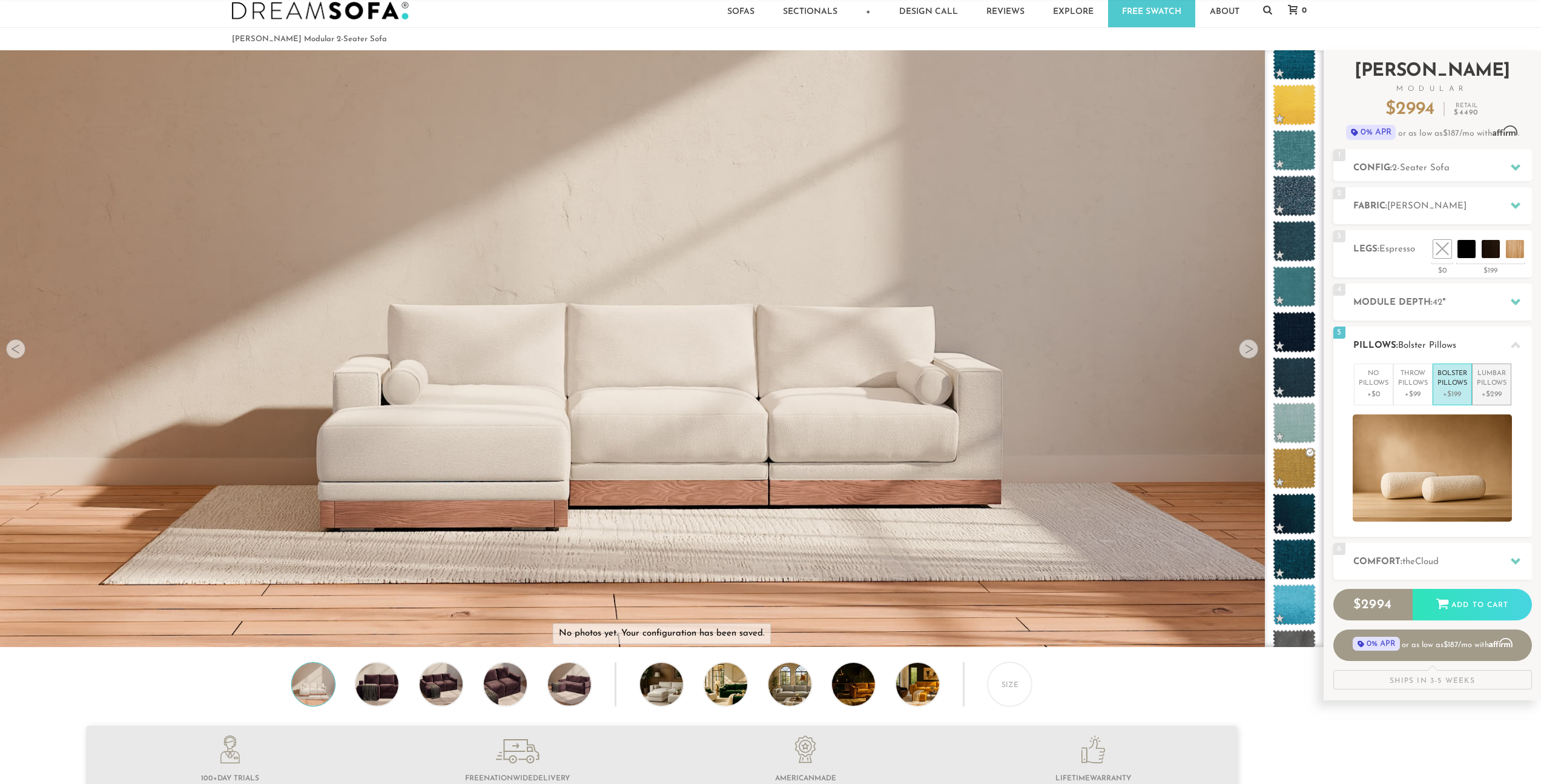
click at [1483, 396] on p "+$299" at bounding box center [1492, 394] width 30 height 11
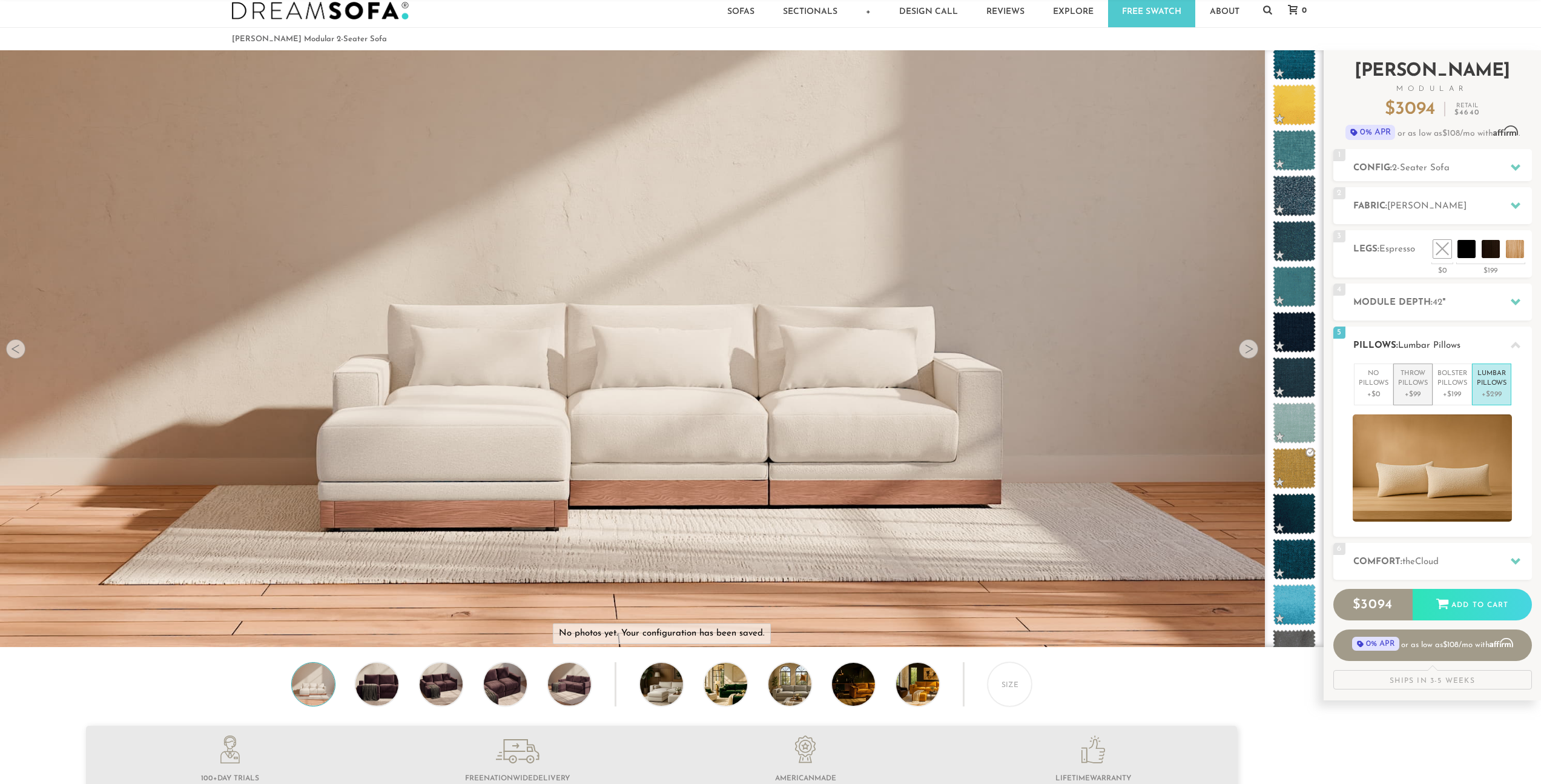
click at [1407, 394] on p "+$99" at bounding box center [1413, 394] width 30 height 11
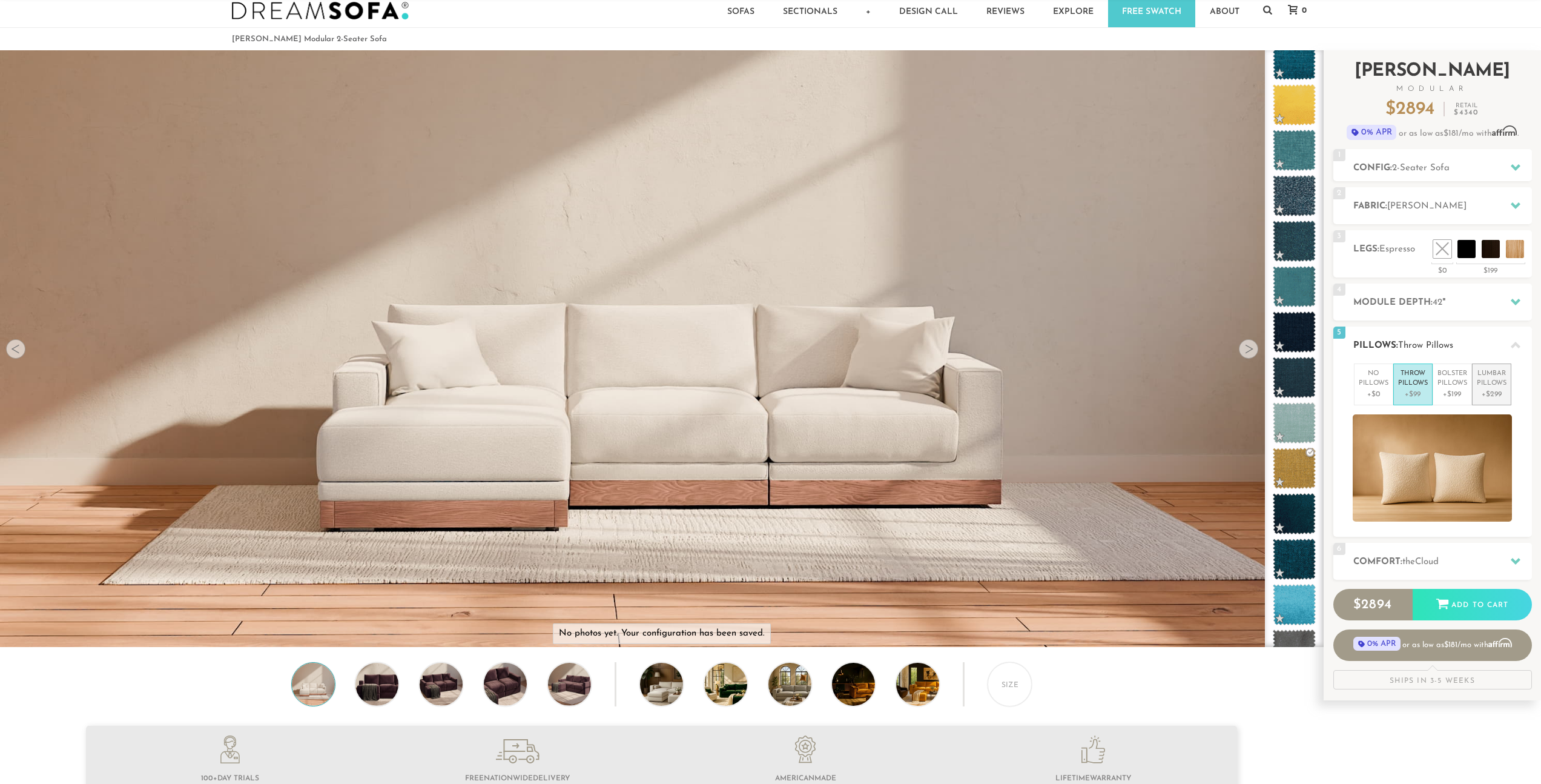
click at [1506, 398] on p "+$299" at bounding box center [1492, 394] width 30 height 11
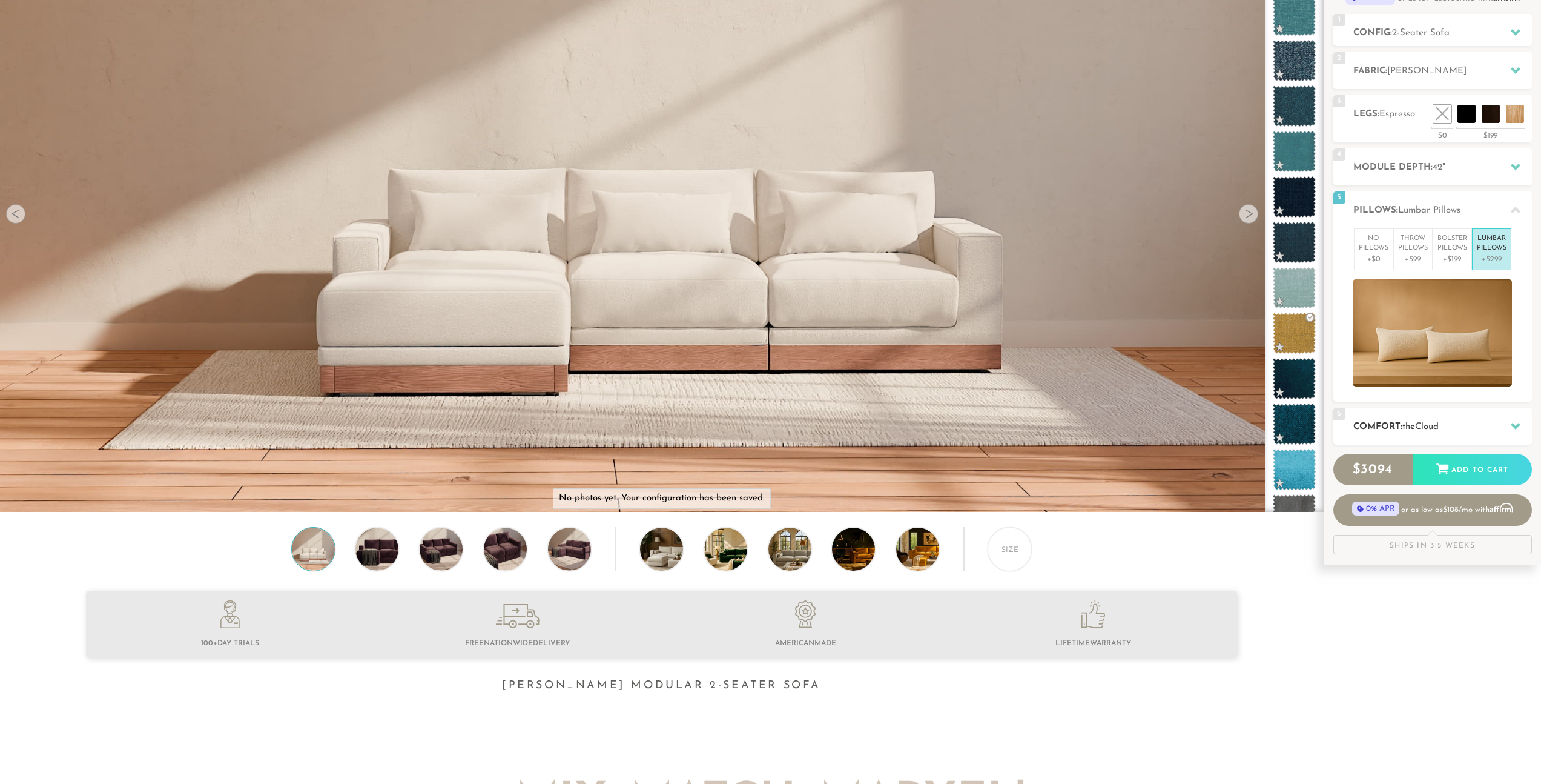
scroll to position [161, 0]
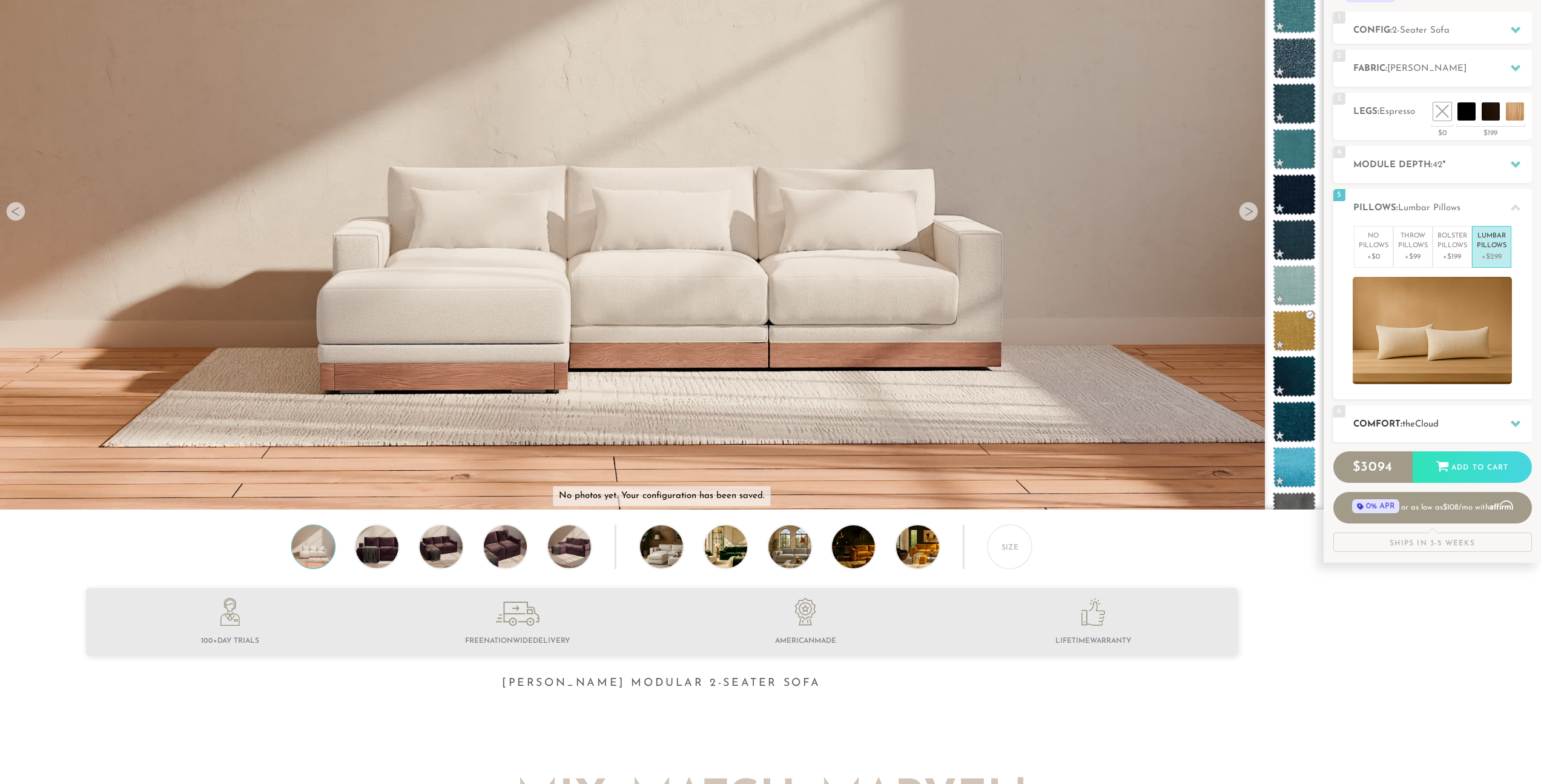
click at [1411, 432] on div "6 Comfort: the Cloud soft" at bounding box center [1433, 423] width 199 height 37
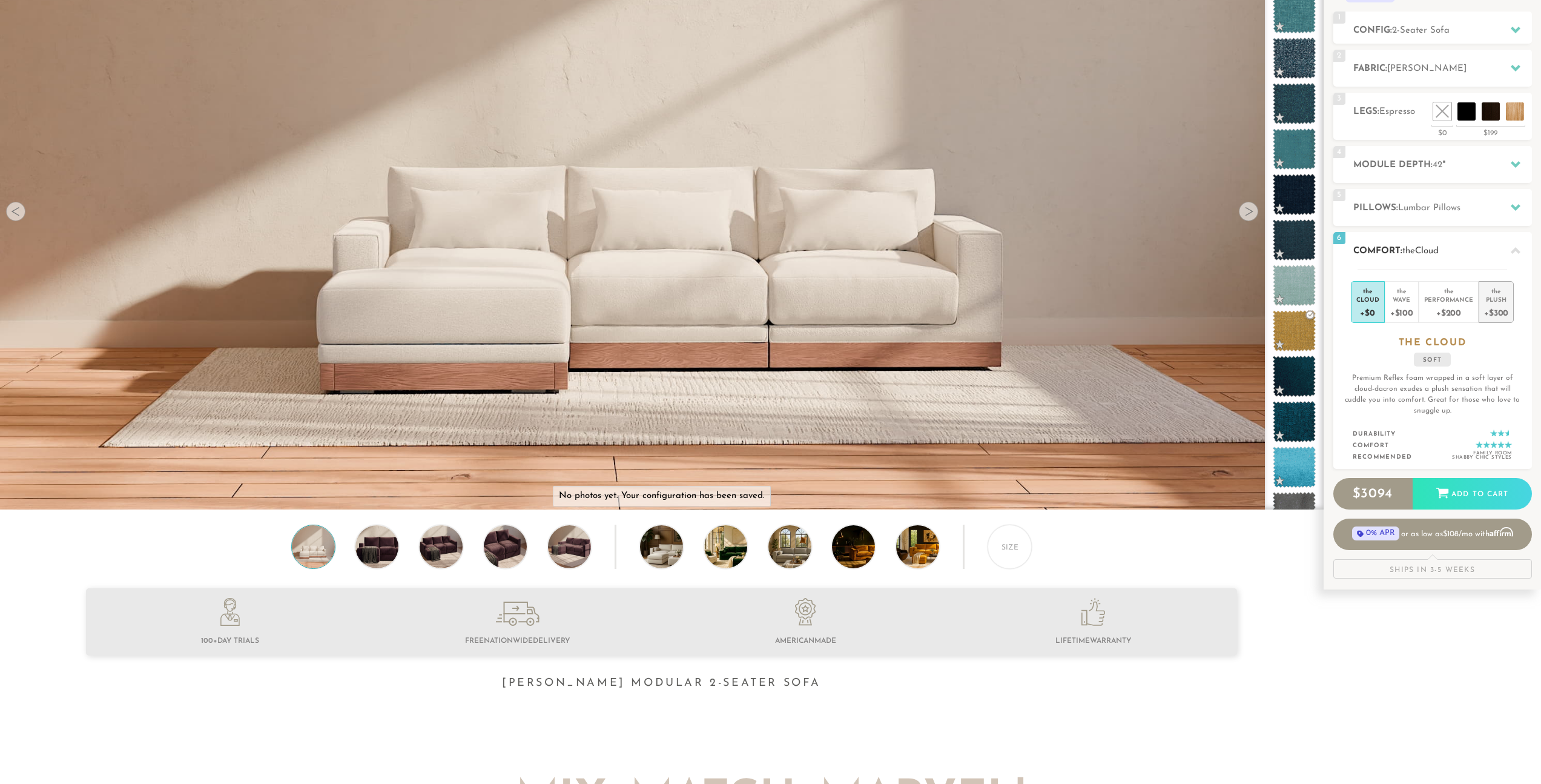
click at [1491, 316] on div "+$300" at bounding box center [1496, 312] width 24 height 18
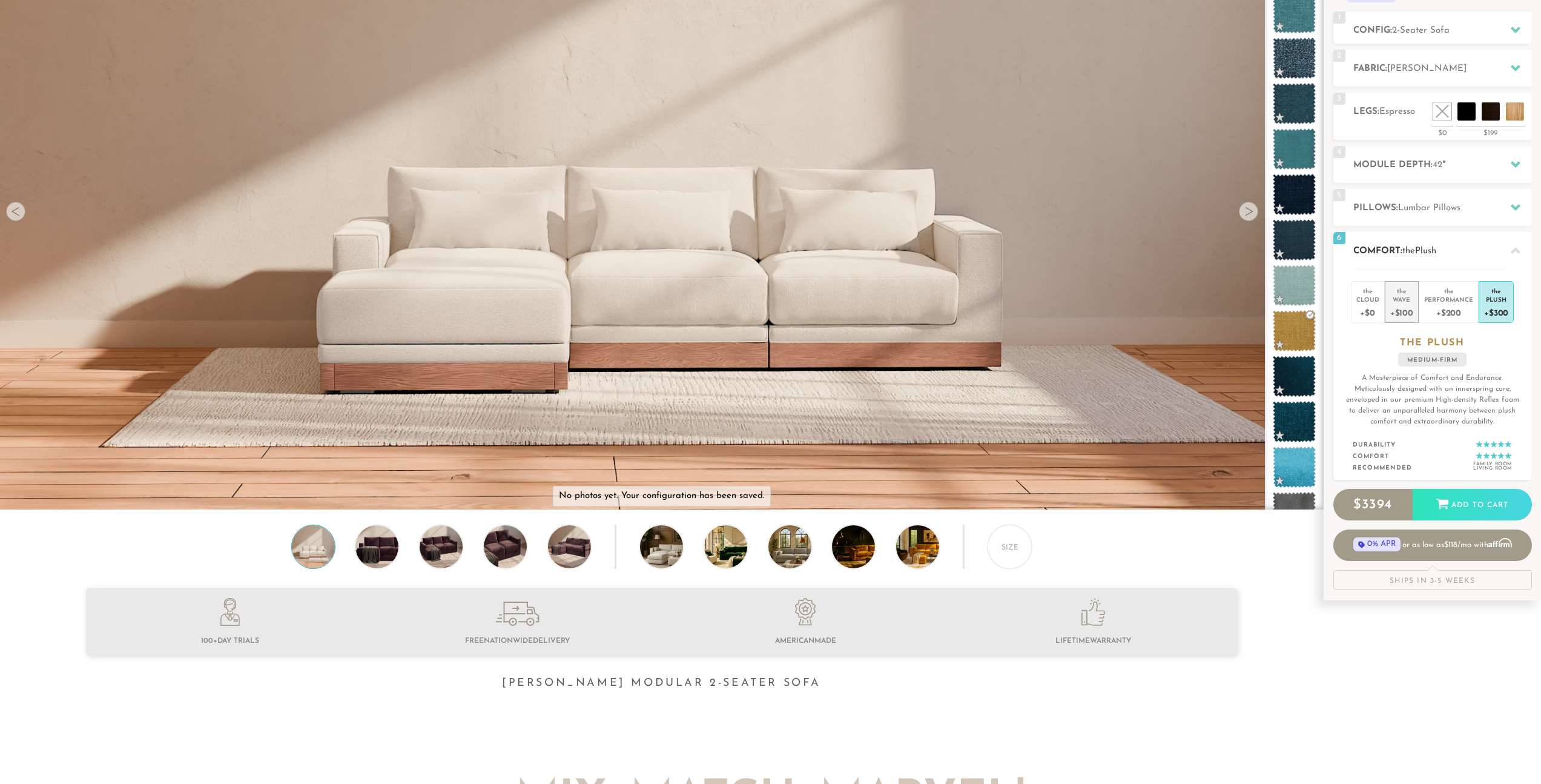
click at [1409, 296] on div "Wave" at bounding box center [1402, 299] width 23 height 9
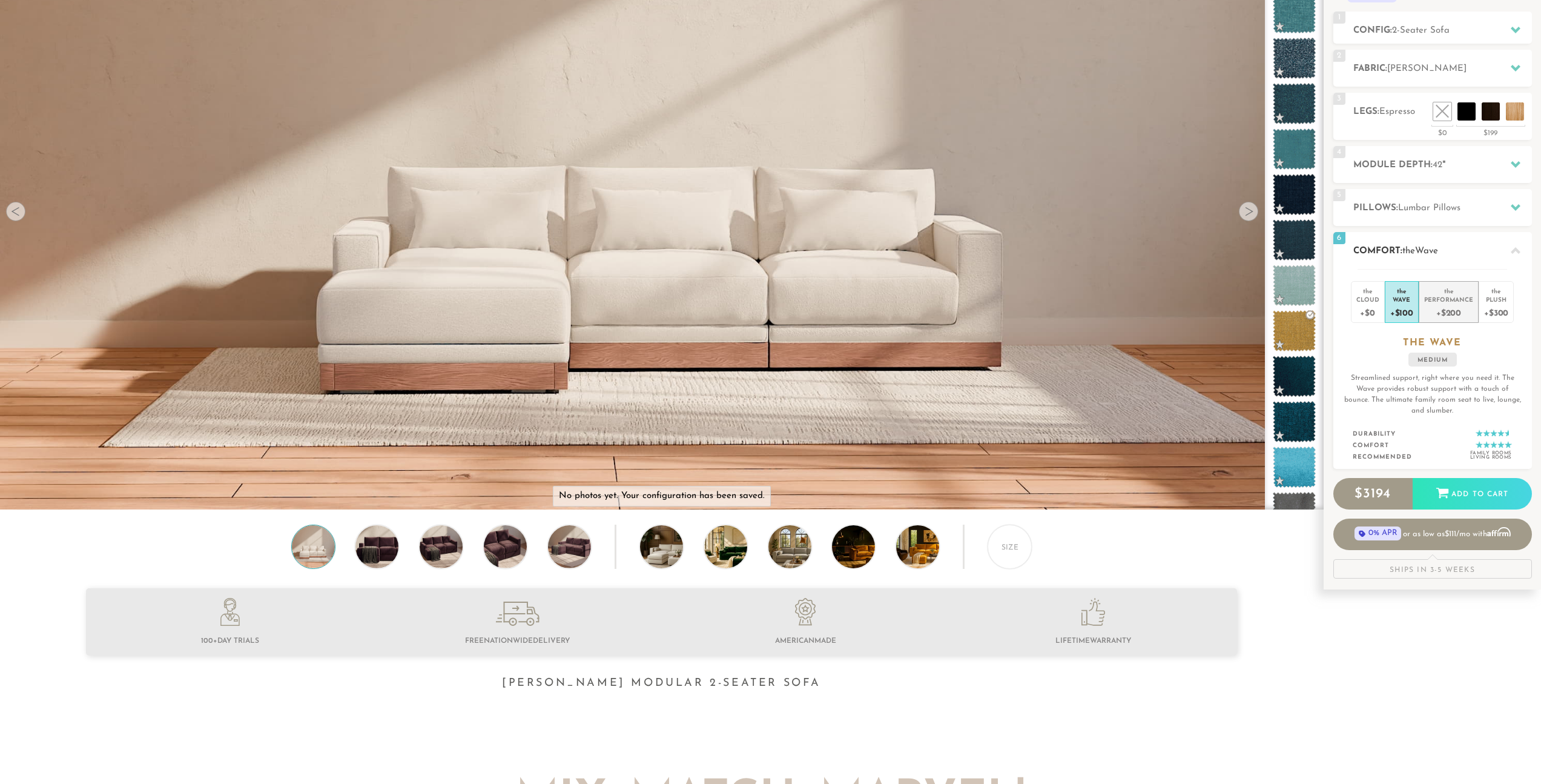
click at [1442, 297] on div "Performance" at bounding box center [1448, 299] width 49 height 9
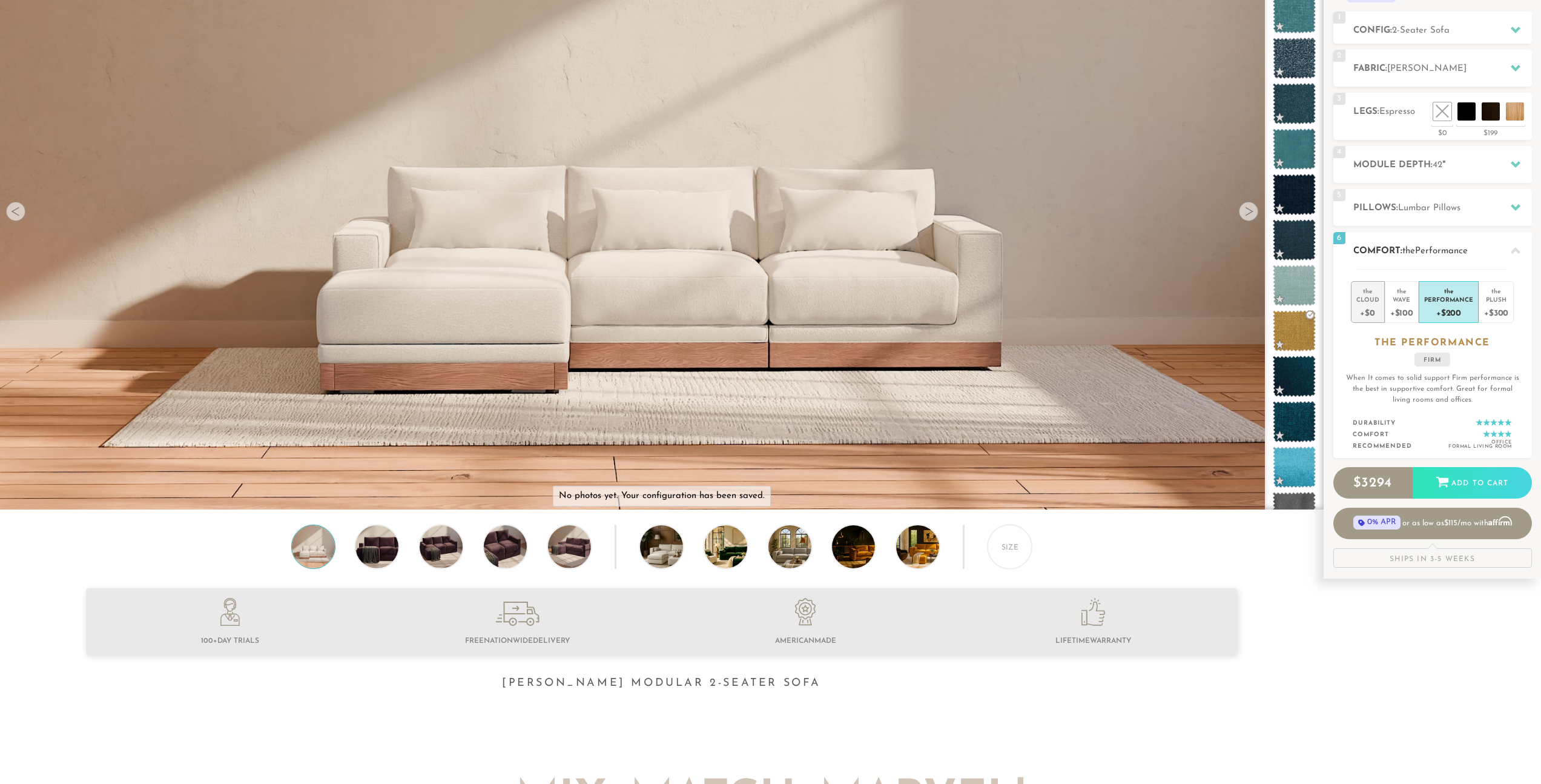
click at [1374, 300] on div "Cloud" at bounding box center [1368, 299] width 23 height 9
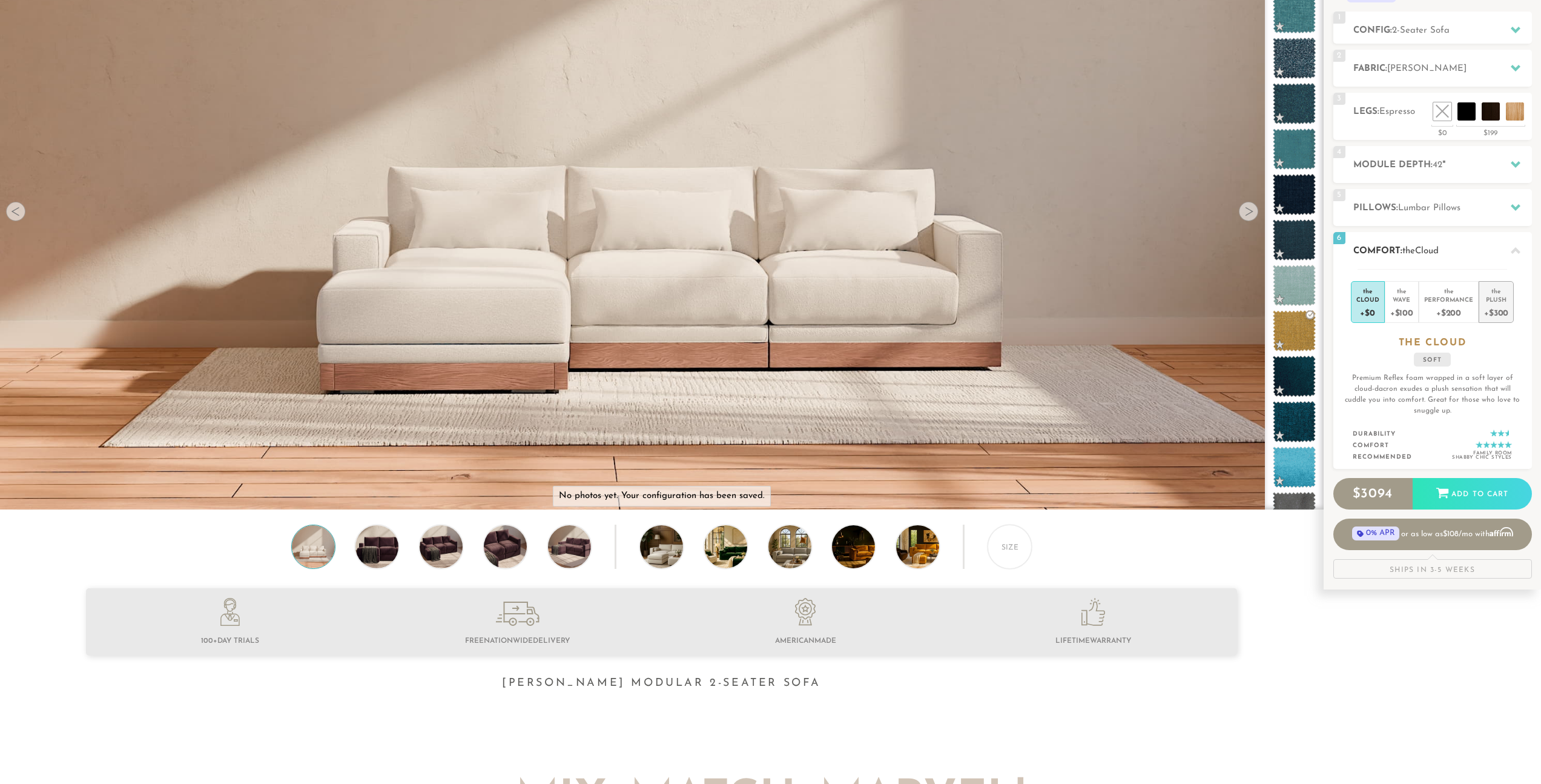
click at [1480, 307] on li "the Plush +$300" at bounding box center [1496, 302] width 35 height 42
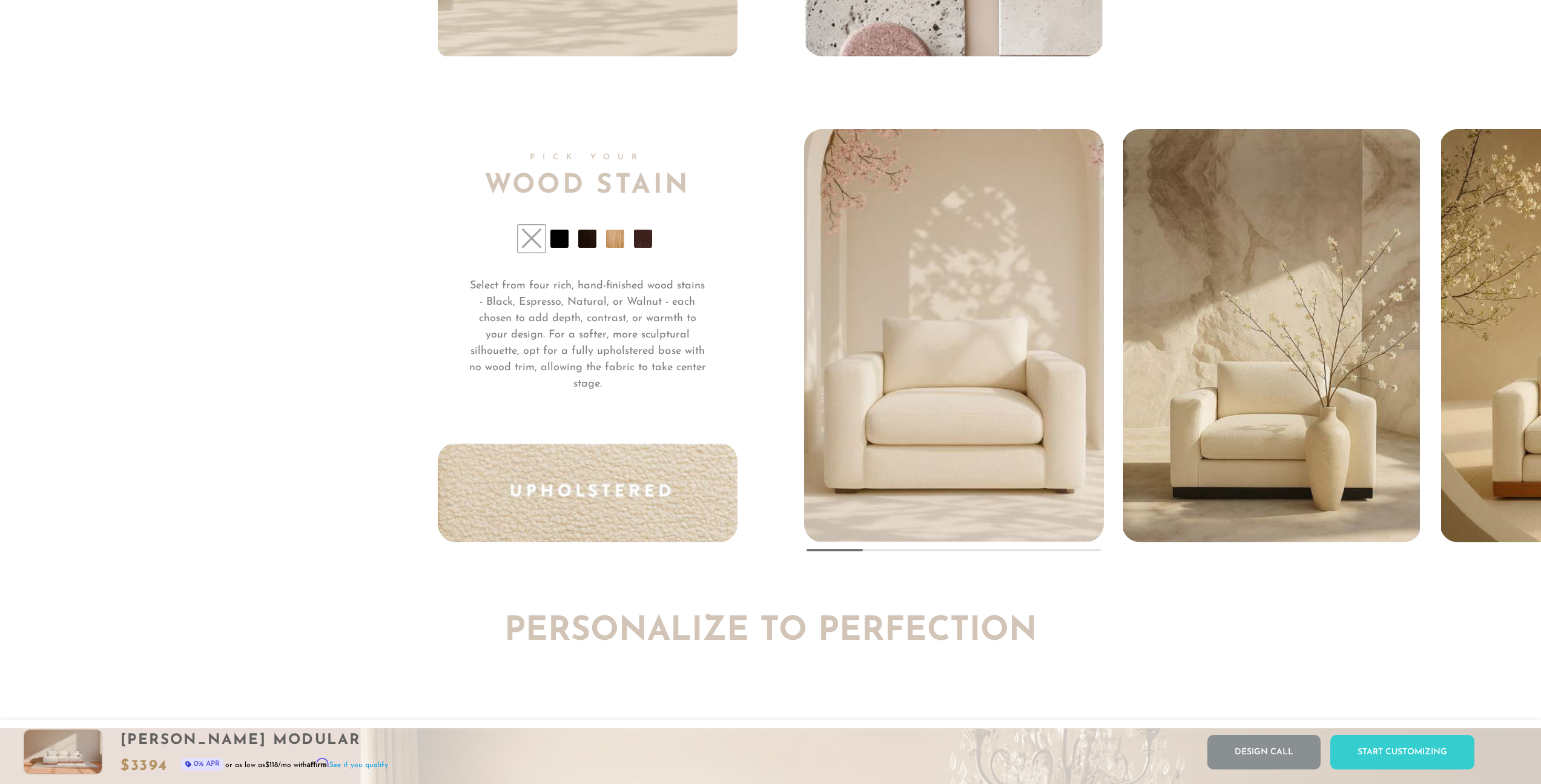
scroll to position [10289, 0]
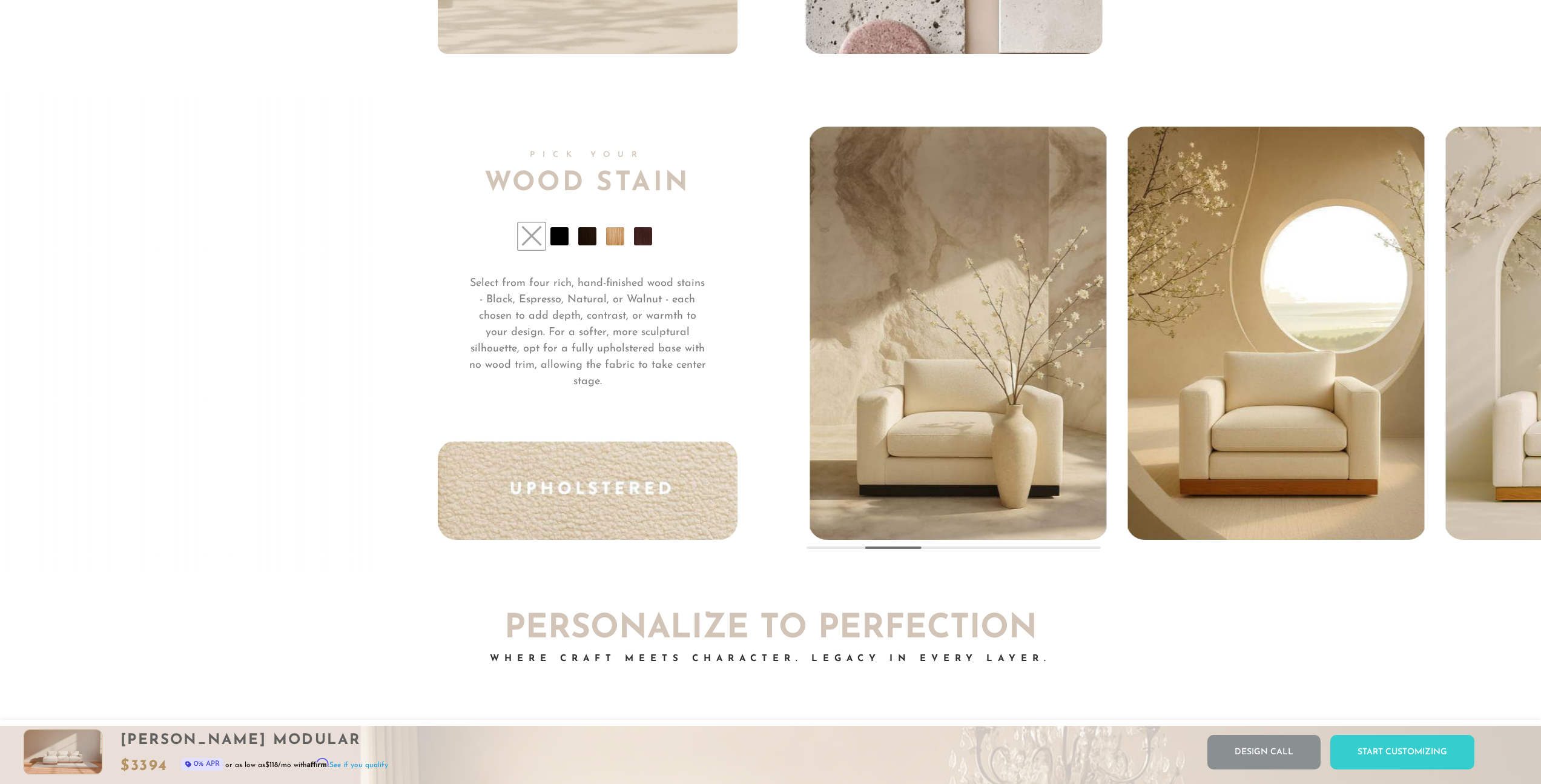
click at [574, 467] on div "Pick Your Wood Stain Select from four rich, hand-finished wood stains - Black, …" at bounding box center [770, 332] width 667 height 413
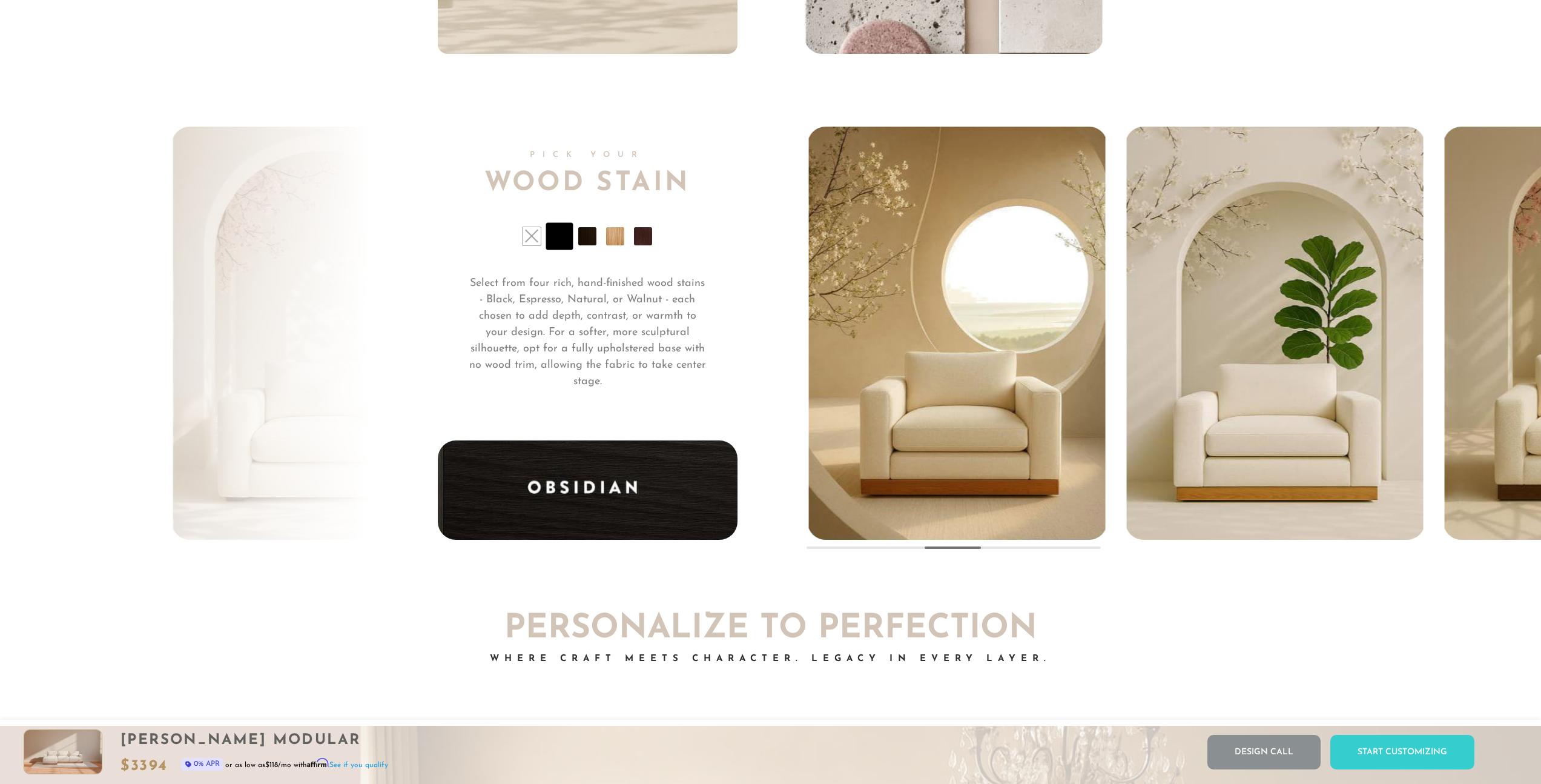
click at [911, 413] on img "3 / 5" at bounding box center [956, 331] width 296 height 415
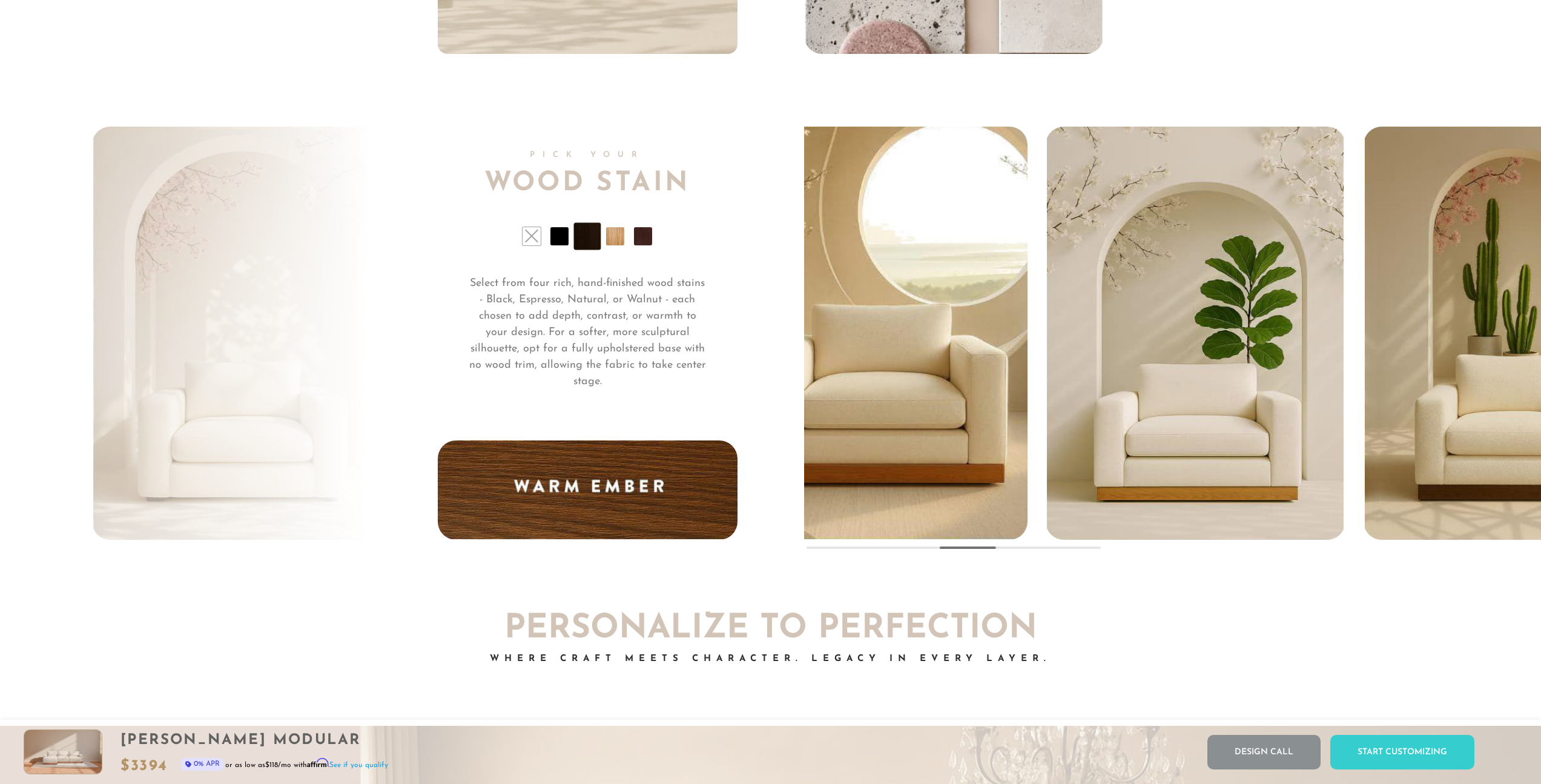
click at [1047, 357] on img "4 / 5" at bounding box center [1195, 331] width 296 height 415
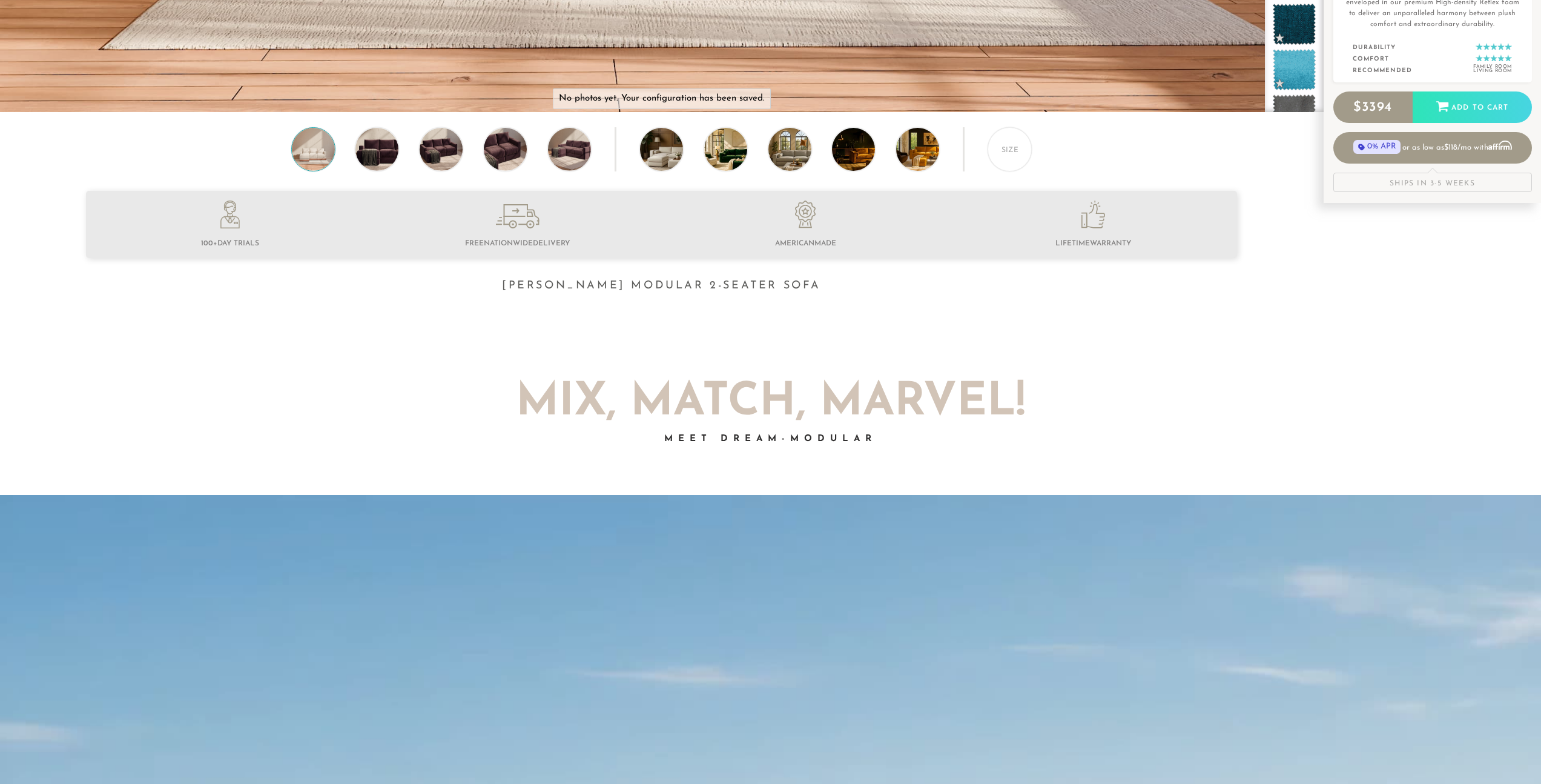
scroll to position [565, 0]
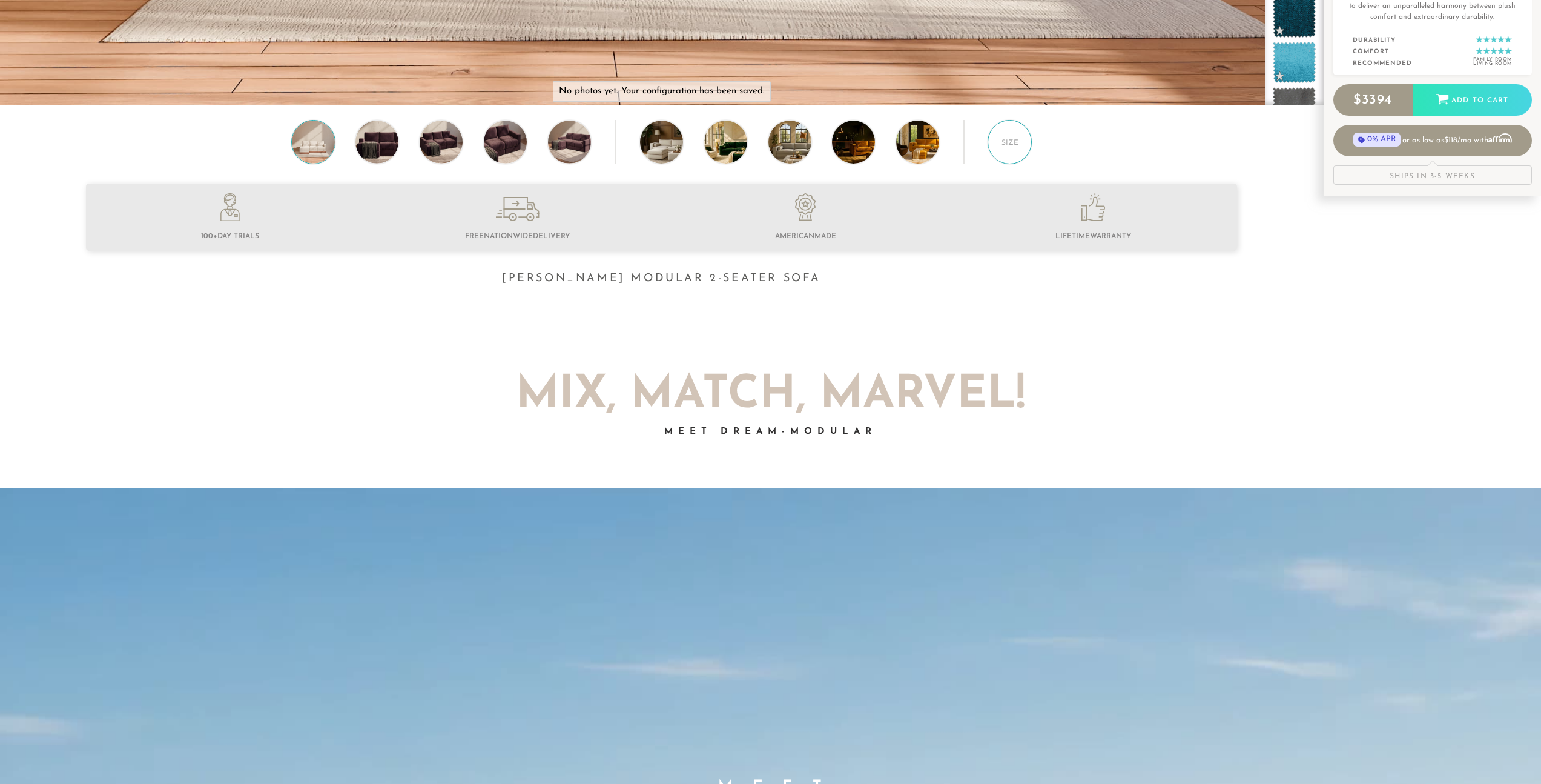
click at [1014, 134] on div "Size" at bounding box center [1010, 142] width 44 height 44
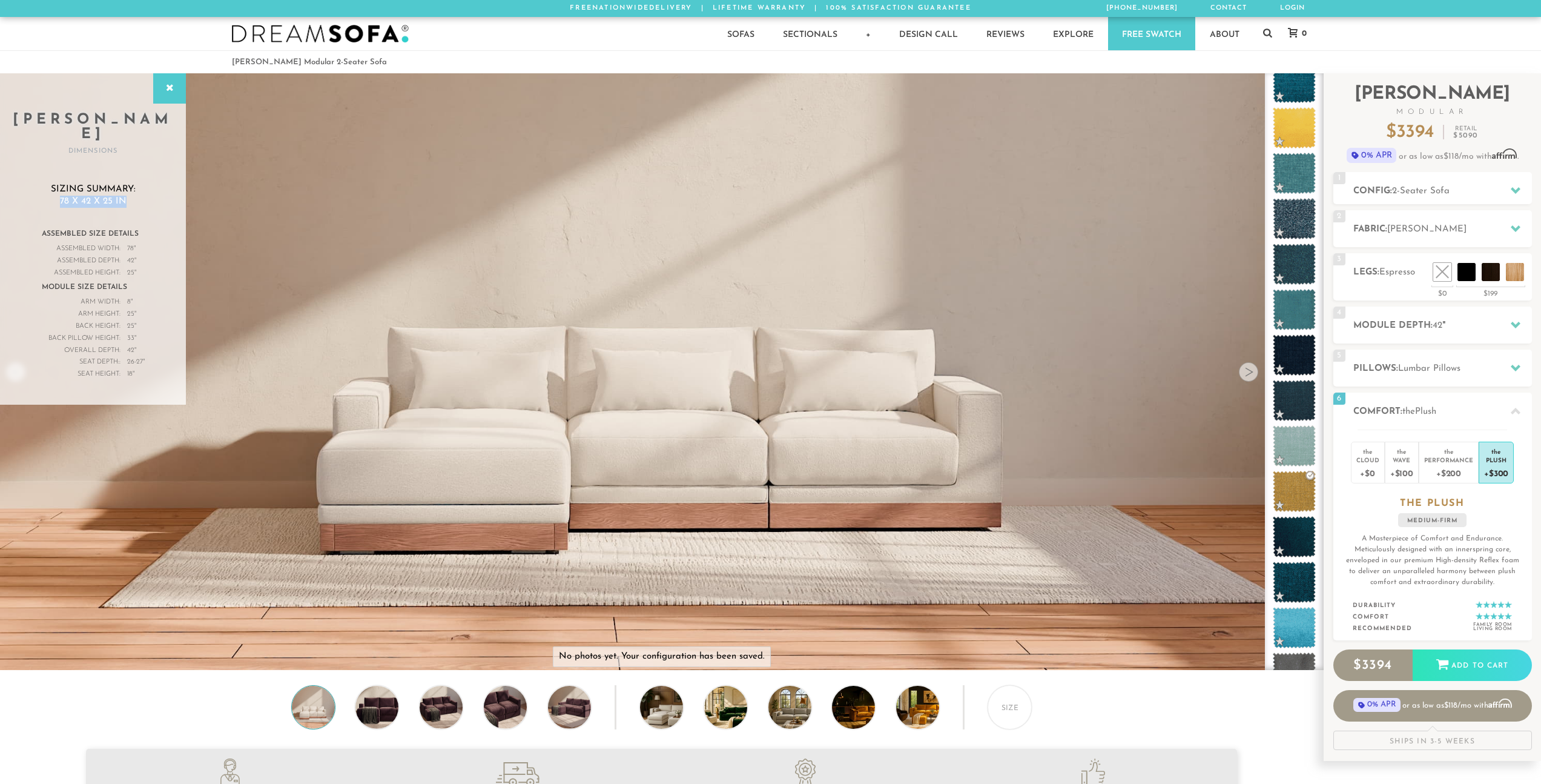
drag, startPoint x: 59, startPoint y: 186, endPoint x: 128, endPoint y: 188, distance: 69.0
click at [128, 188] on h3 "Sizing Summary: 78 x 42 x 25 in" at bounding box center [93, 195] width 138 height 24
click at [132, 296] on div "8 "" at bounding box center [130, 303] width 5 height 12
click at [1398, 186] on span "2-Seater Sofa" at bounding box center [1421, 190] width 57 height 9
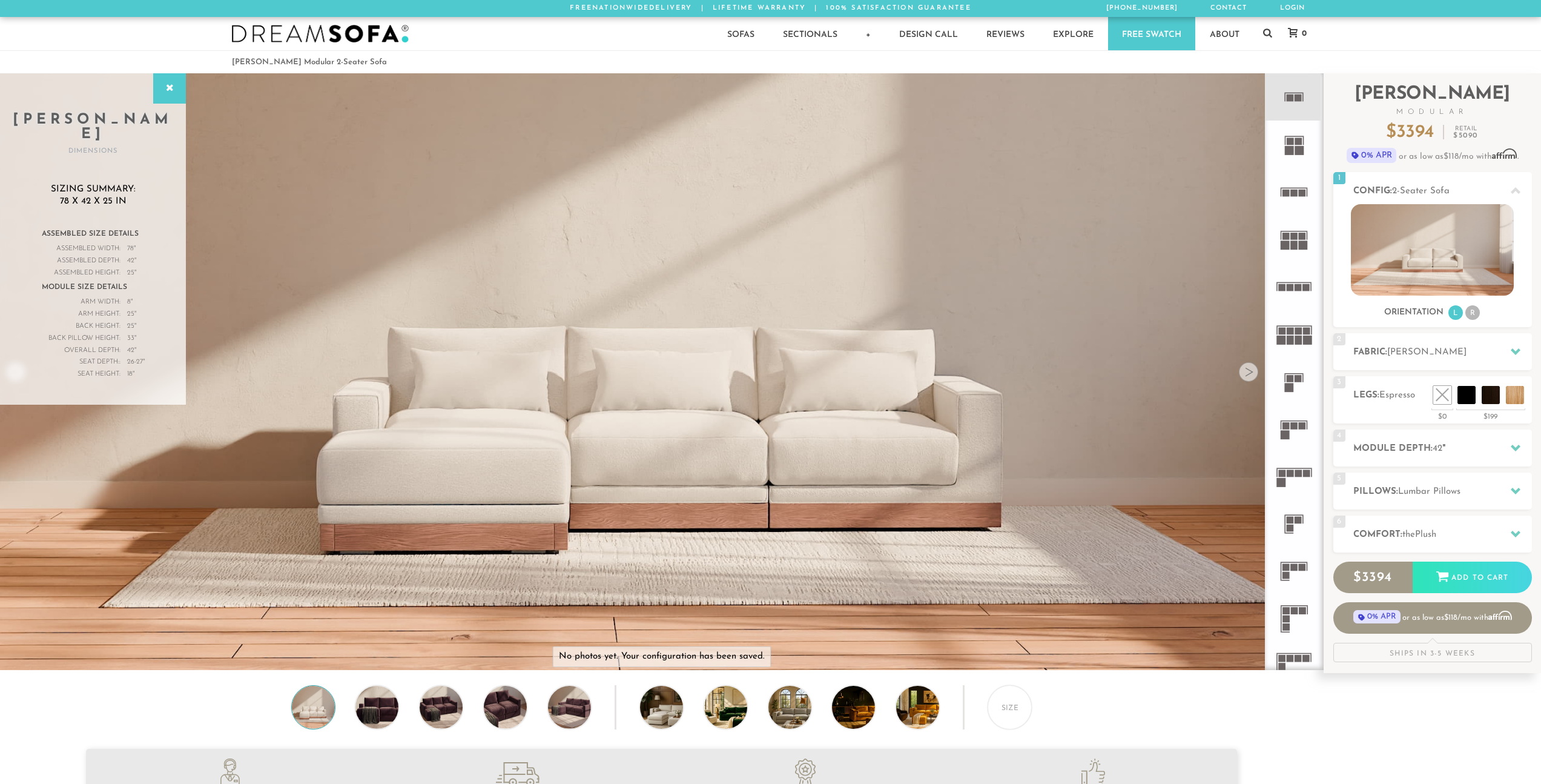
click at [1291, 149] on rect at bounding box center [1289, 150] width 9 height 9
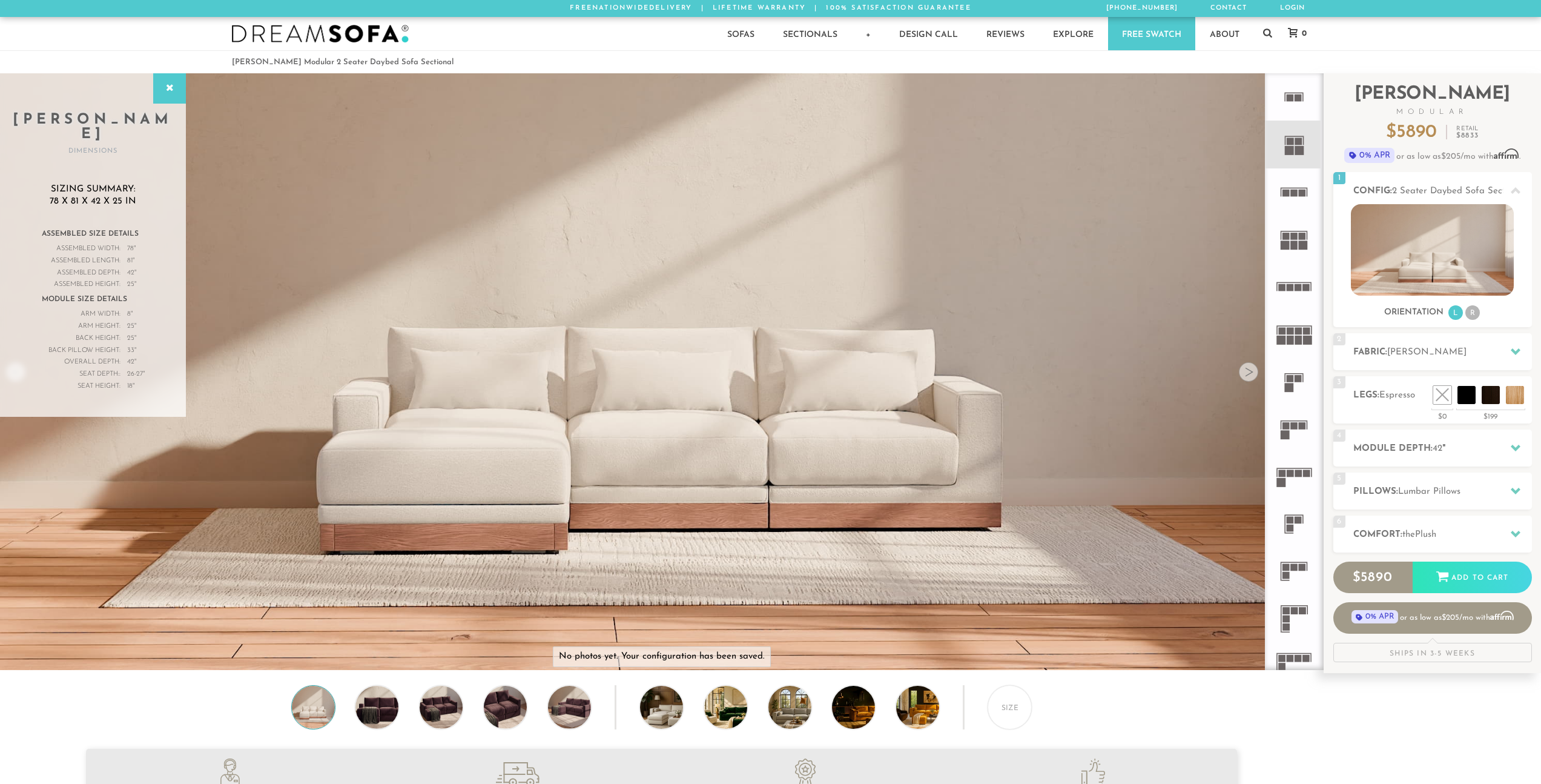
click at [1290, 101] on rect at bounding box center [1290, 98] width 7 height 7
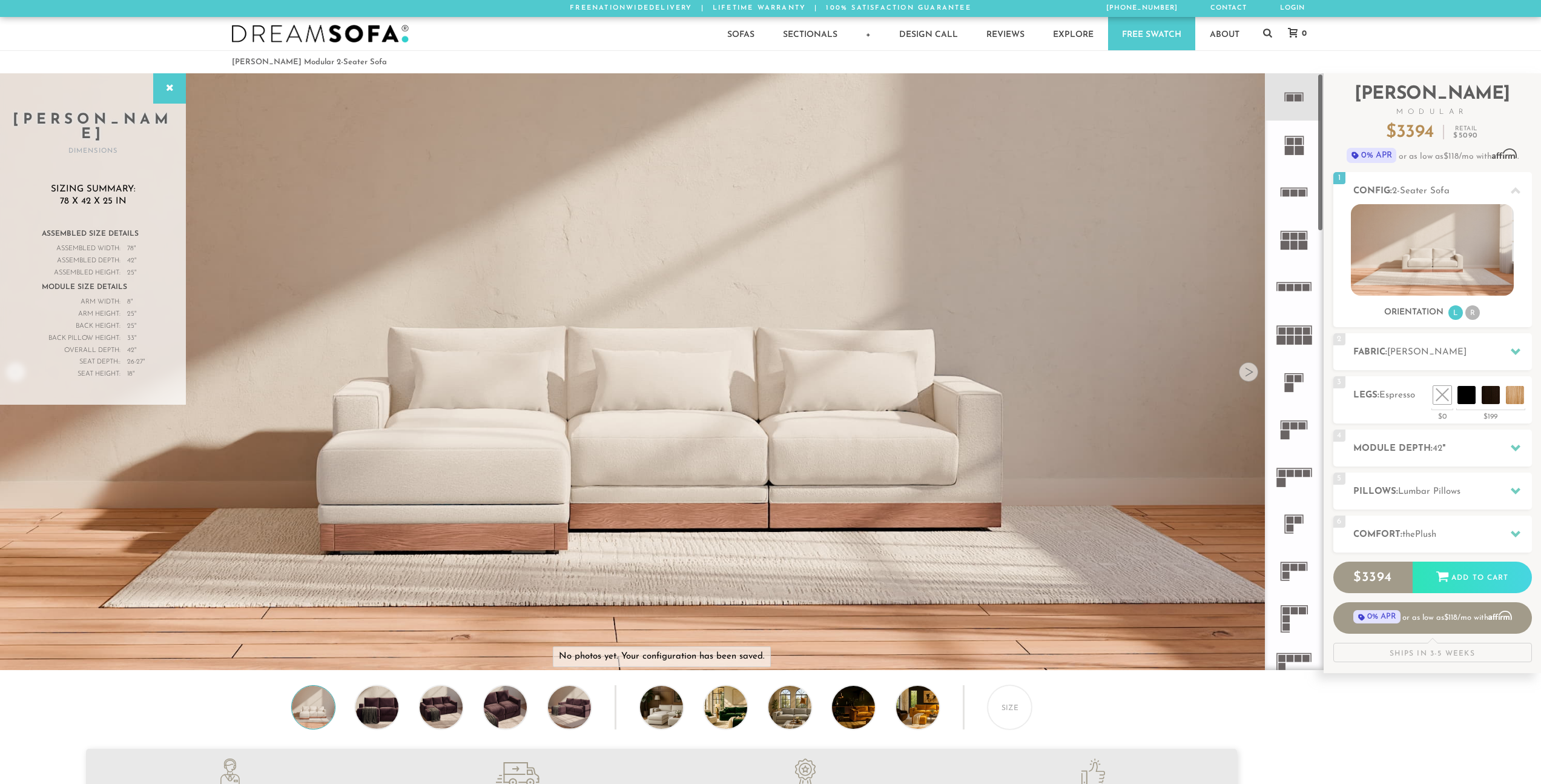
click at [1293, 238] on rect at bounding box center [1295, 236] width 7 height 7
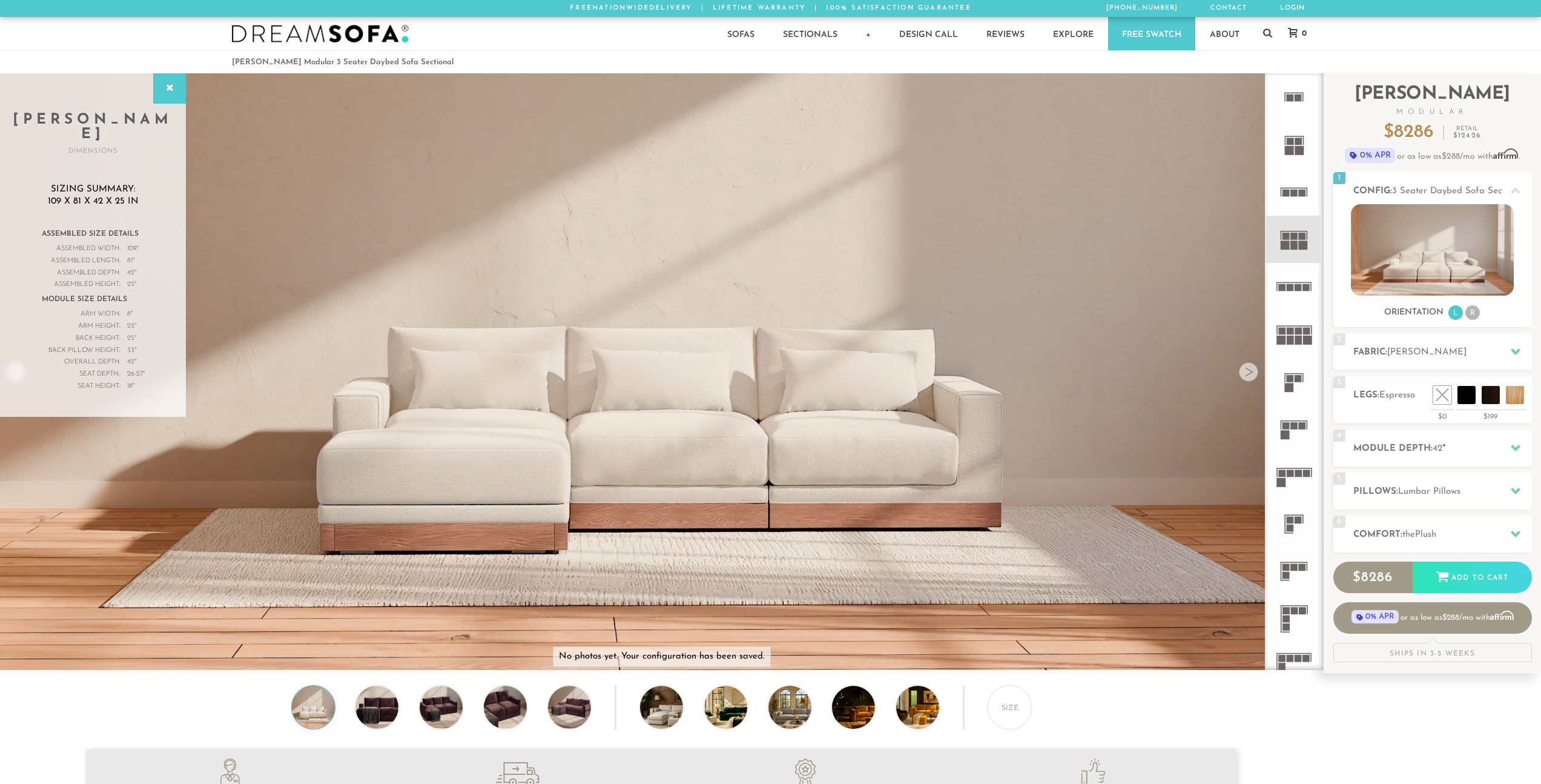
click at [1293, 294] on icon at bounding box center [1295, 286] width 47 height 47
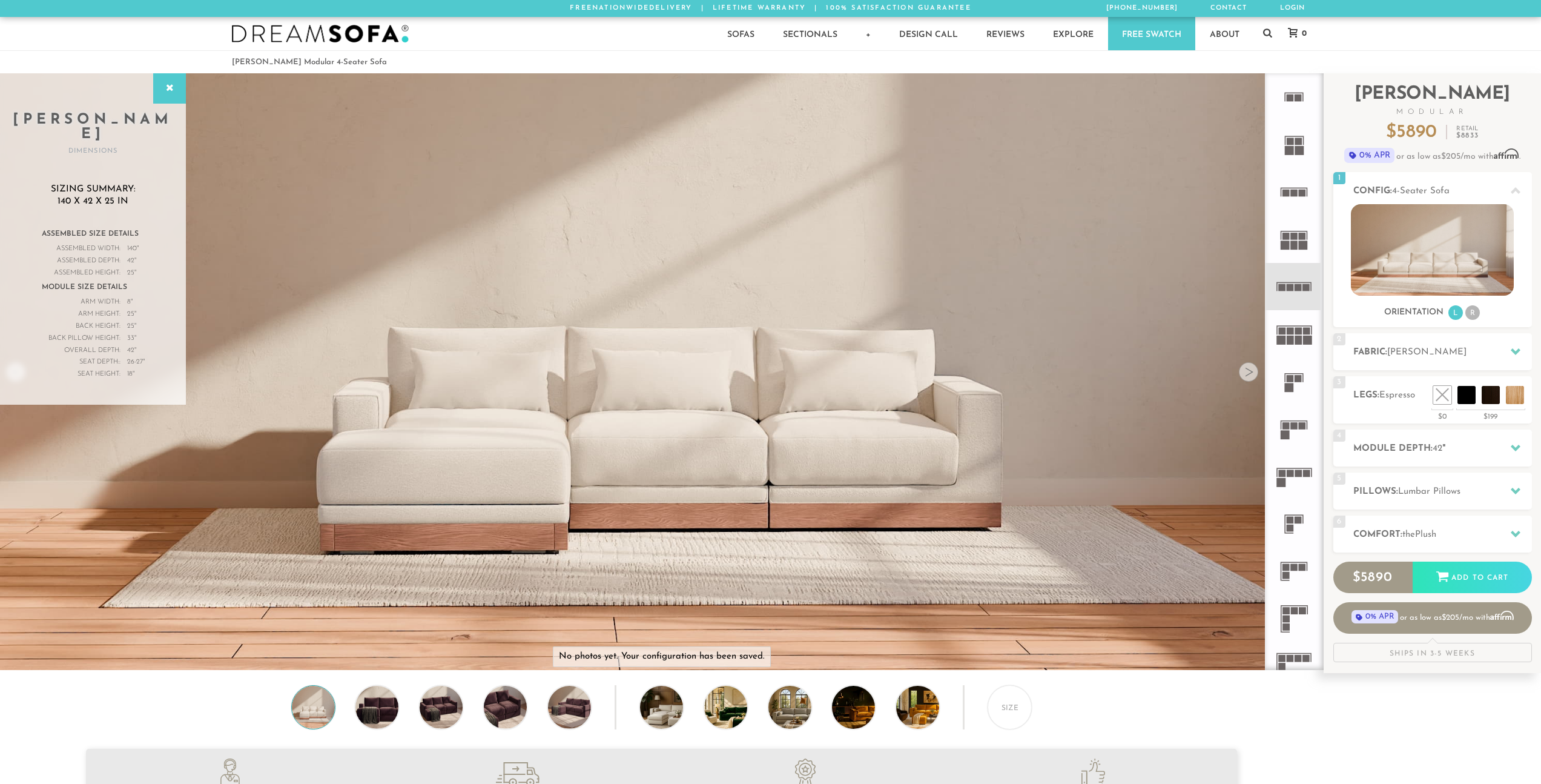
click at [1289, 325] on icon at bounding box center [1295, 334] width 47 height 47
click at [1292, 369] on icon at bounding box center [1295, 382] width 47 height 47
click at [1287, 94] on icon at bounding box center [1295, 97] width 47 height 47
